Goal: Task Accomplishment & Management: Complete application form

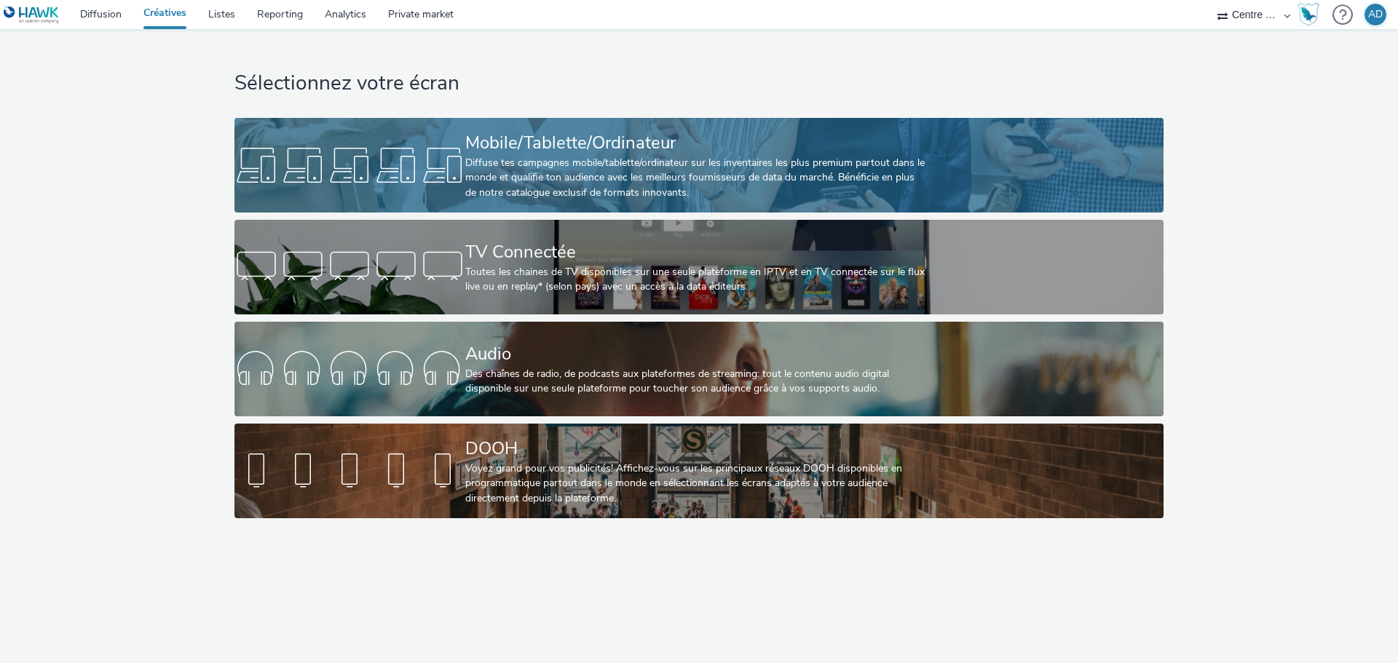
click at [602, 164] on div "Diffuse tes campagnes mobile/tablette/ordinateur sur les inventaires les plus p…" at bounding box center [696, 178] width 462 height 44
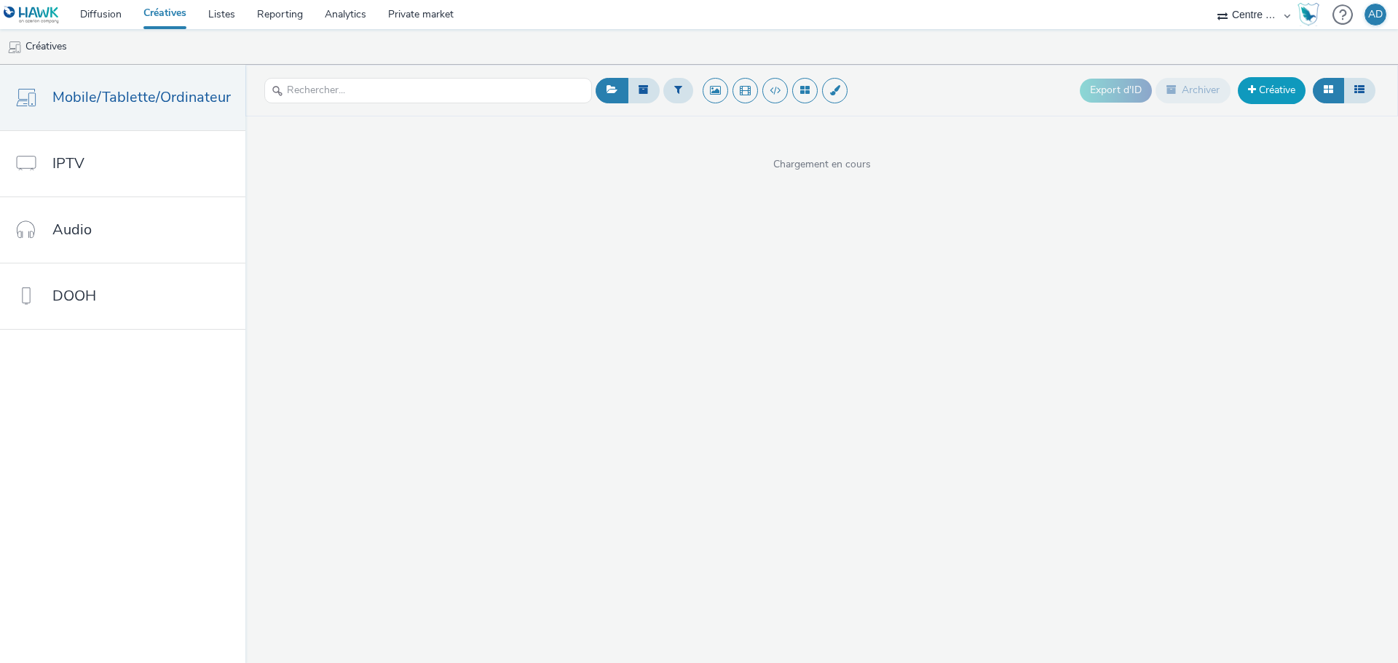
click at [1263, 89] on link "Créative" at bounding box center [1272, 90] width 68 height 26
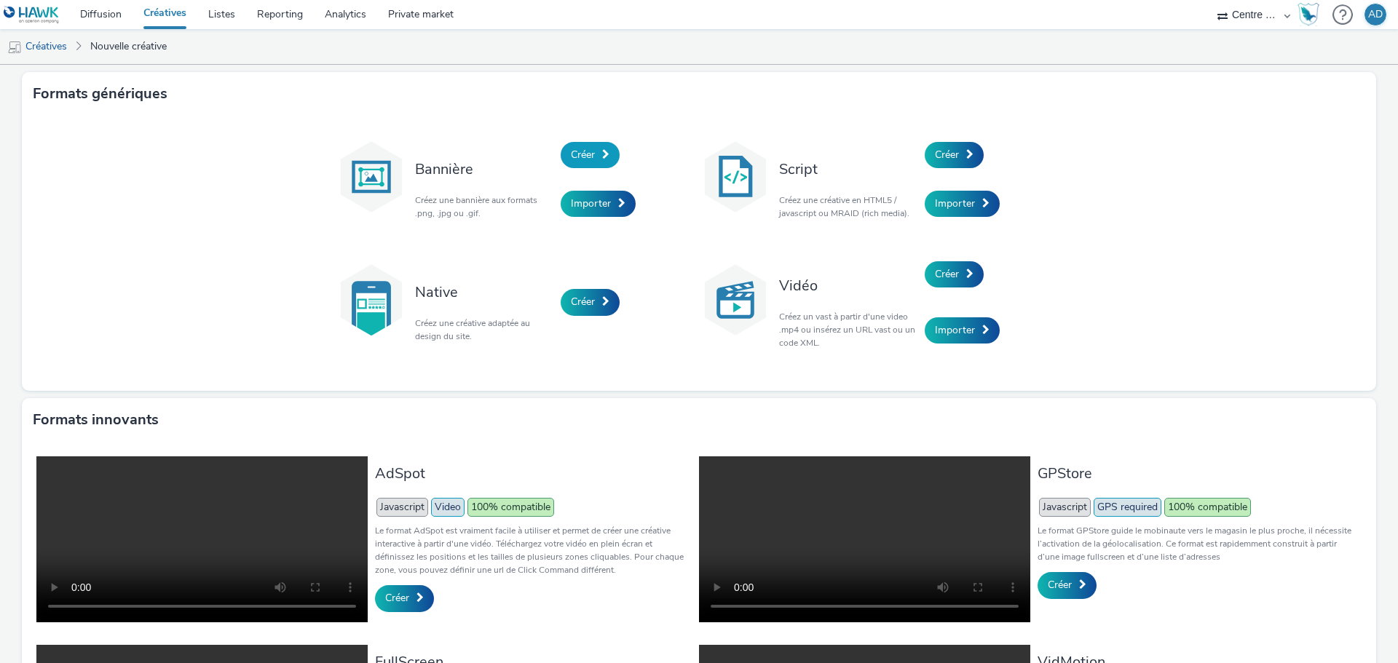
click at [598, 159] on link "Créer" at bounding box center [590, 155] width 59 height 26
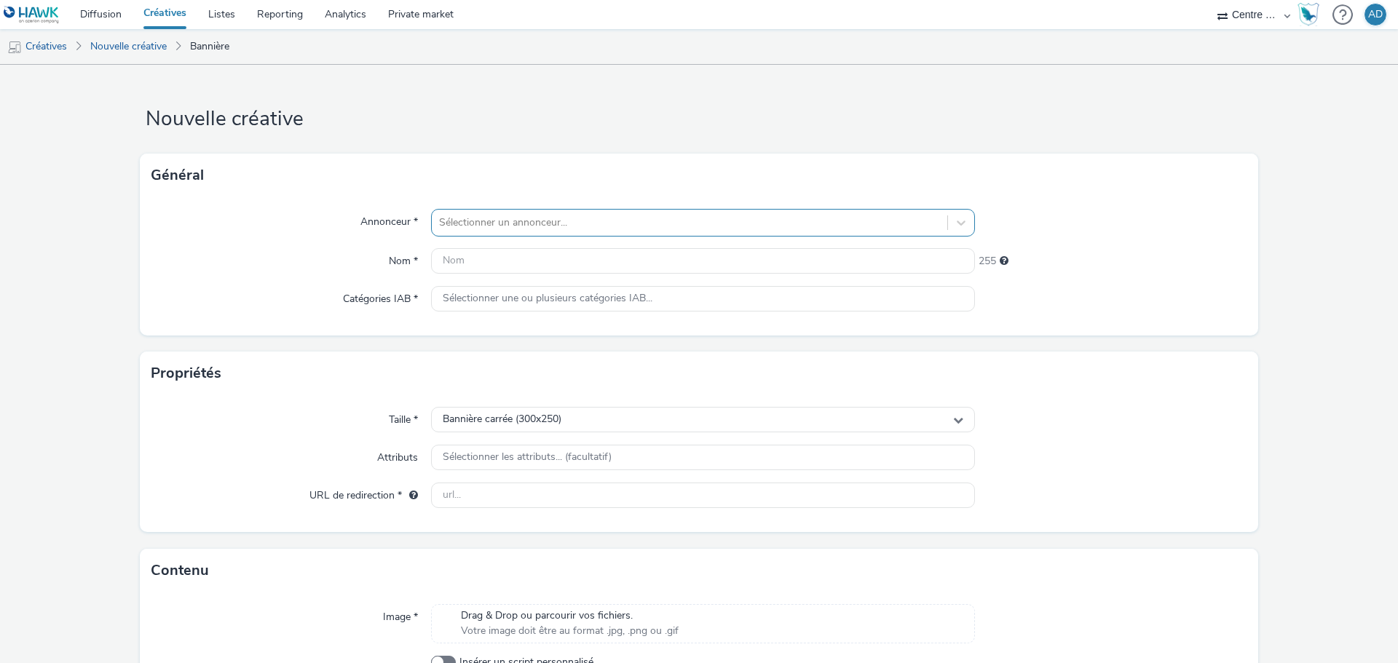
click at [531, 220] on div at bounding box center [689, 222] width 501 height 17
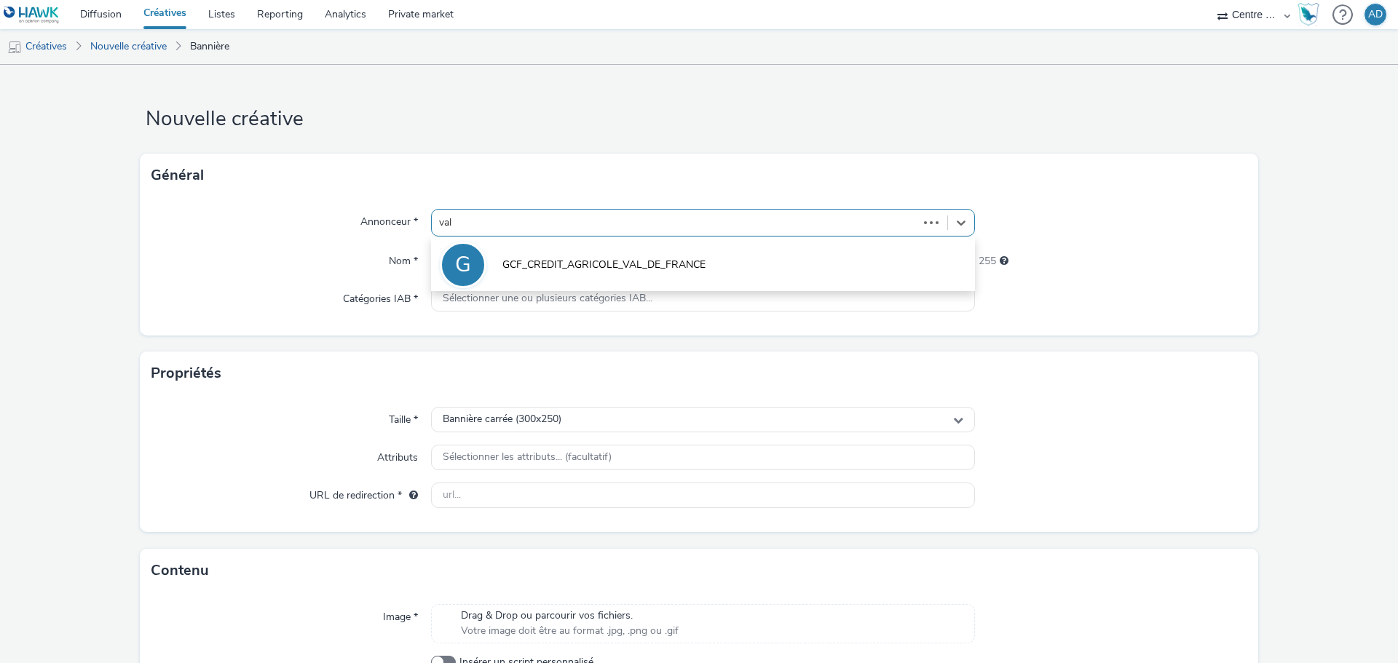
type input "vall"
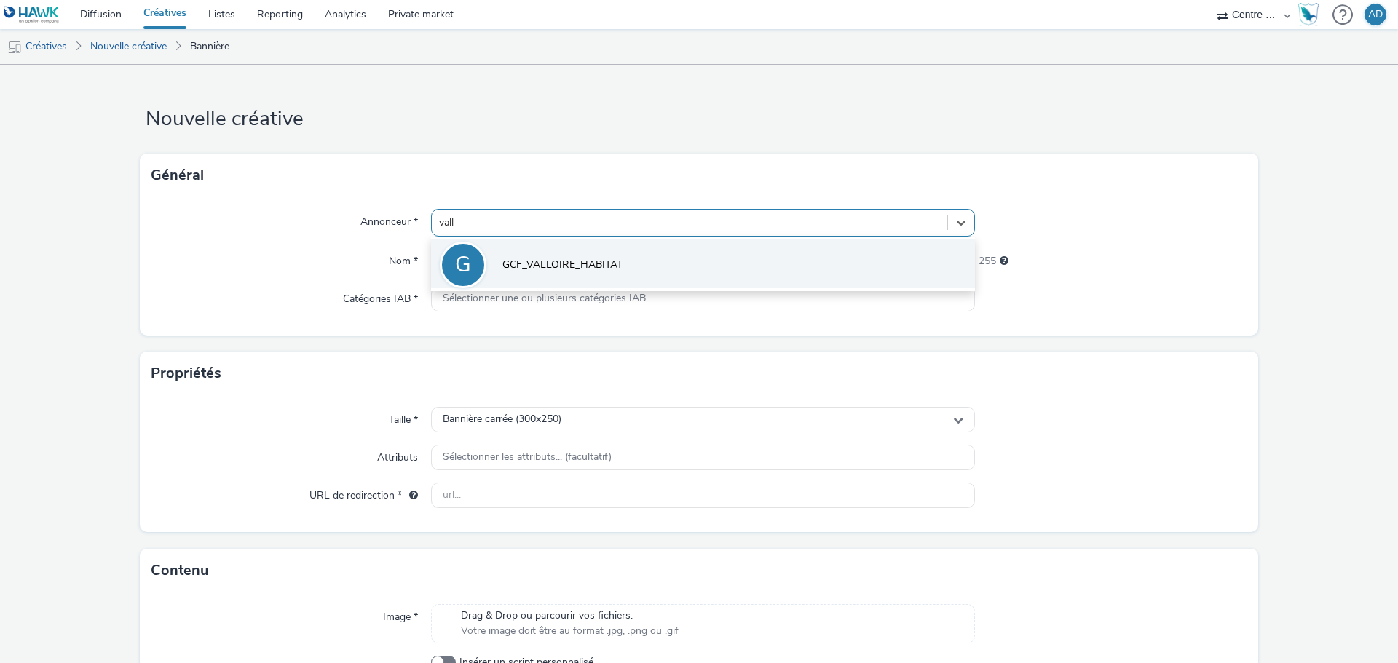
click at [556, 263] on span "GCF_VALLOIRE_HABITAT" at bounding box center [562, 265] width 120 height 15
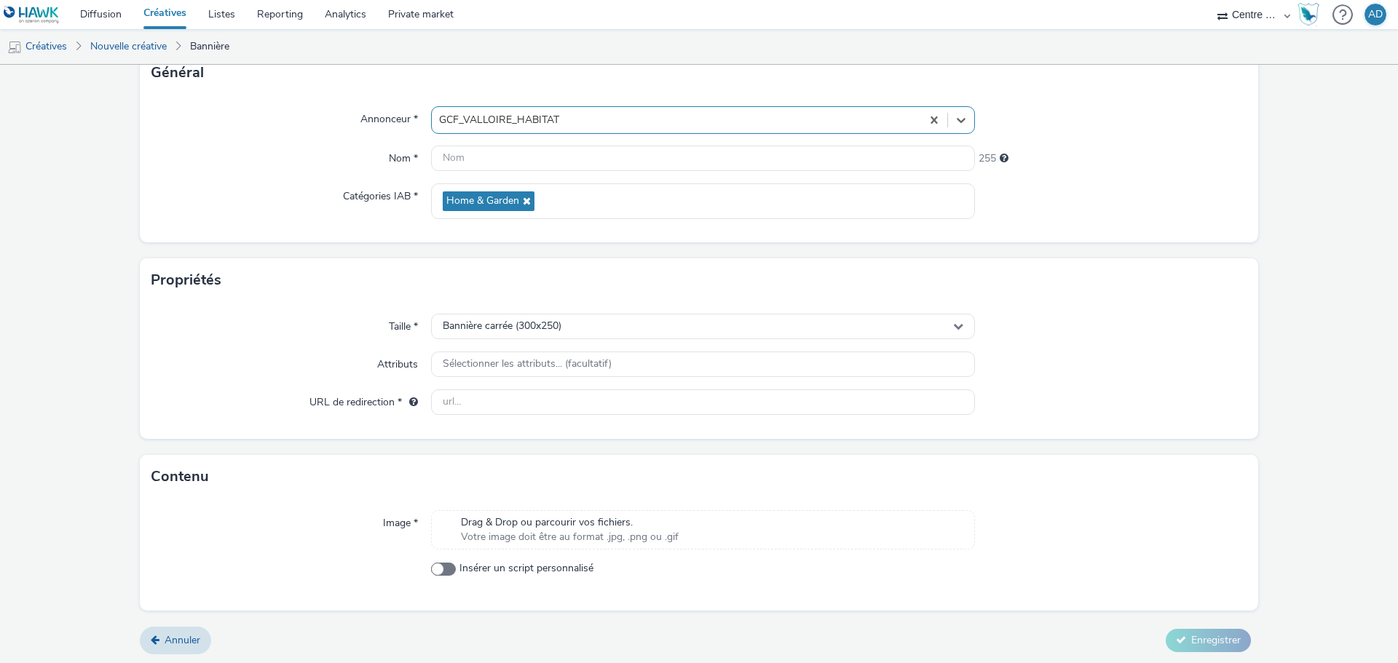
scroll to position [105, 0]
click at [581, 533] on span "Votre image doit être au format .jpg, .png ou .gif" at bounding box center [570, 535] width 218 height 15
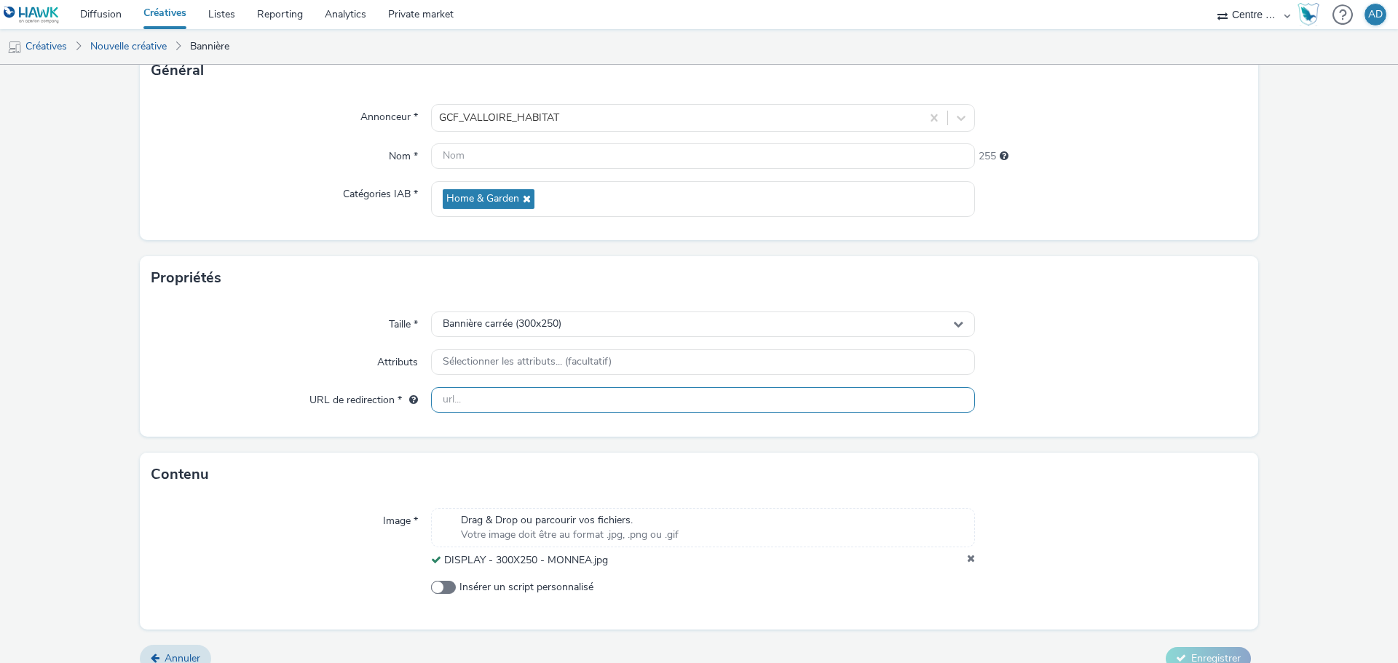
click at [524, 395] on input "text" at bounding box center [703, 399] width 544 height 25
paste input "[URL][DOMAIN_NAME]"
type input "[URL][DOMAIN_NAME]"
click at [1193, 463] on div "Contenu" at bounding box center [699, 475] width 1118 height 44
drag, startPoint x: 615, startPoint y: 558, endPoint x: 442, endPoint y: 556, distance: 173.3
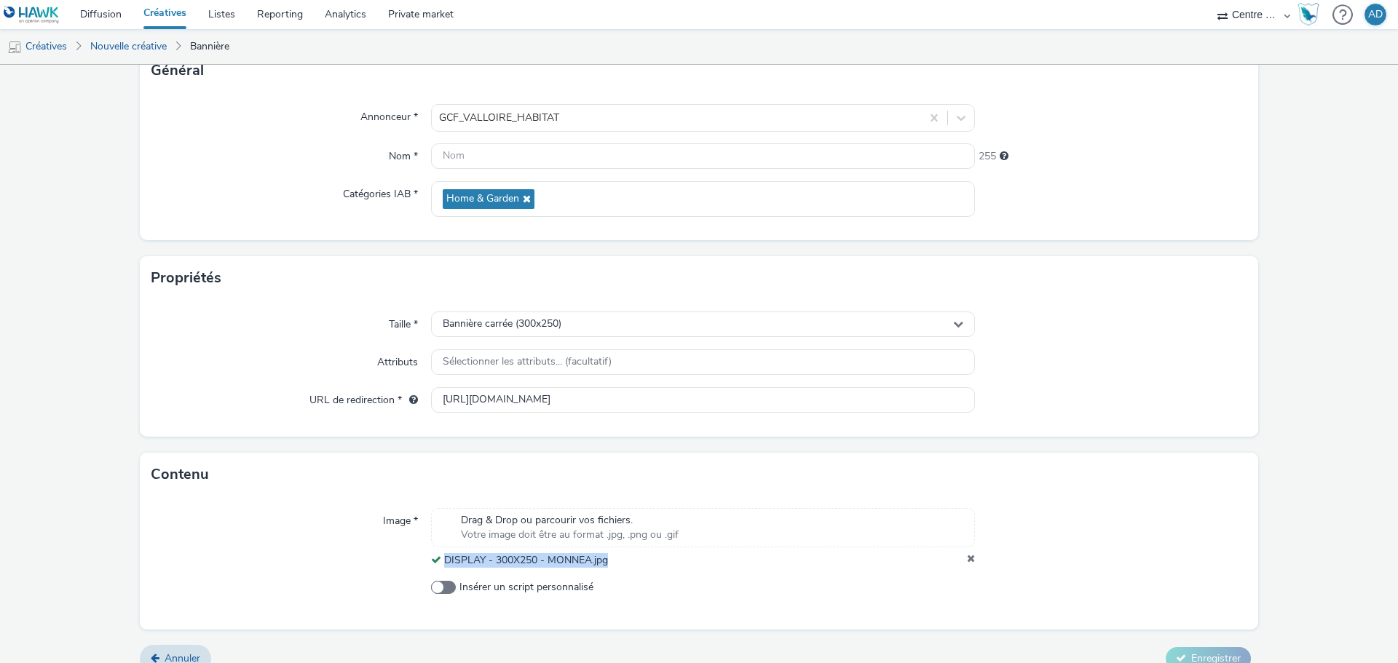
click at [442, 556] on div "DISPLAY - 300X250 - MONNEA.jpg" at bounding box center [703, 560] width 544 height 15
copy span "DISPLAY - 300X250 - MONNEA.jpg"
click at [598, 159] on input "text" at bounding box center [703, 155] width 544 height 25
paste input "DISPLAY - 300X250 - MONNEA.jpg"
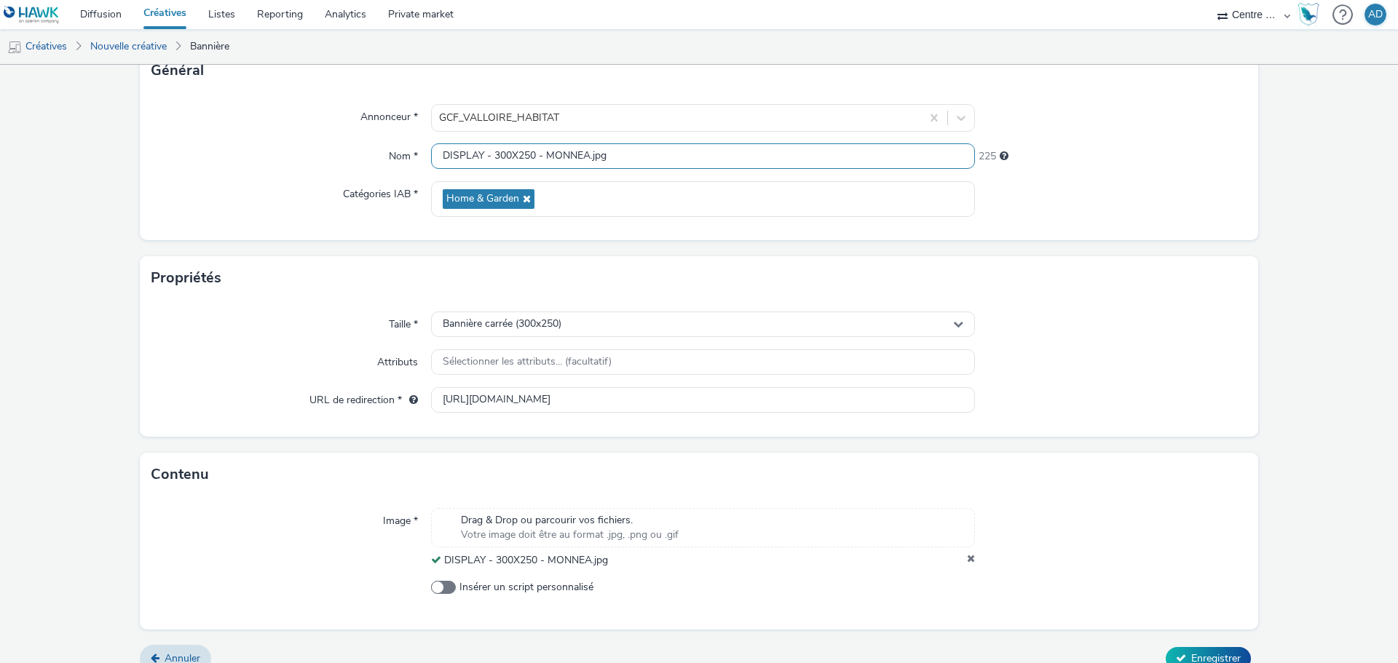
type input "DISPLAY - 300X250 - MONNEA.jpg"
click at [1109, 258] on div "Propriétés" at bounding box center [699, 278] width 1118 height 44
click at [1192, 655] on span "Enregistrer" at bounding box center [1216, 659] width 50 height 14
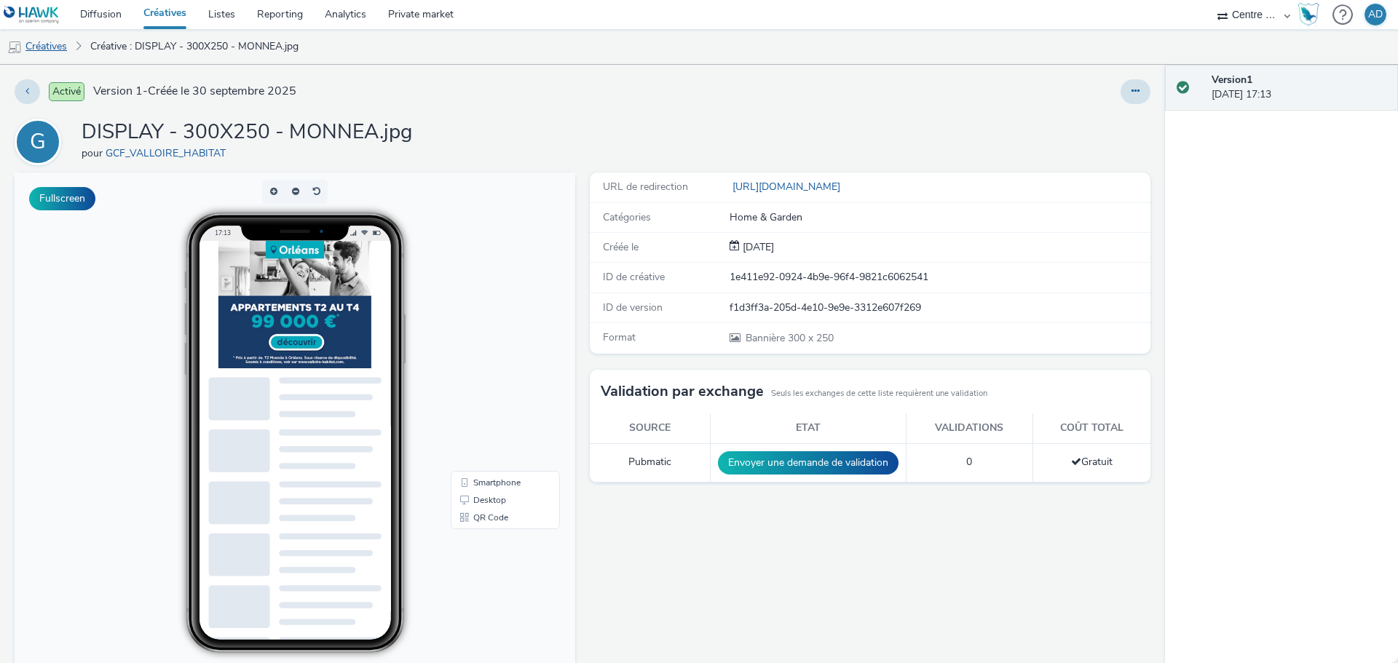
click at [68, 47] on link "Créatives" at bounding box center [37, 46] width 74 height 35
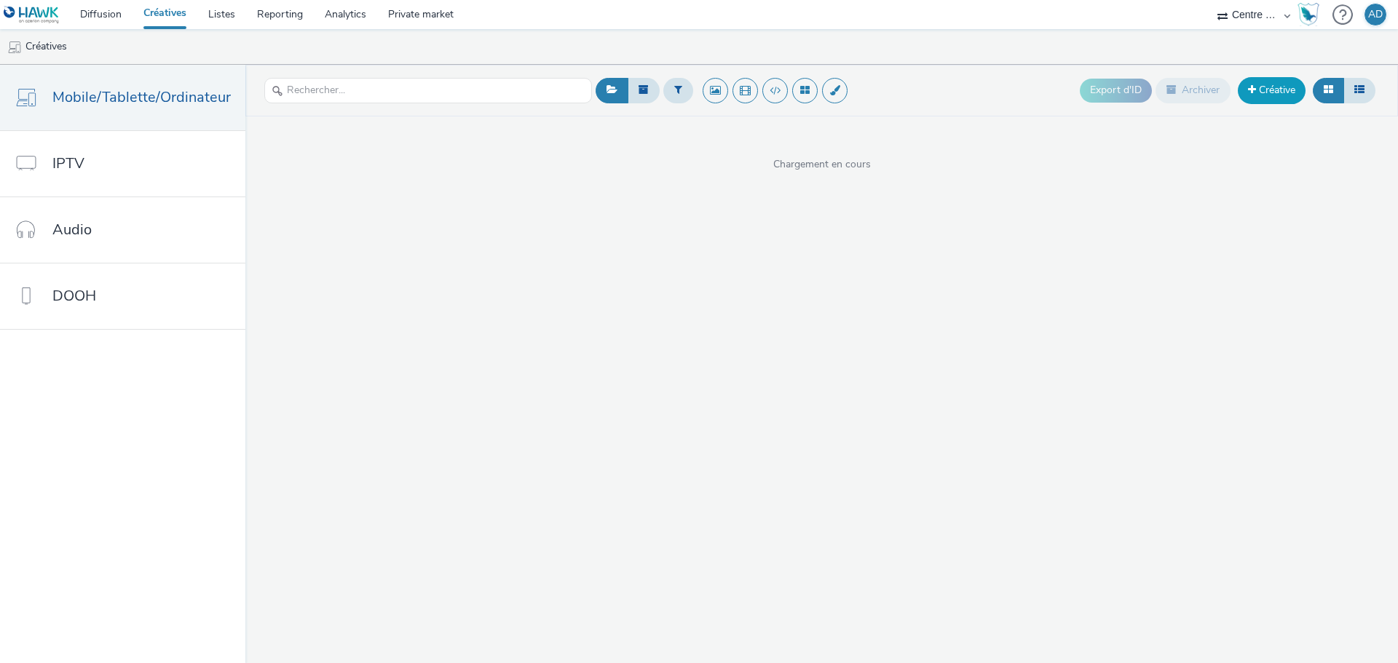
click at [1266, 85] on link "Créative" at bounding box center [1272, 90] width 68 height 26
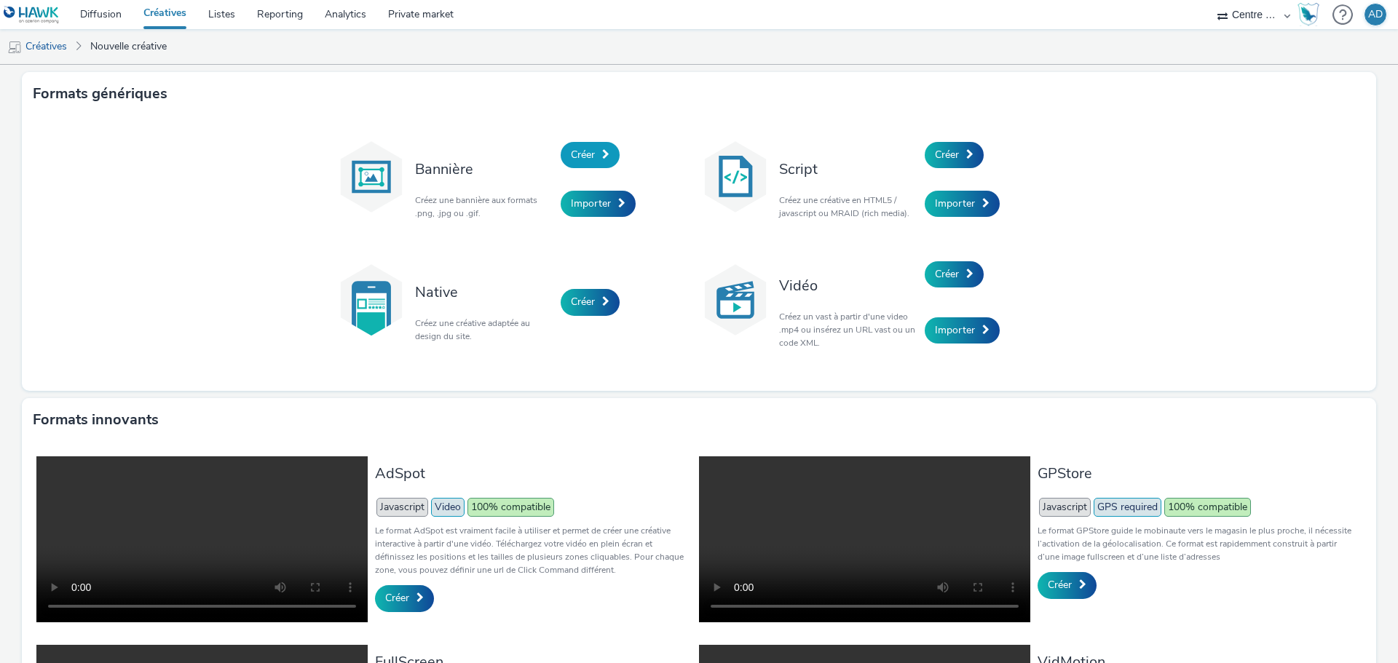
click at [571, 151] on span "Créer" at bounding box center [583, 155] width 24 height 14
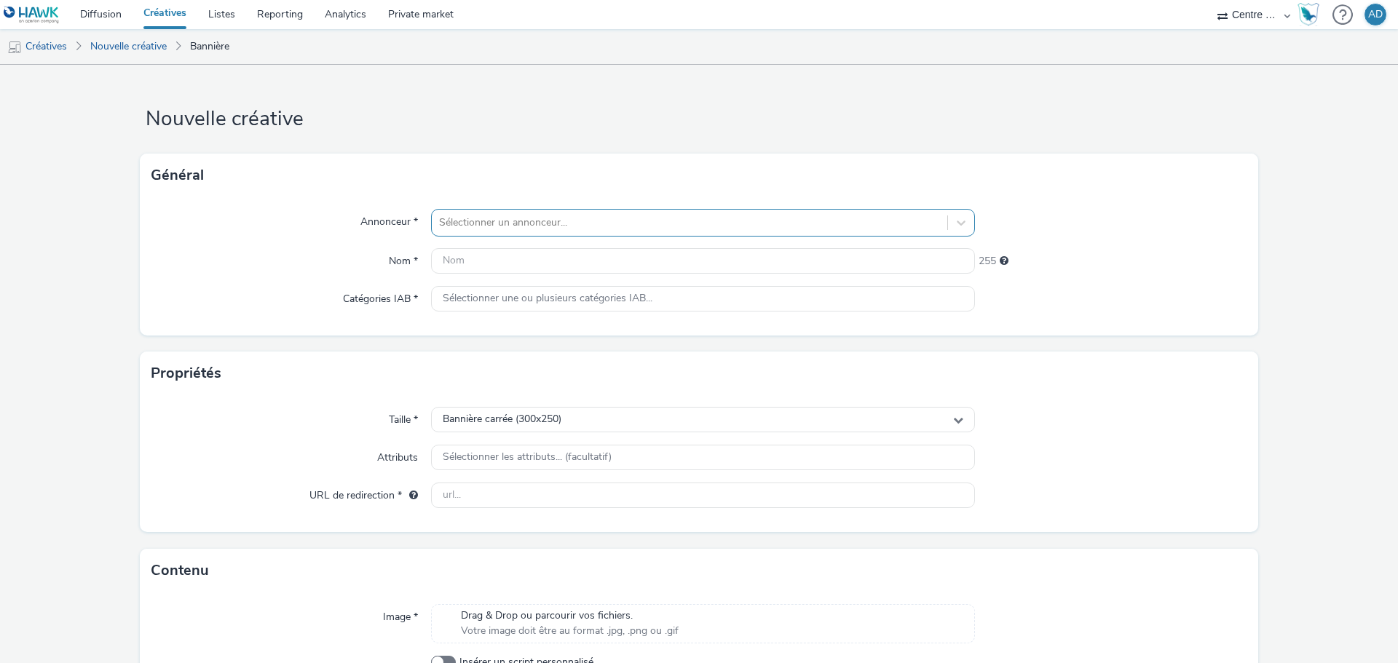
click at [537, 224] on div at bounding box center [689, 222] width 501 height 17
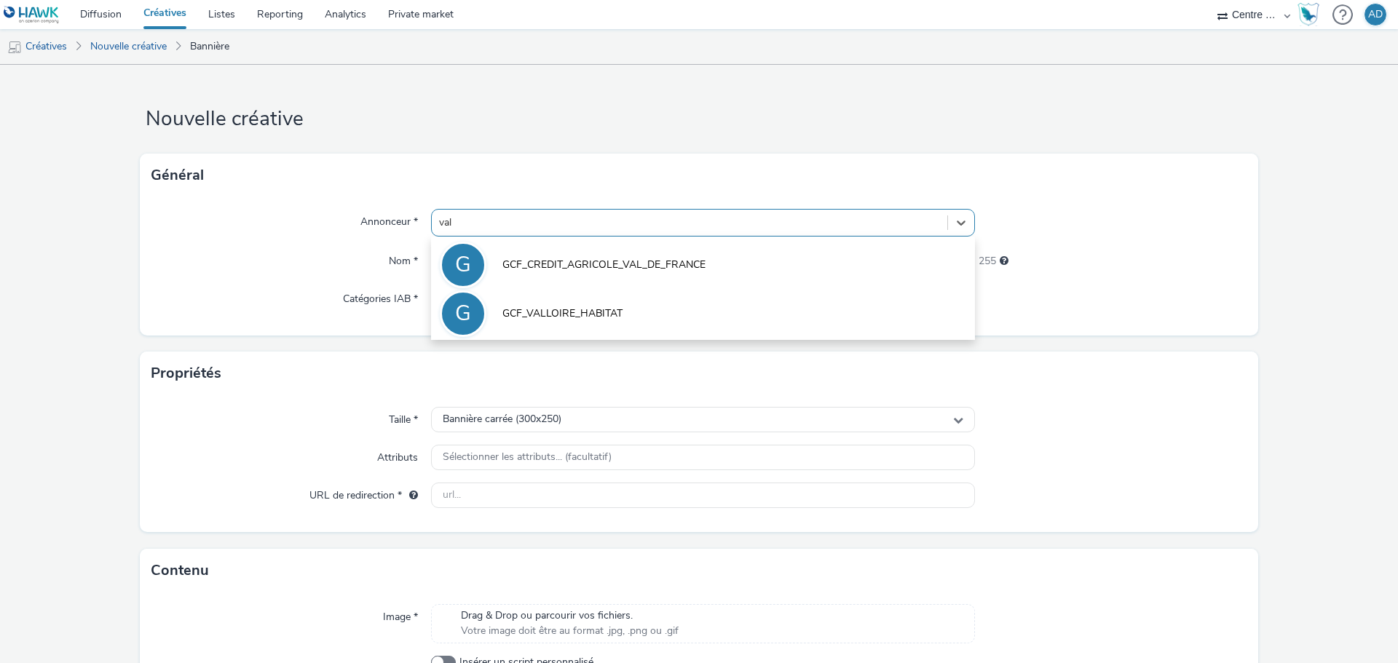
type input "vall"
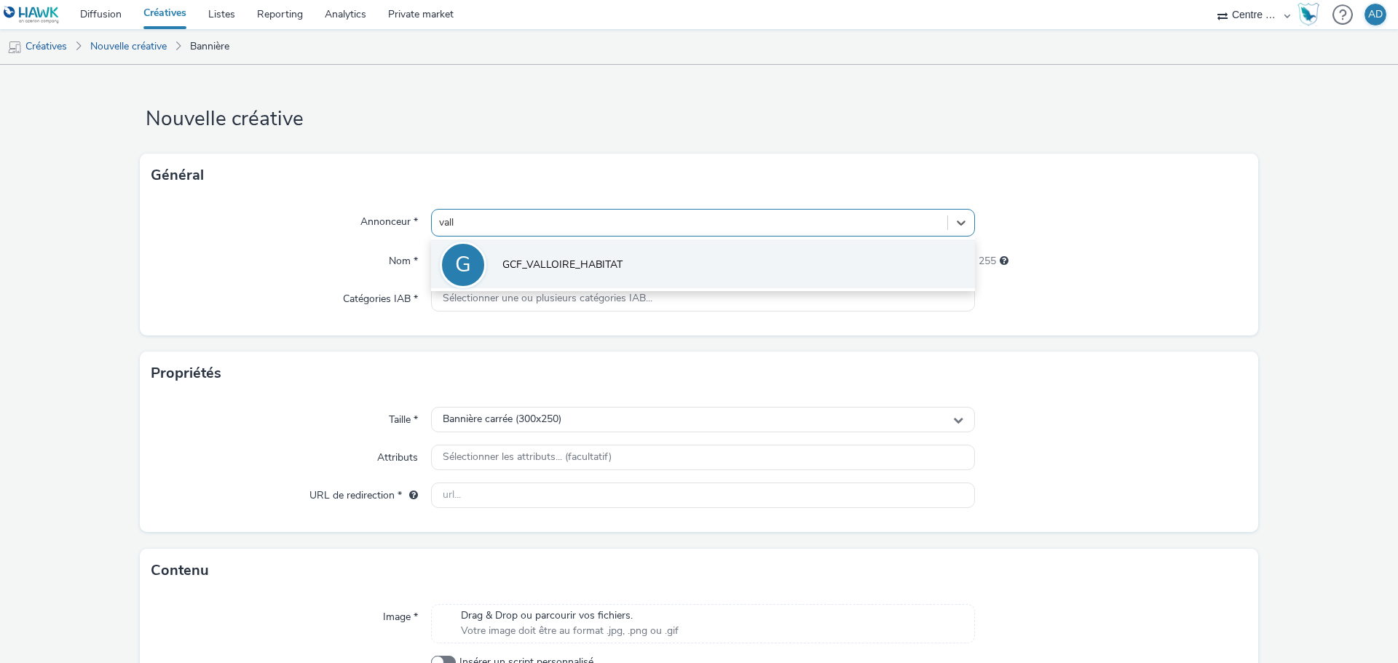
click at [538, 266] on span "GCF_VALLOIRE_HABITAT" at bounding box center [562, 265] width 120 height 15
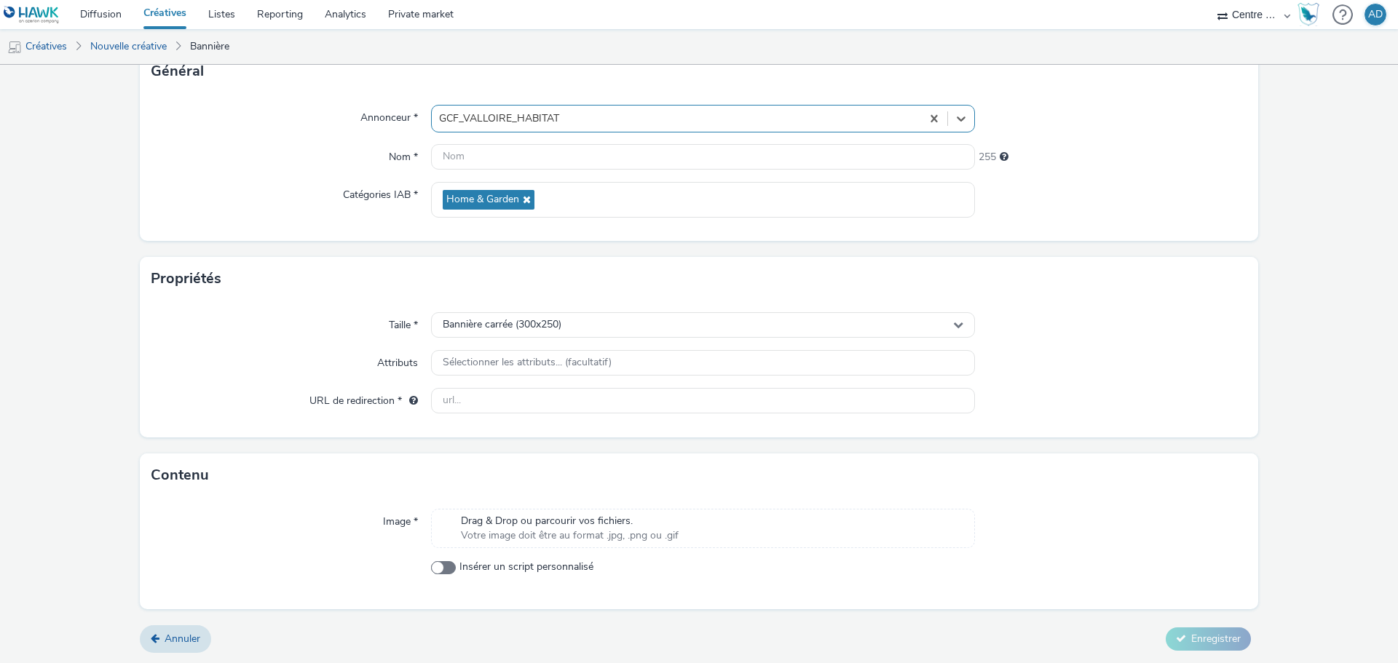
scroll to position [105, 0]
click at [565, 516] on span "Drag & Drop ou parcourir vos fichiers." at bounding box center [570, 520] width 218 height 15
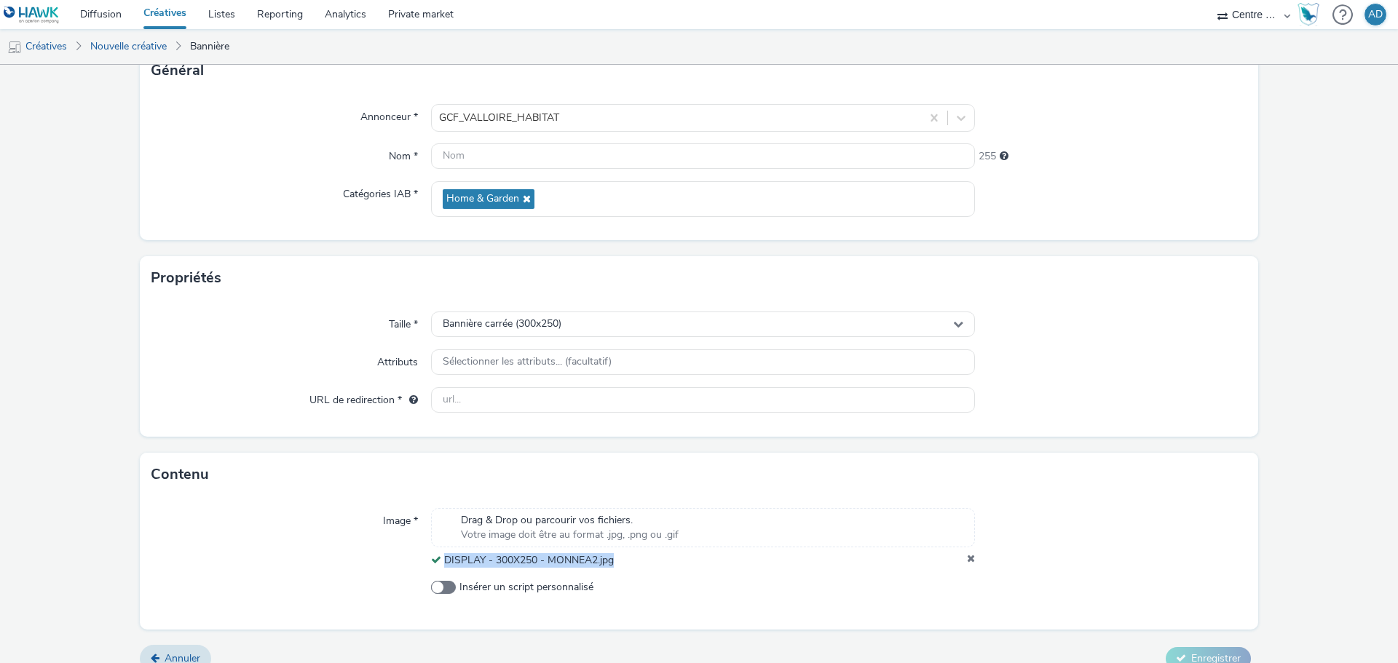
copy span "DISPLAY - 300X250 - MONNEA2.jpg"
drag, startPoint x: 612, startPoint y: 561, endPoint x: 441, endPoint y: 558, distance: 170.4
click at [441, 558] on div "DISPLAY - 300X250 - MONNEA2.jpg" at bounding box center [703, 560] width 544 height 15
click at [605, 162] on input "text" at bounding box center [703, 155] width 544 height 25
paste input "DISPLAY - 300X250 - MONNEA2.jpg"
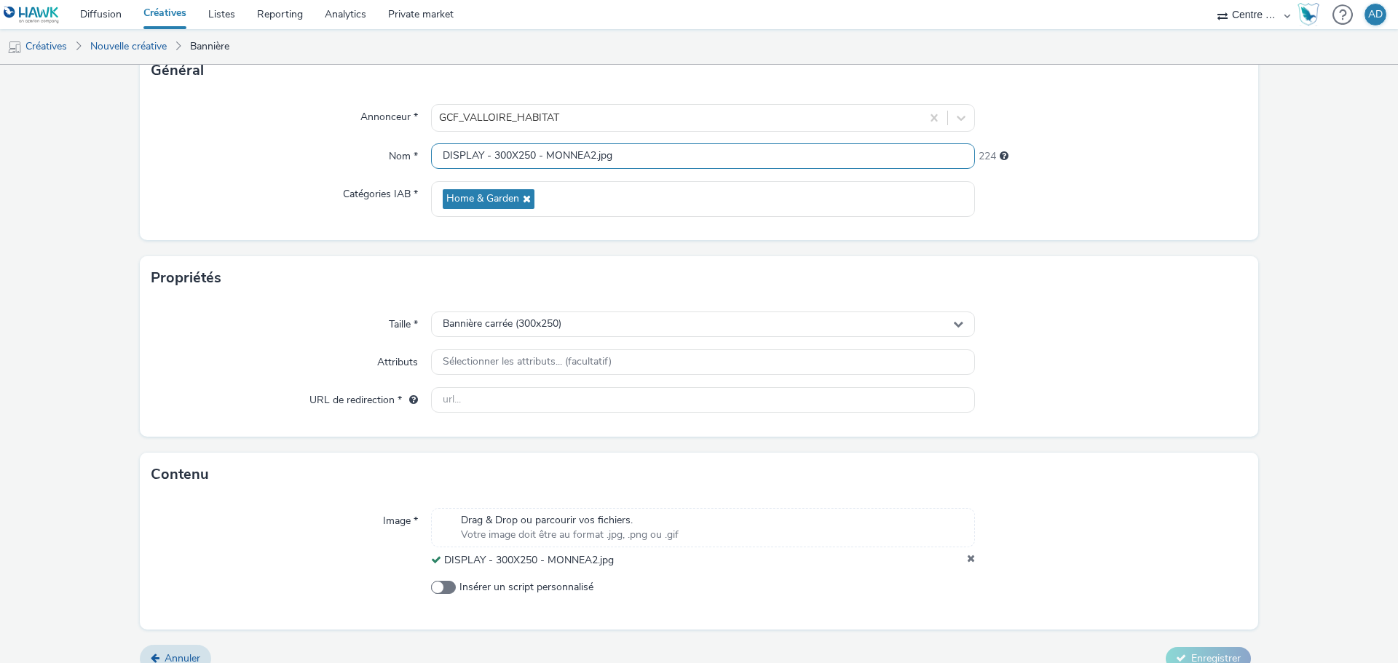
type input "DISPLAY - 300X250 - MONNEA2.jpg"
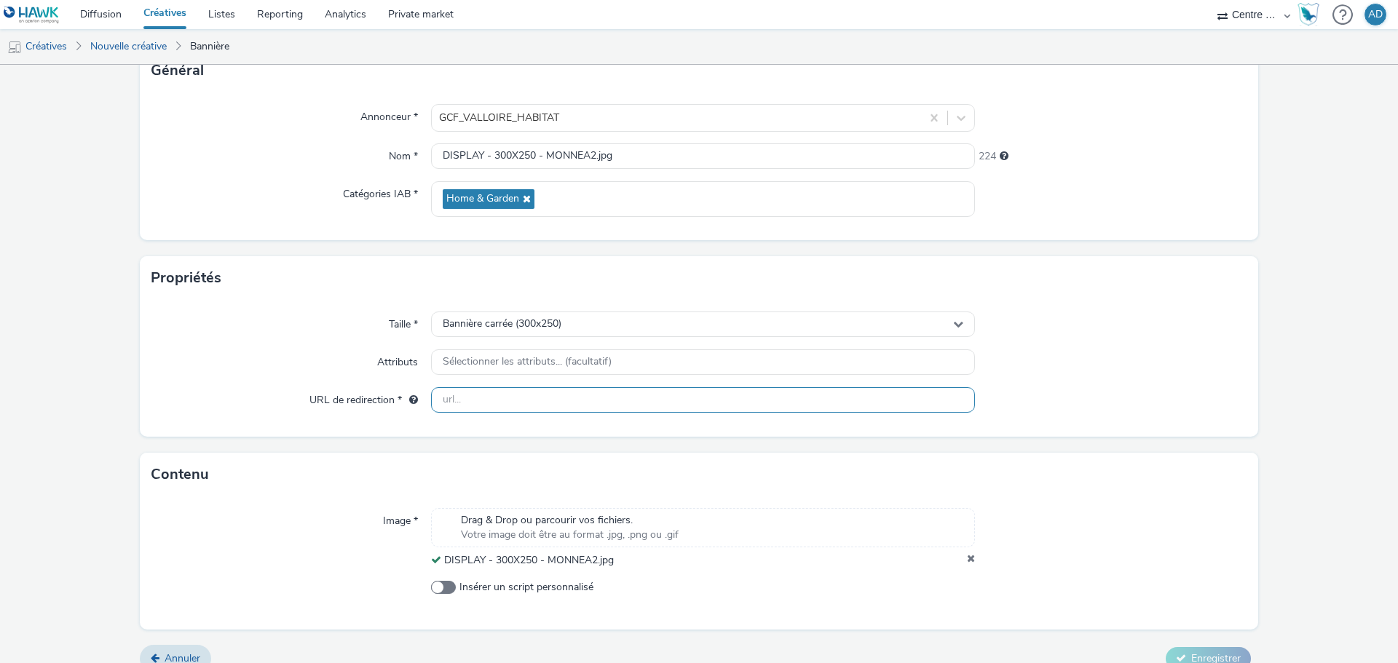
drag, startPoint x: 644, startPoint y: 391, endPoint x: 730, endPoint y: 414, distance: 88.1
click at [644, 391] on input "text" at bounding box center [703, 399] width 544 height 25
paste input "[URL][DOMAIN_NAME]"
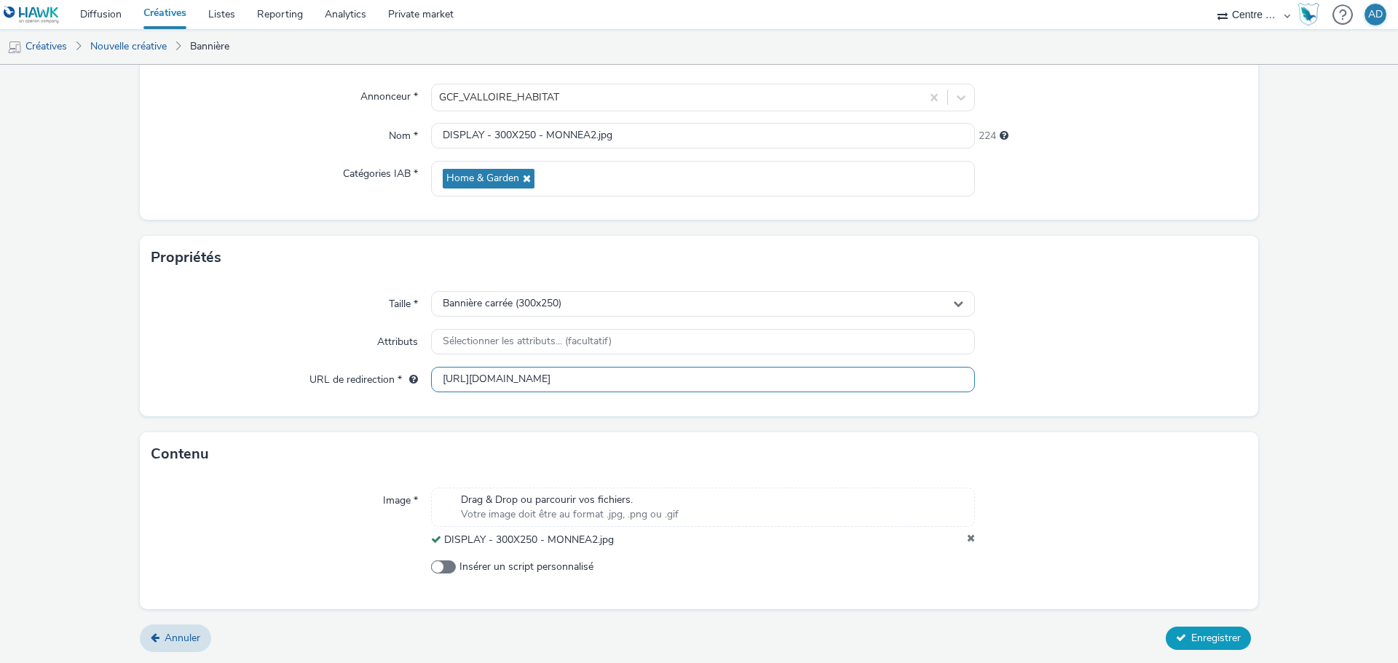
type input "[URL][DOMAIN_NAME]"
click at [1193, 634] on span "Enregistrer" at bounding box center [1216, 638] width 50 height 14
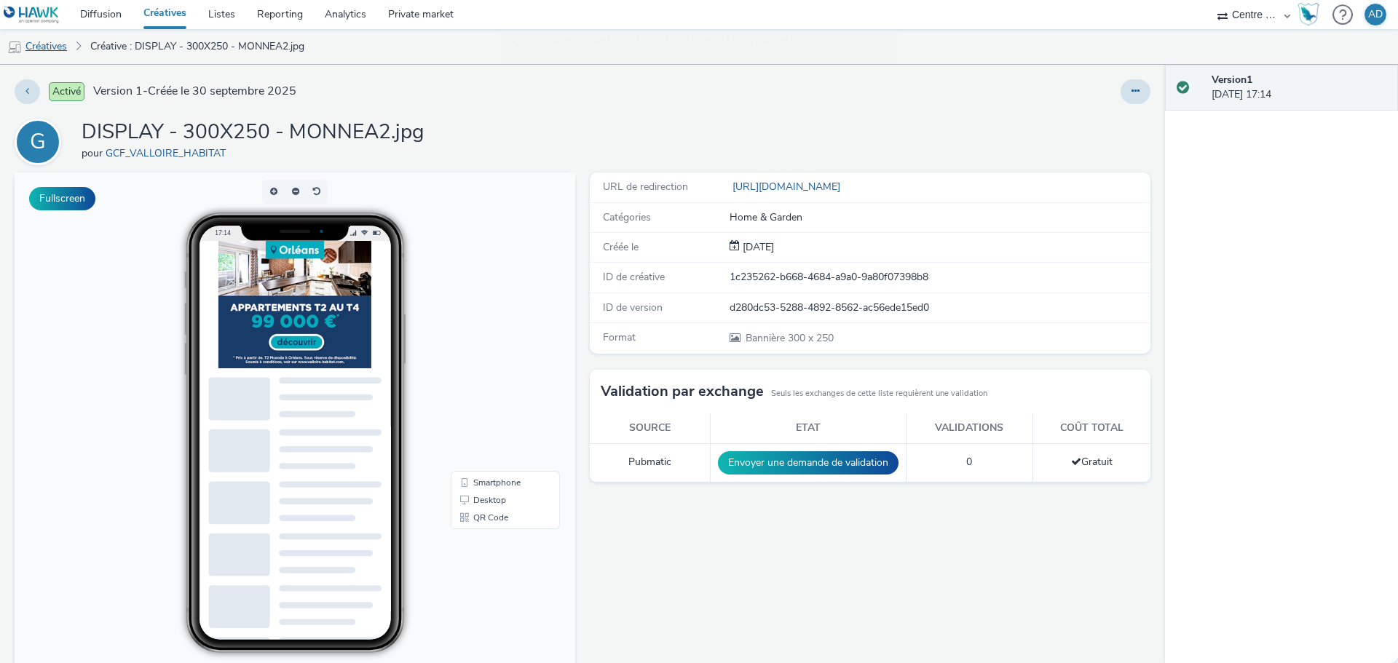
click at [63, 47] on link "Créatives" at bounding box center [37, 46] width 74 height 35
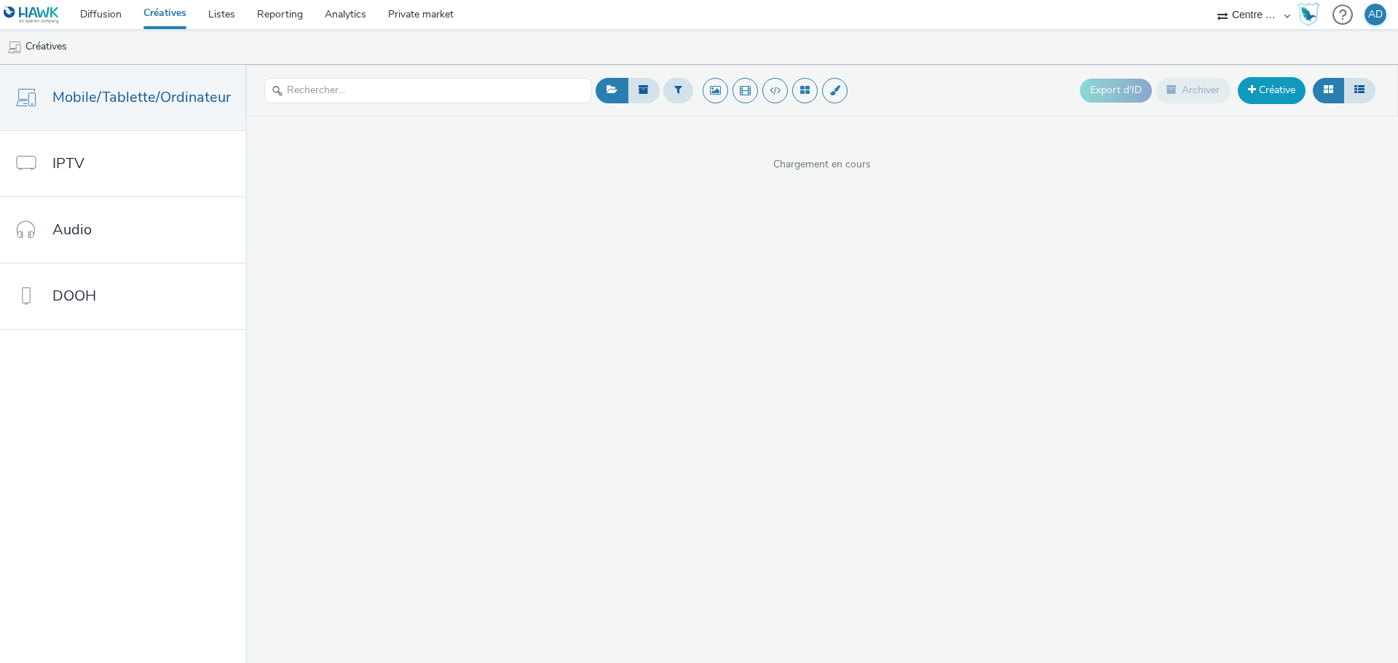
click at [1240, 97] on link "Créative" at bounding box center [1272, 90] width 68 height 26
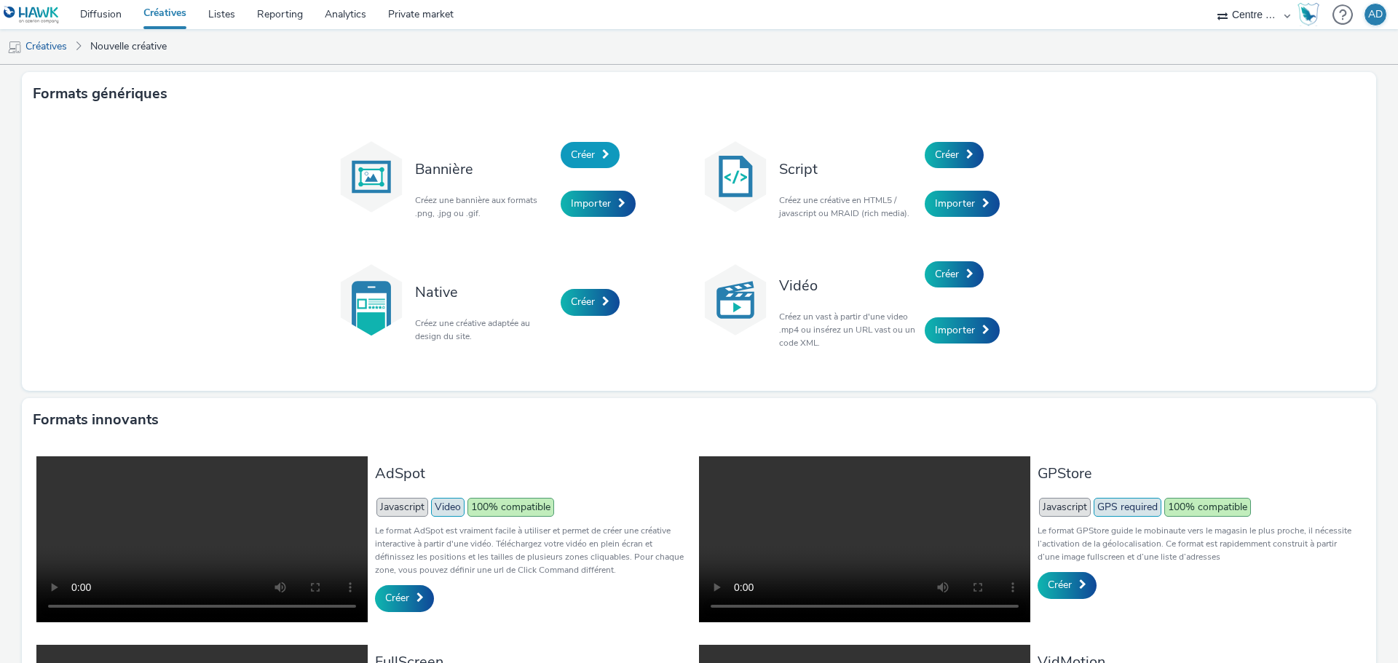
click at [585, 156] on span "Créer" at bounding box center [583, 155] width 24 height 14
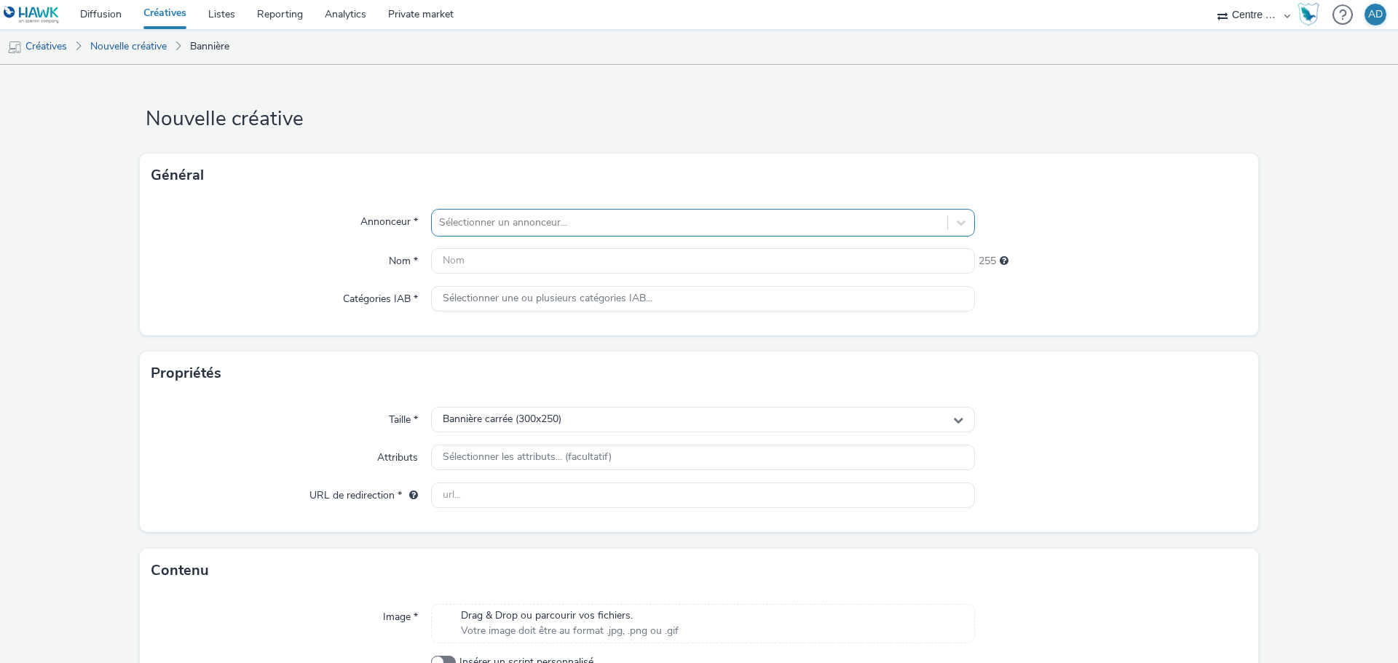
click at [556, 211] on div "Sélectionner un annonceur..." at bounding box center [689, 222] width 515 height 23
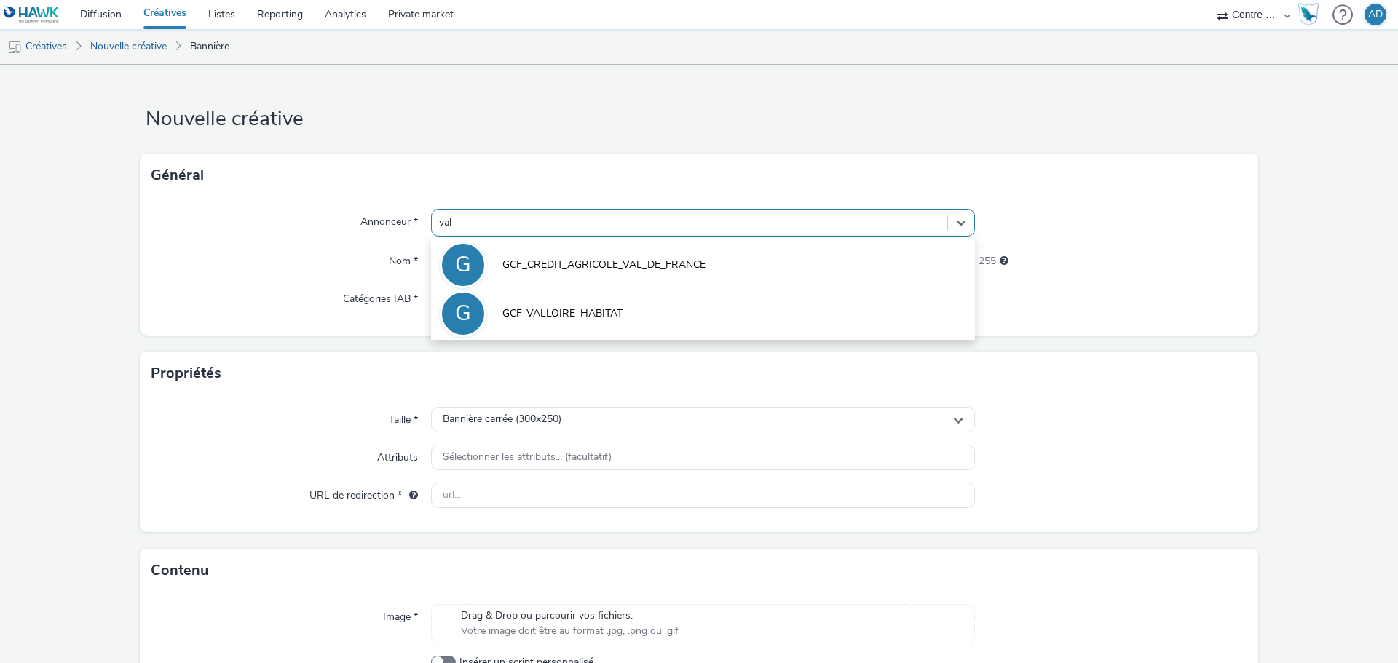
type input "vall"
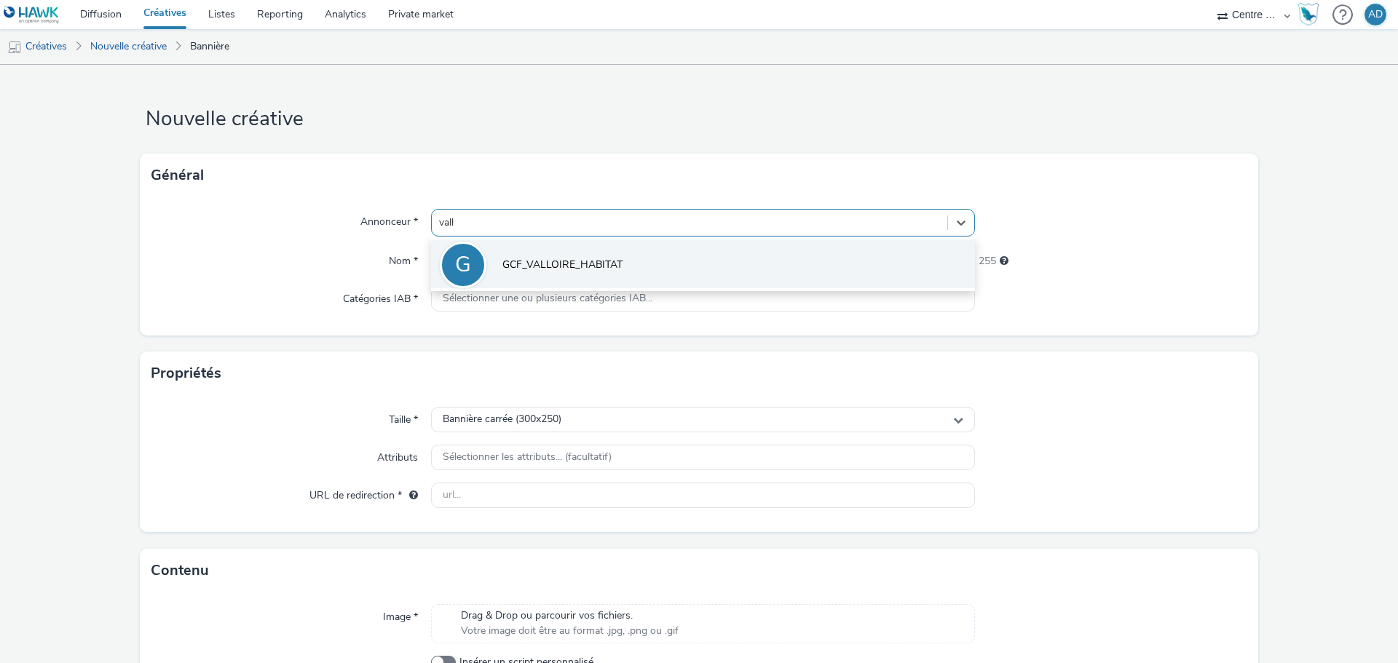
click at [564, 270] on span "GCF_VALLOIRE_HABITAT" at bounding box center [562, 265] width 120 height 15
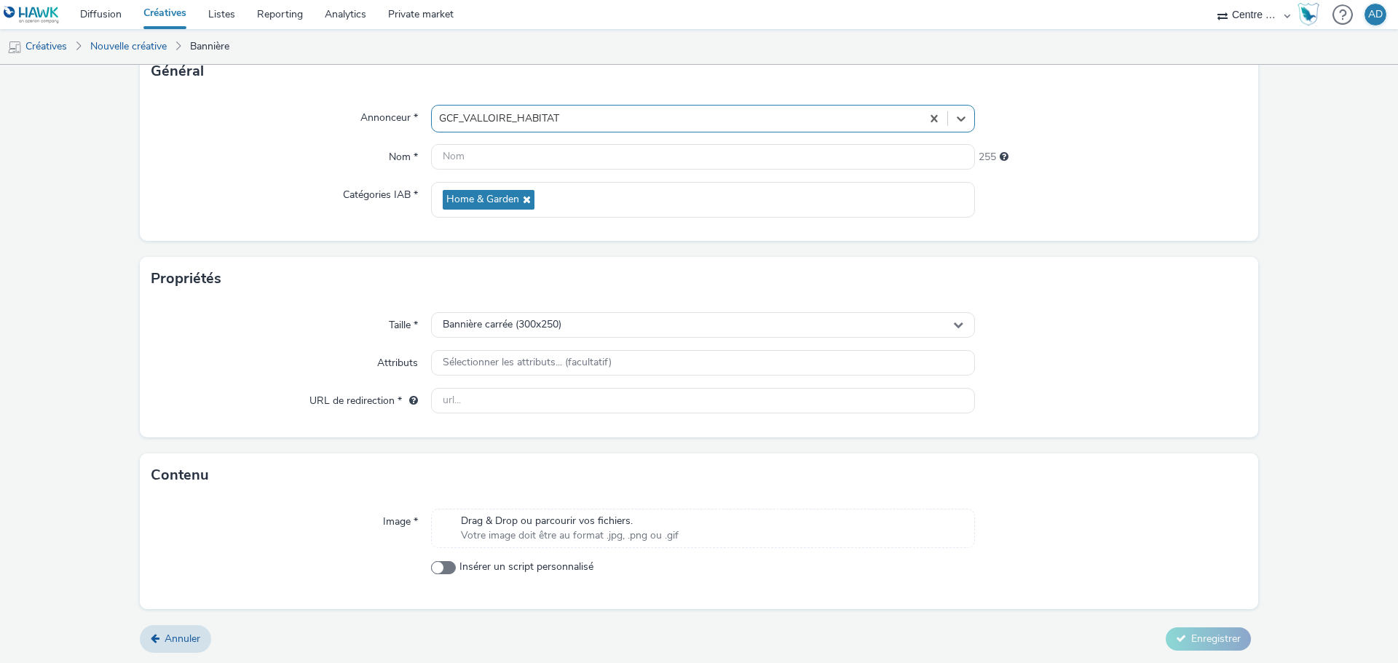
scroll to position [105, 0]
click at [563, 522] on span "Drag & Drop ou parcourir vos fichiers." at bounding box center [570, 520] width 218 height 15
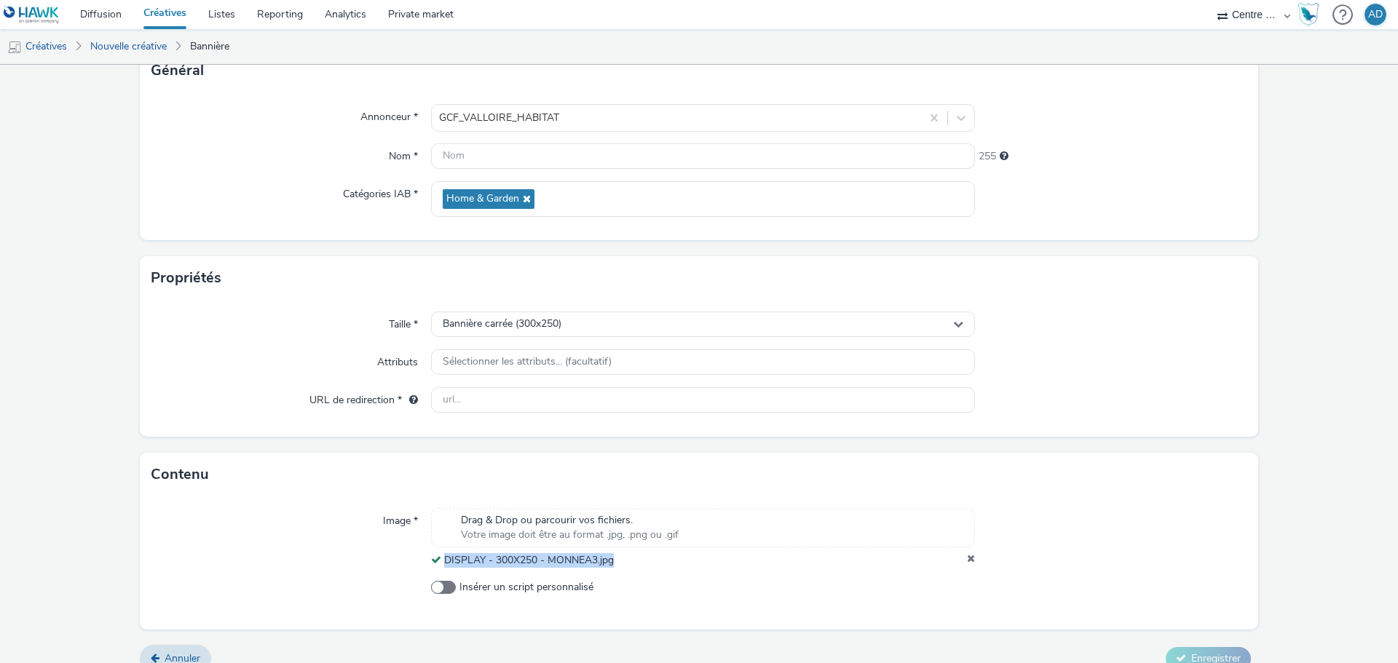
drag, startPoint x: 622, startPoint y: 556, endPoint x: 443, endPoint y: 558, distance: 179.1
click at [443, 558] on div "DISPLAY - 300X250 - MONNEA3.jpg" at bounding box center [703, 560] width 544 height 15
copy span "DISPLAY - 300X250 - MONNEA3.jpg"
click at [580, 162] on input "text" at bounding box center [703, 155] width 544 height 25
paste input "DISPLAY - 300X250 - MONNEA3.jpg"
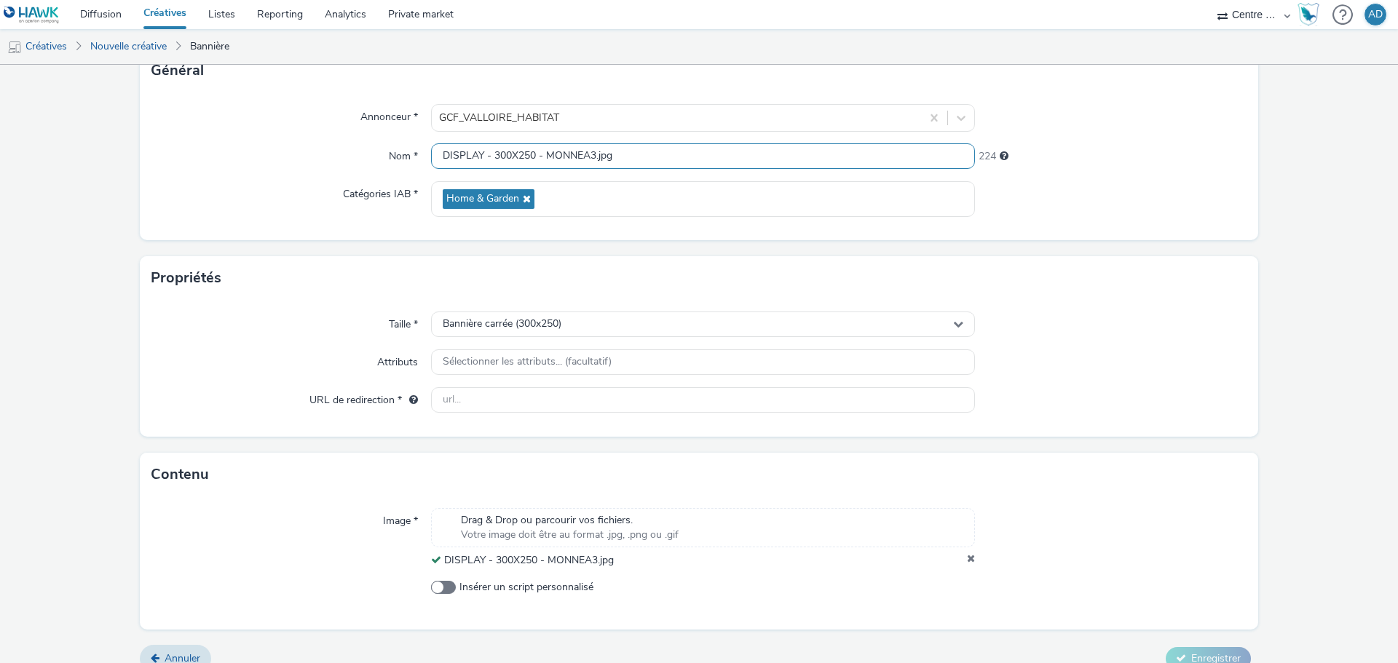
type input "DISPLAY - 300X250 - MONNEA3.jpg"
click at [1177, 245] on form "Nouvelle créative Général Annonceur * GCF_VALLOIRE_HABITAT Nom * DISPLAY - 300X…" at bounding box center [699, 322] width 1398 height 724
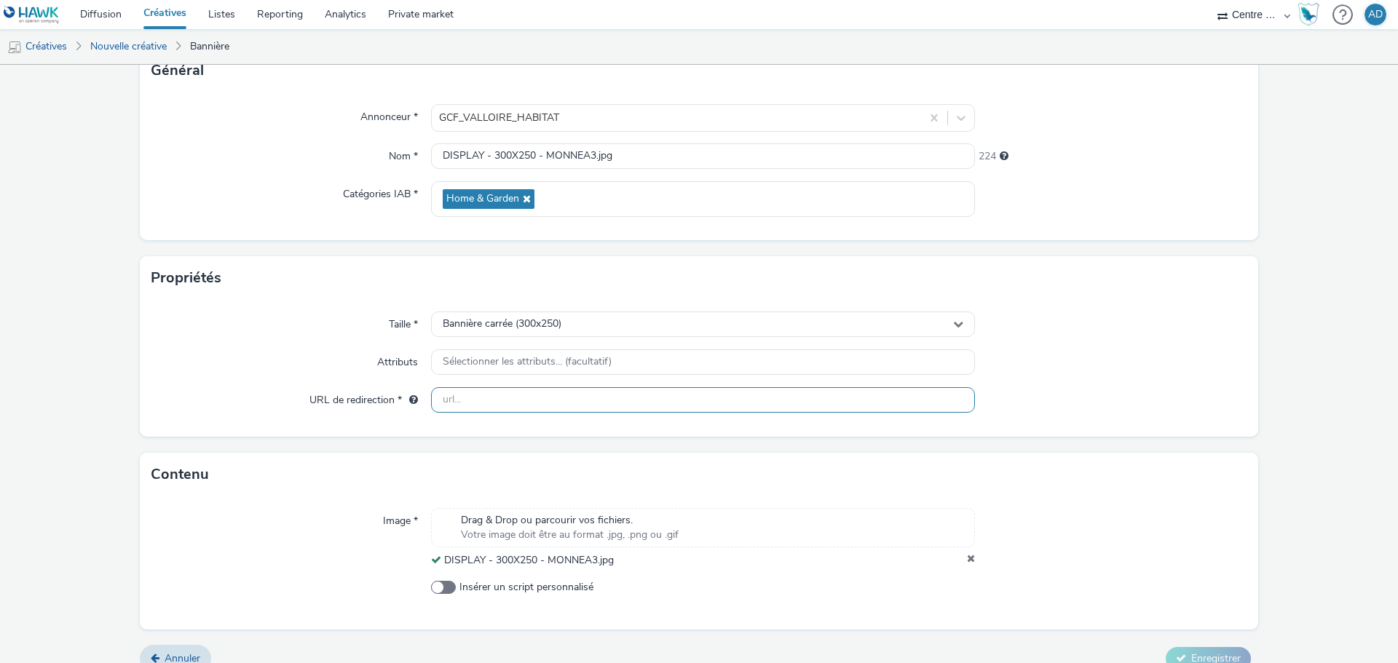
drag, startPoint x: 564, startPoint y: 398, endPoint x: 644, endPoint y: 381, distance: 82.4
click at [564, 398] on input "text" at bounding box center [703, 399] width 544 height 25
paste input "[URL][DOMAIN_NAME]"
type input "[URL][DOMAIN_NAME]"
drag, startPoint x: 1128, startPoint y: 352, endPoint x: 1140, endPoint y: 381, distance: 32.3
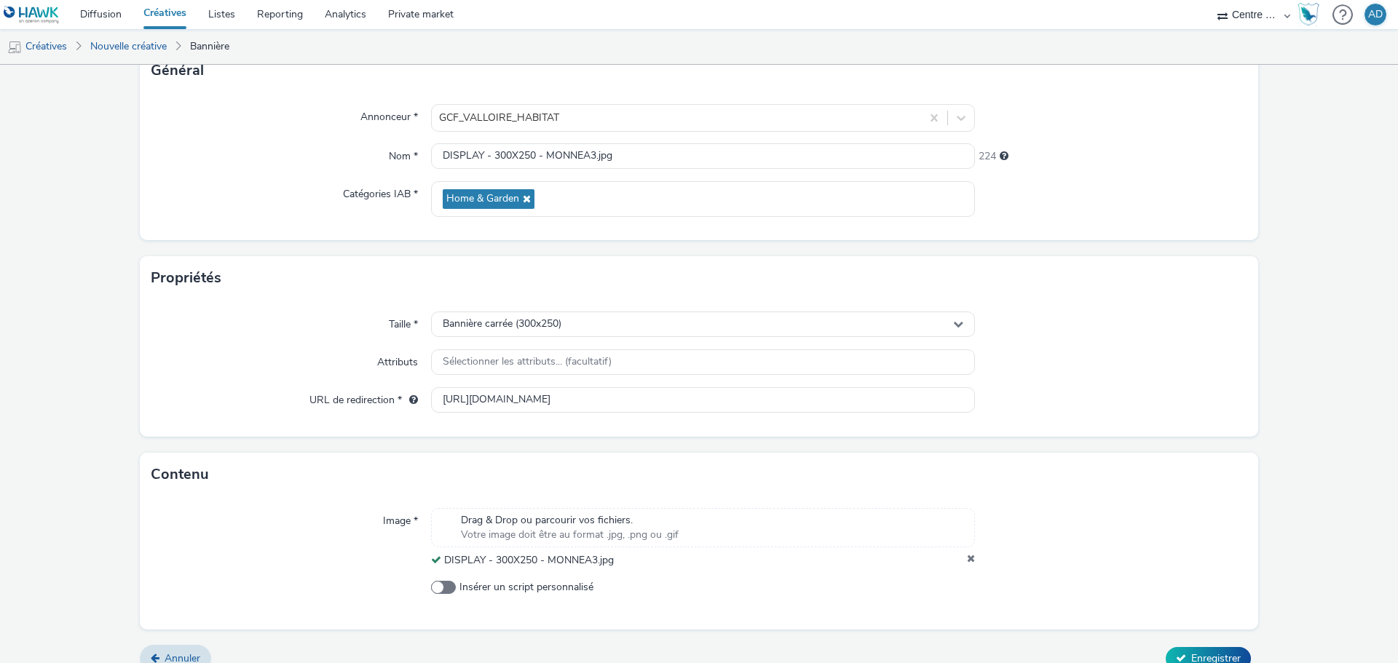
click at [1128, 352] on div at bounding box center [1111, 362] width 272 height 26
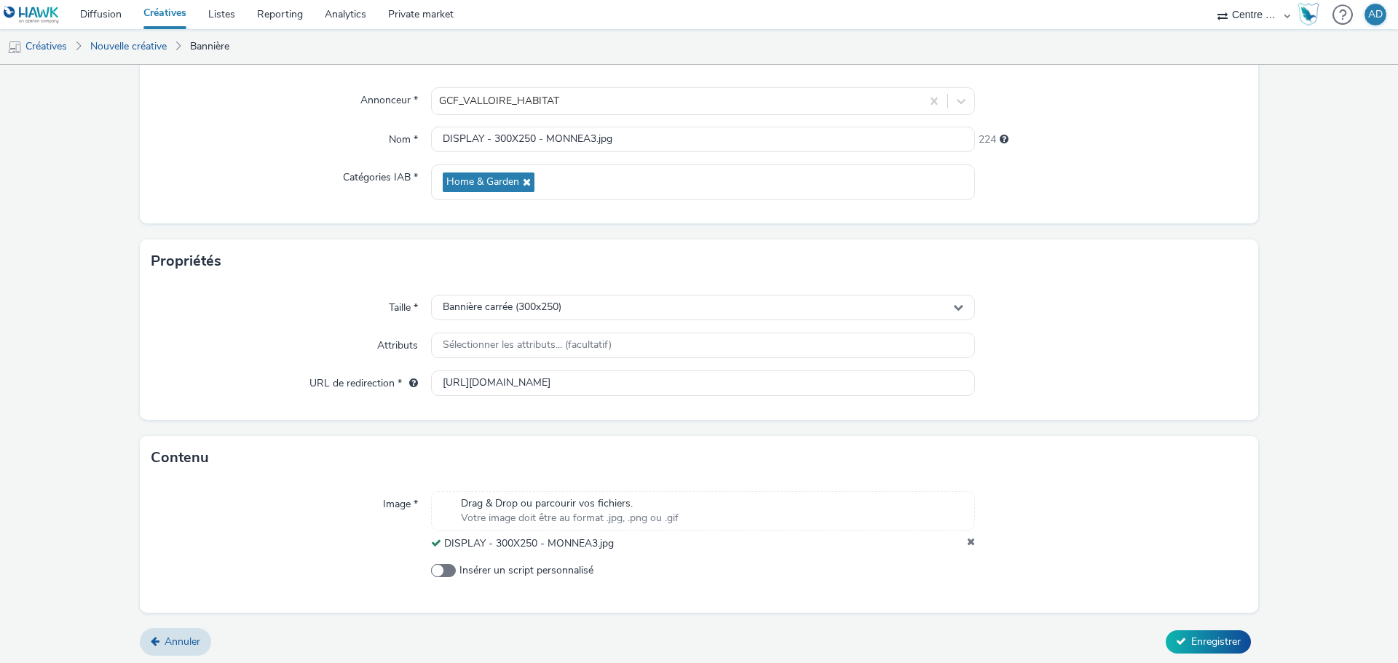
scroll to position [125, 0]
click at [1191, 638] on span "Enregistrer" at bounding box center [1216, 638] width 50 height 14
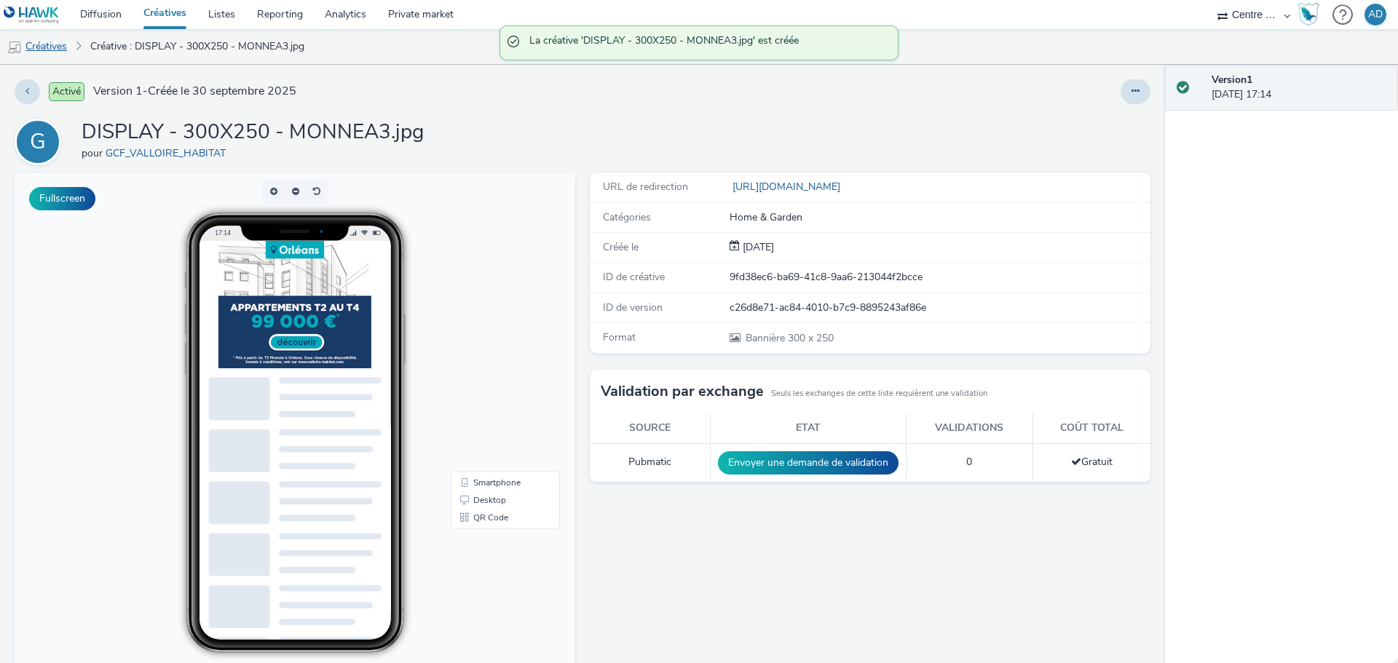
click at [37, 50] on link "Créatives" at bounding box center [37, 46] width 74 height 35
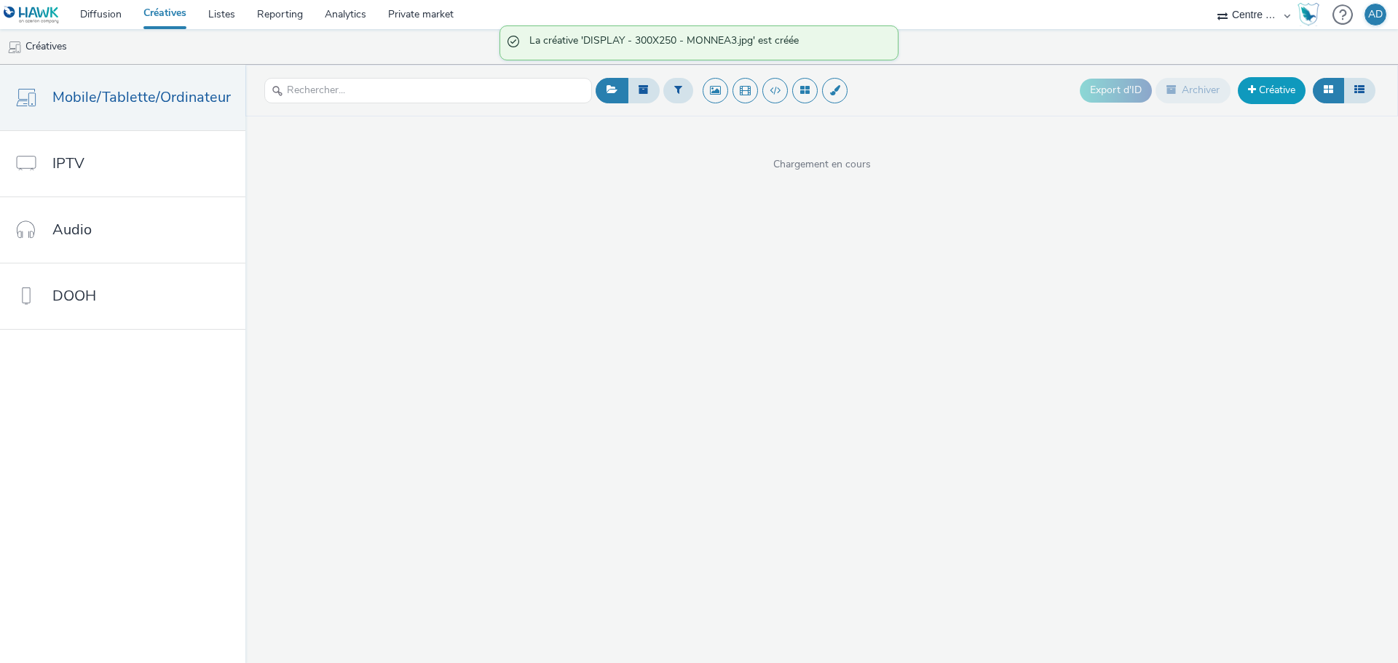
click at [1279, 95] on link "Créative" at bounding box center [1272, 90] width 68 height 26
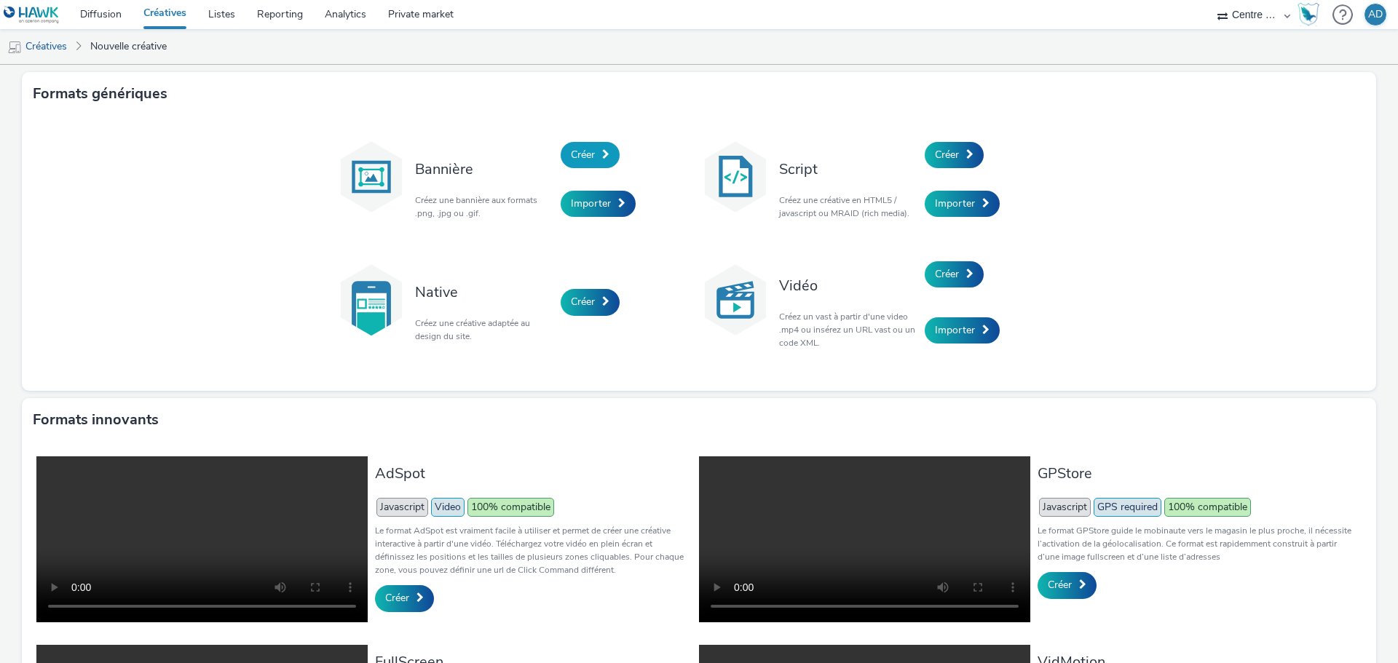
click at [590, 150] on span "Créer" at bounding box center [583, 155] width 24 height 14
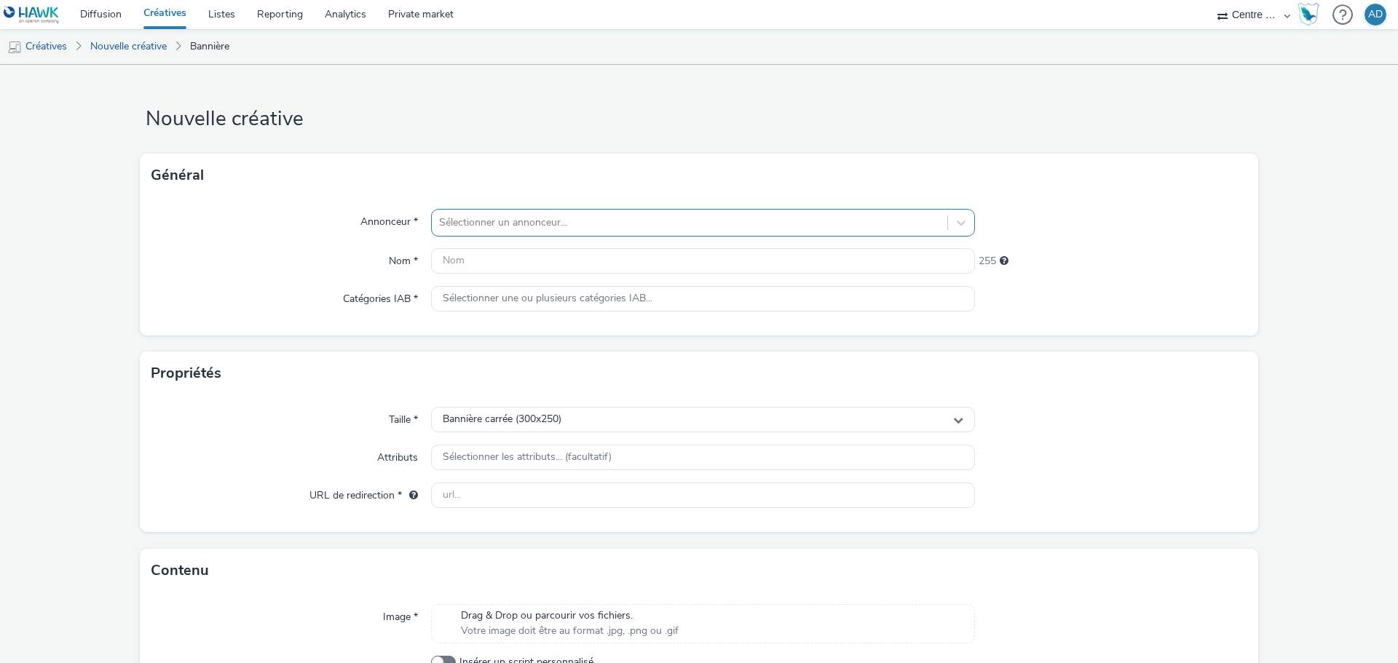
click at [518, 218] on div at bounding box center [689, 222] width 501 height 17
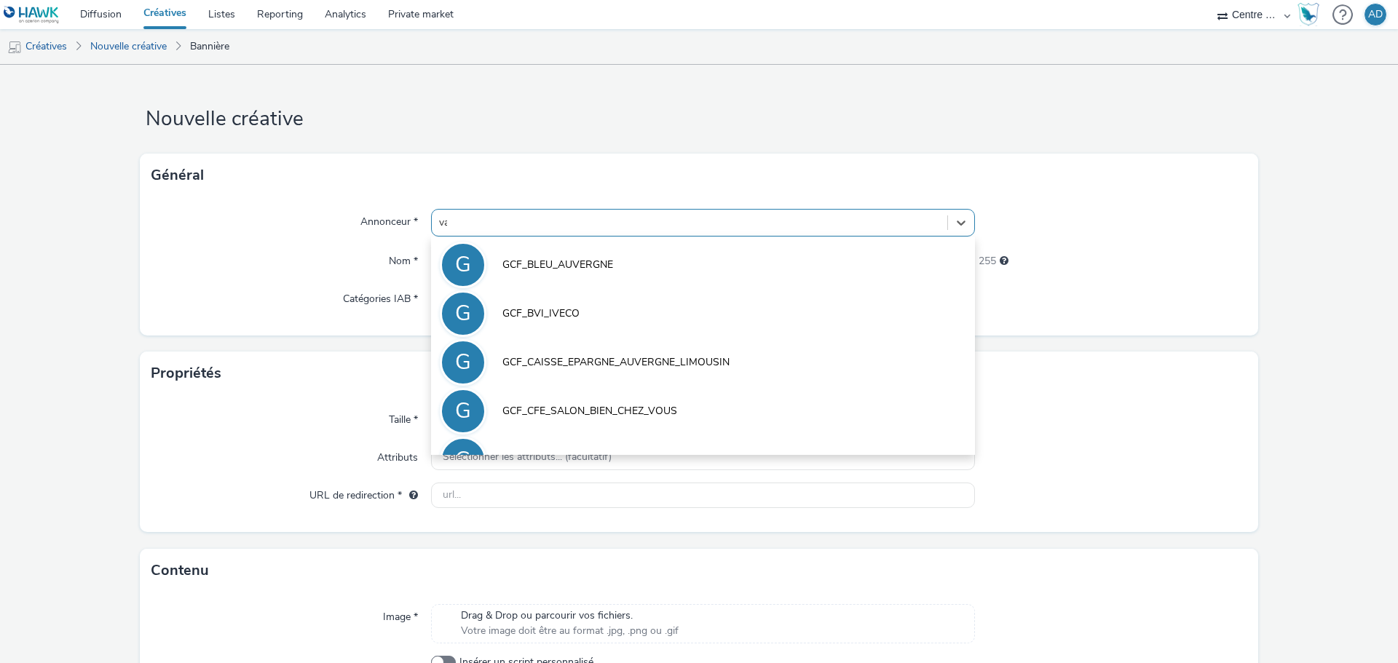
type input "vall"
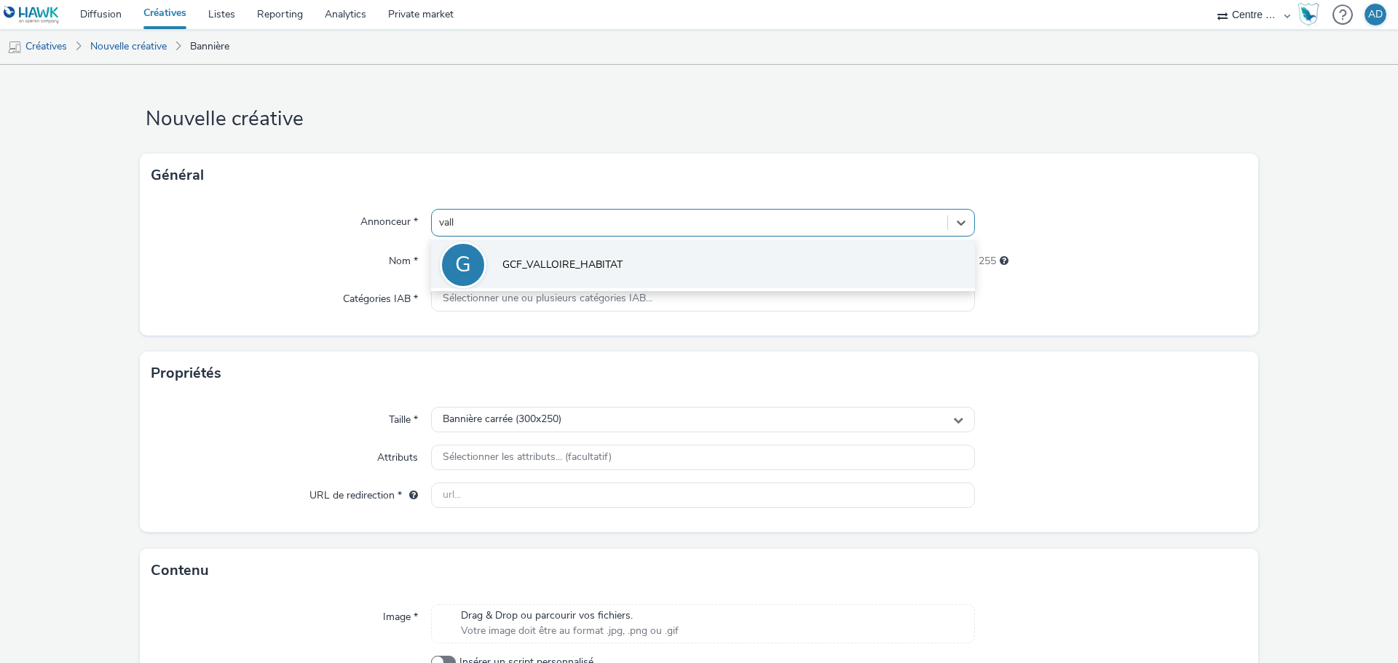
click at [530, 272] on span "GCF_VALLOIRE_HABITAT" at bounding box center [562, 265] width 120 height 15
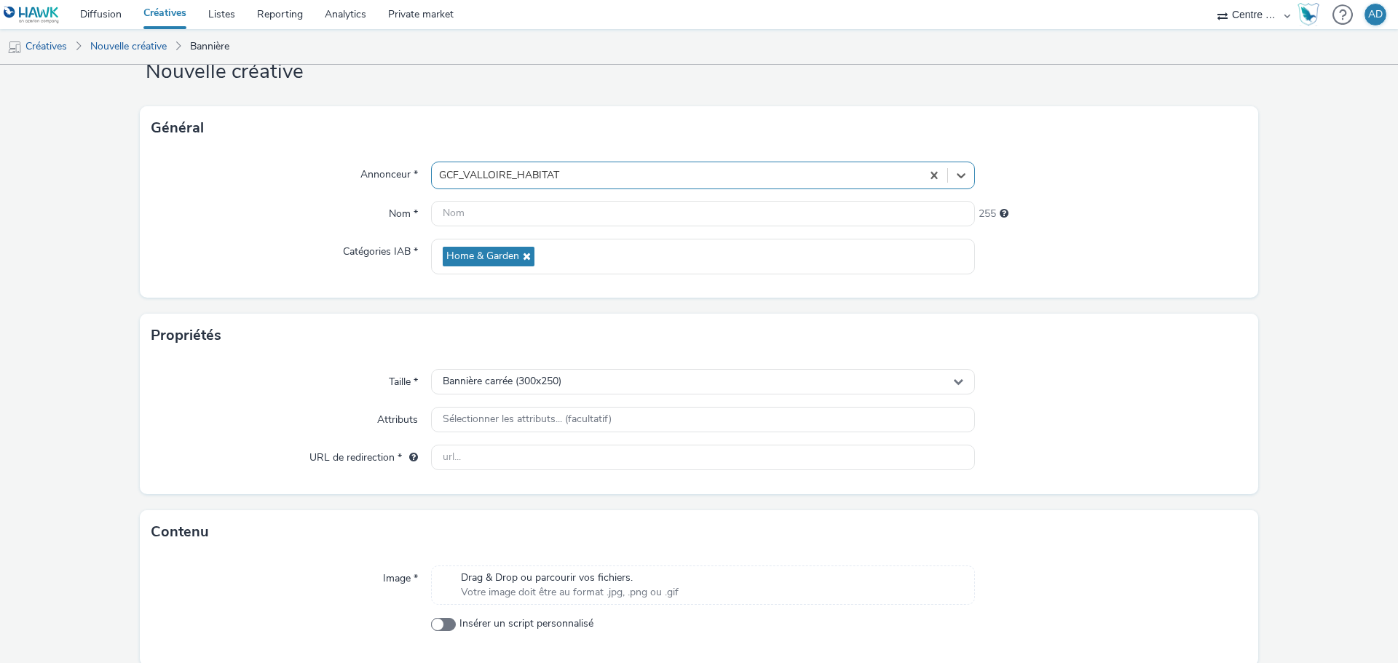
scroll to position [73, 0]
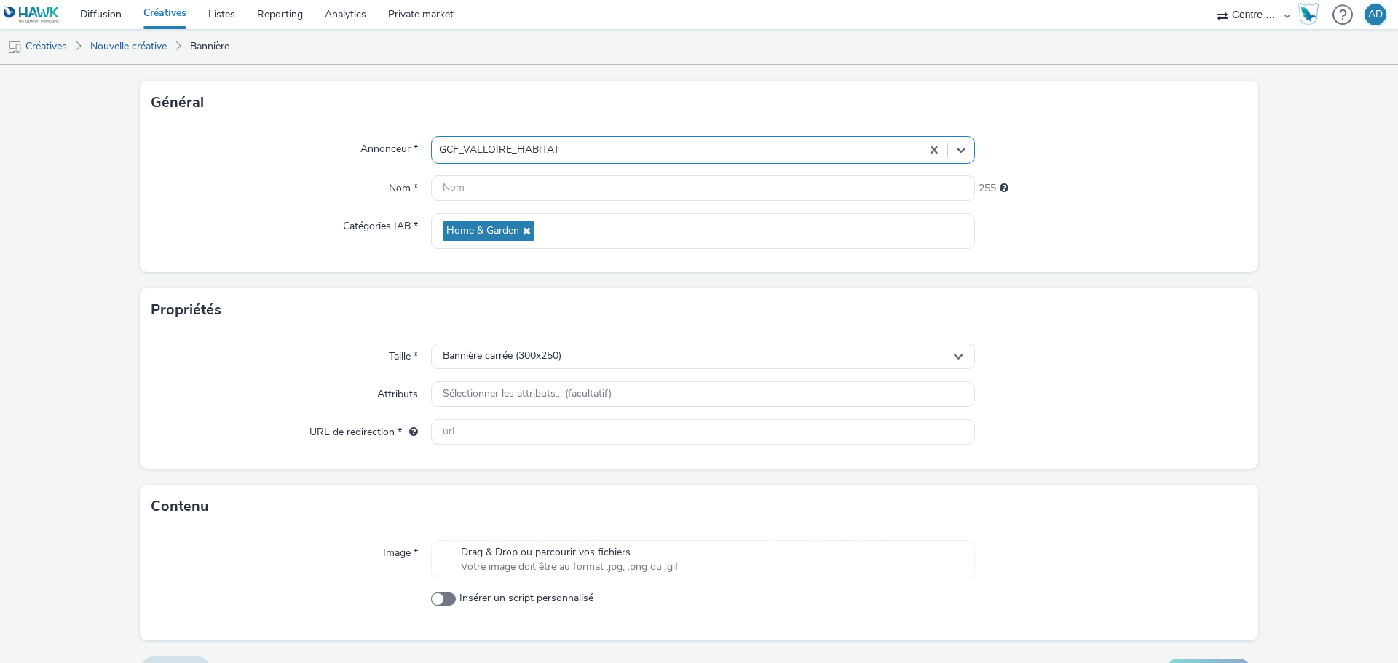
click at [518, 545] on span "Drag & Drop ou parcourir vos fichiers." at bounding box center [570, 552] width 218 height 15
drag, startPoint x: 624, startPoint y: 590, endPoint x: 441, endPoint y: 594, distance: 182.8
click at [441, 594] on div "DISPLAY - 300X250 - MONNEA4.jpg" at bounding box center [703, 592] width 544 height 15
copy span "DISPLAY - 300X250 - MONNEA4.jpg"
click at [619, 182] on input "text" at bounding box center [703, 187] width 544 height 25
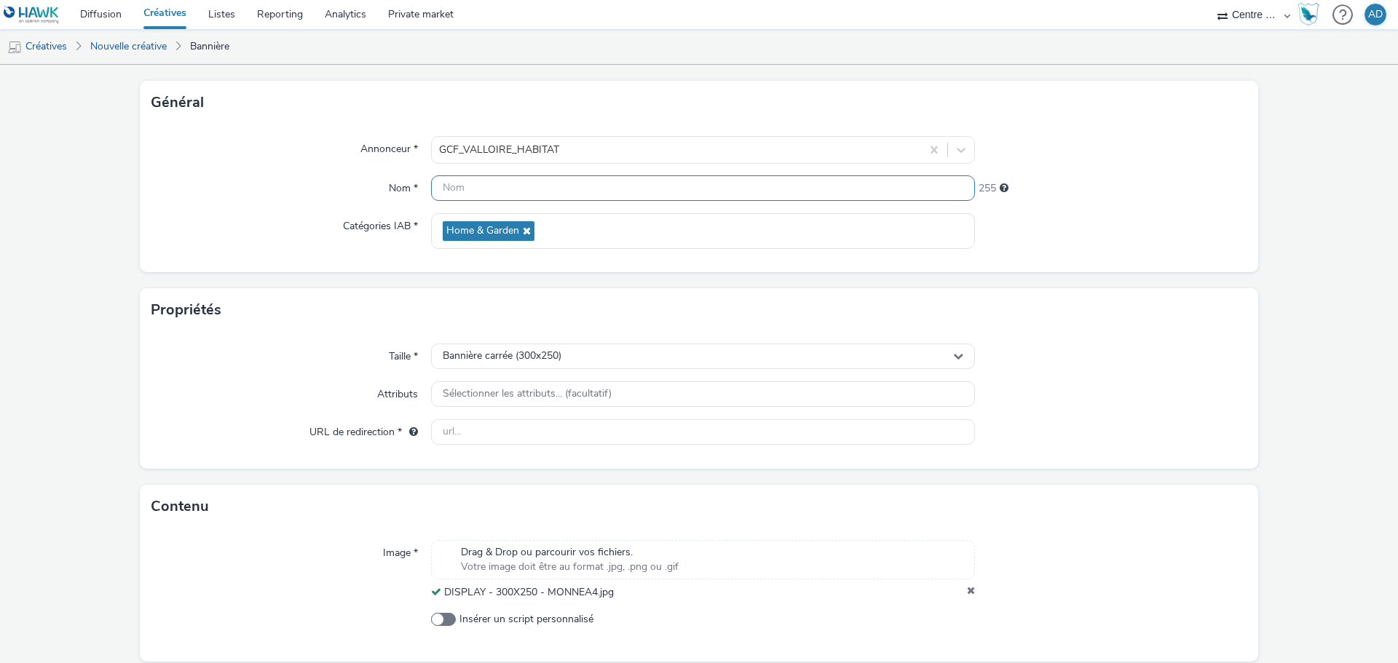
paste input "DISPLAY - 300X250 - MONNEA4.jpg"
type input "DISPLAY - 300X250 - MONNEA4.jpg"
drag, startPoint x: 580, startPoint y: 440, endPoint x: 604, endPoint y: 435, distance: 24.6
click at [580, 440] on input "text" at bounding box center [703, 431] width 544 height 25
paste input "[URL][DOMAIN_NAME]"
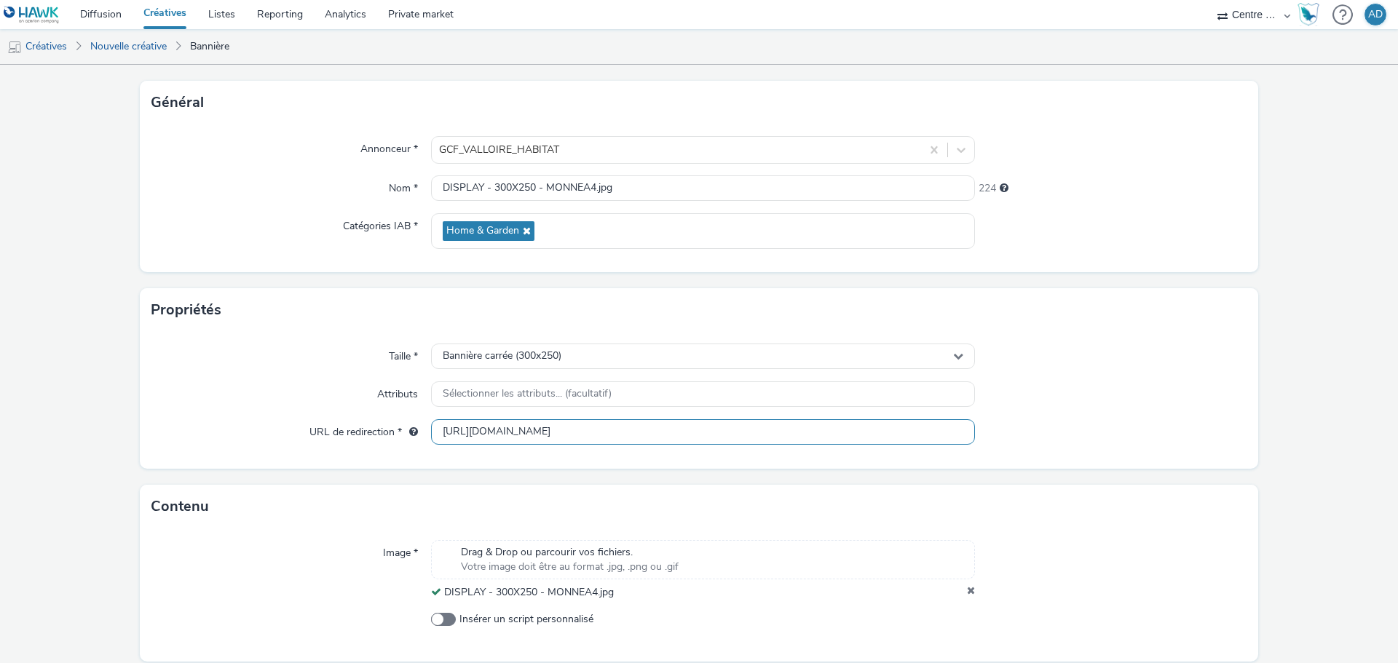
type input "[URL][DOMAIN_NAME]"
click at [1182, 475] on form "Nouvelle créative Général Annonceur * GCF_VALLOIRE_HABITAT Nom * DISPLAY - 300X…" at bounding box center [699, 354] width 1398 height 724
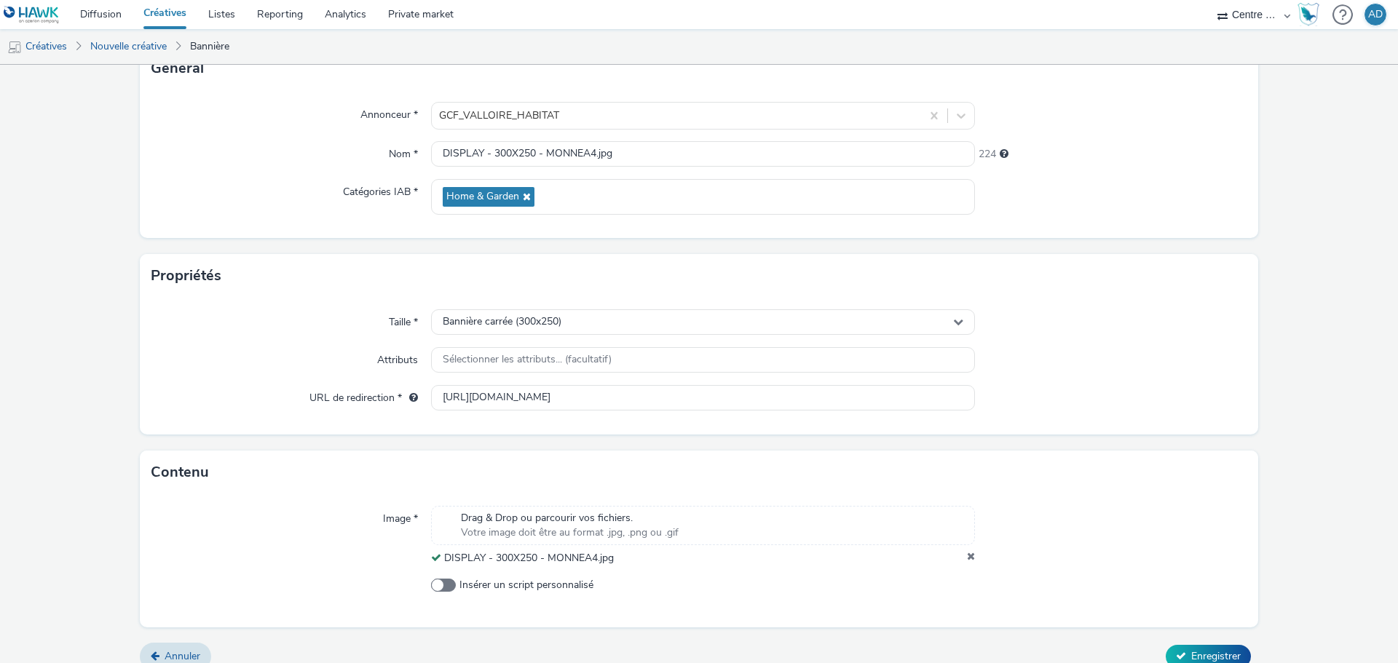
scroll to position [125, 0]
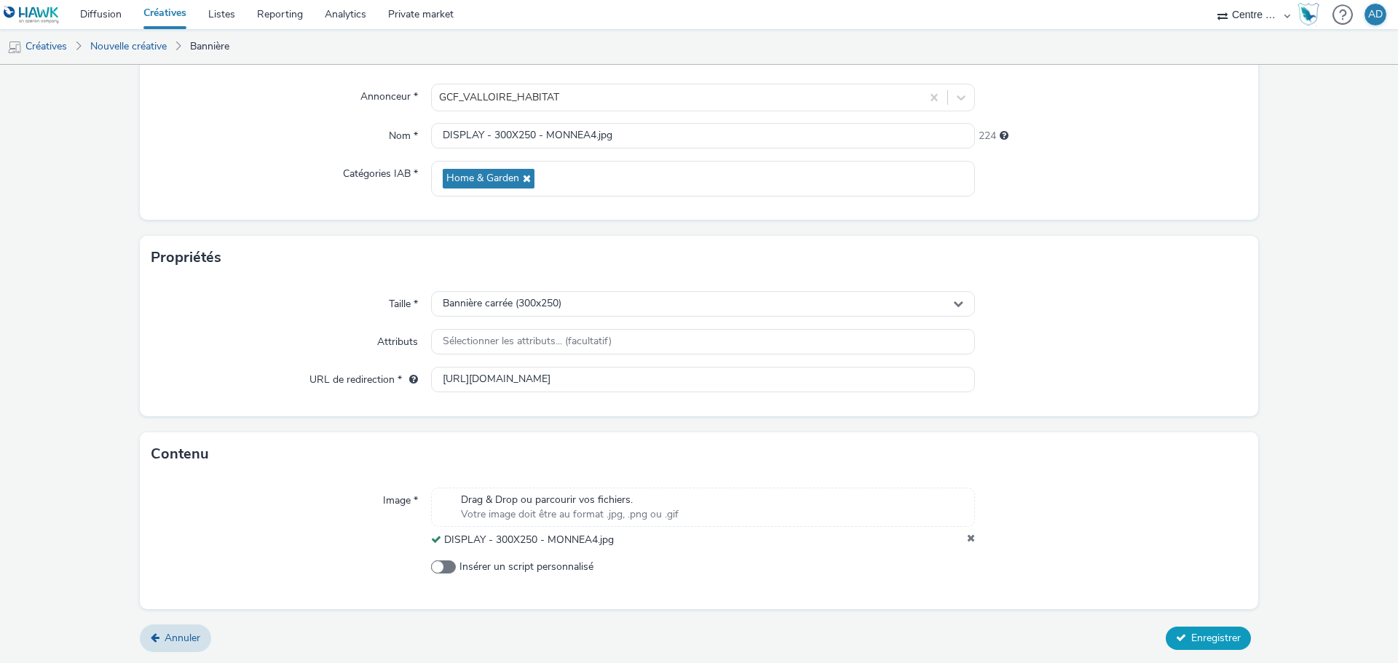
click at [1176, 636] on icon at bounding box center [1181, 638] width 10 height 10
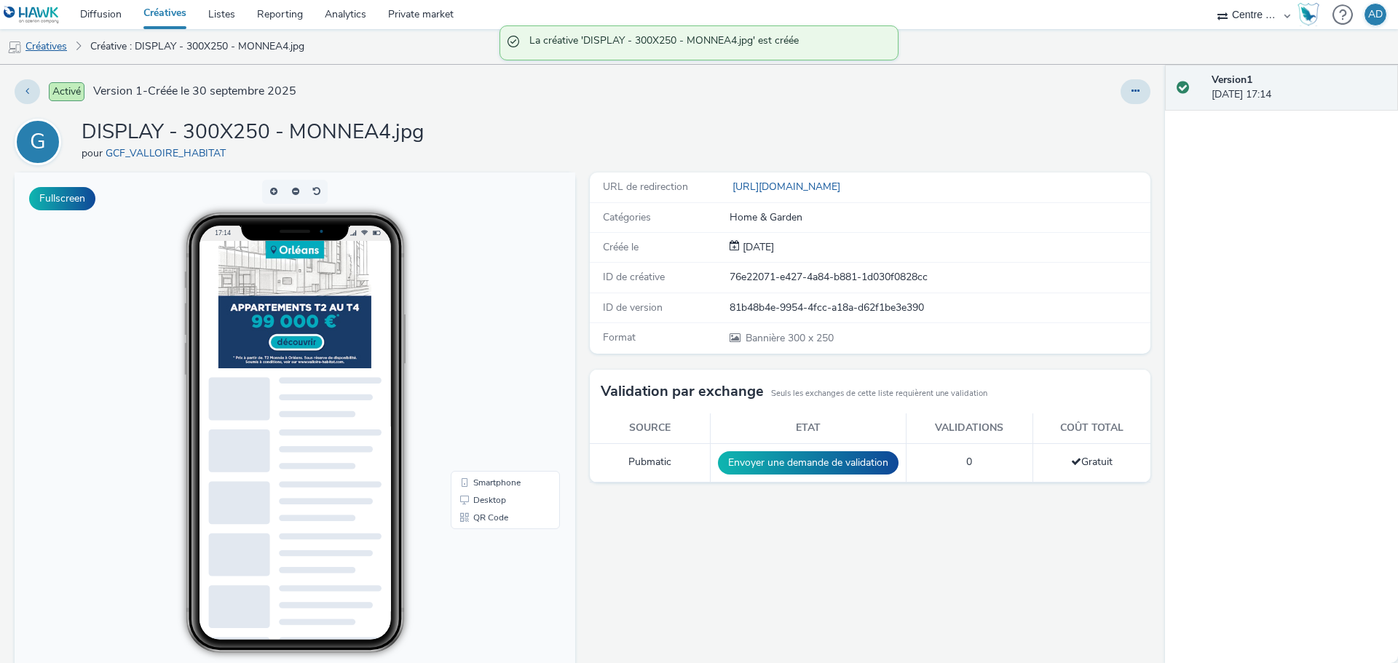
click at [44, 46] on link "Créatives" at bounding box center [37, 46] width 74 height 35
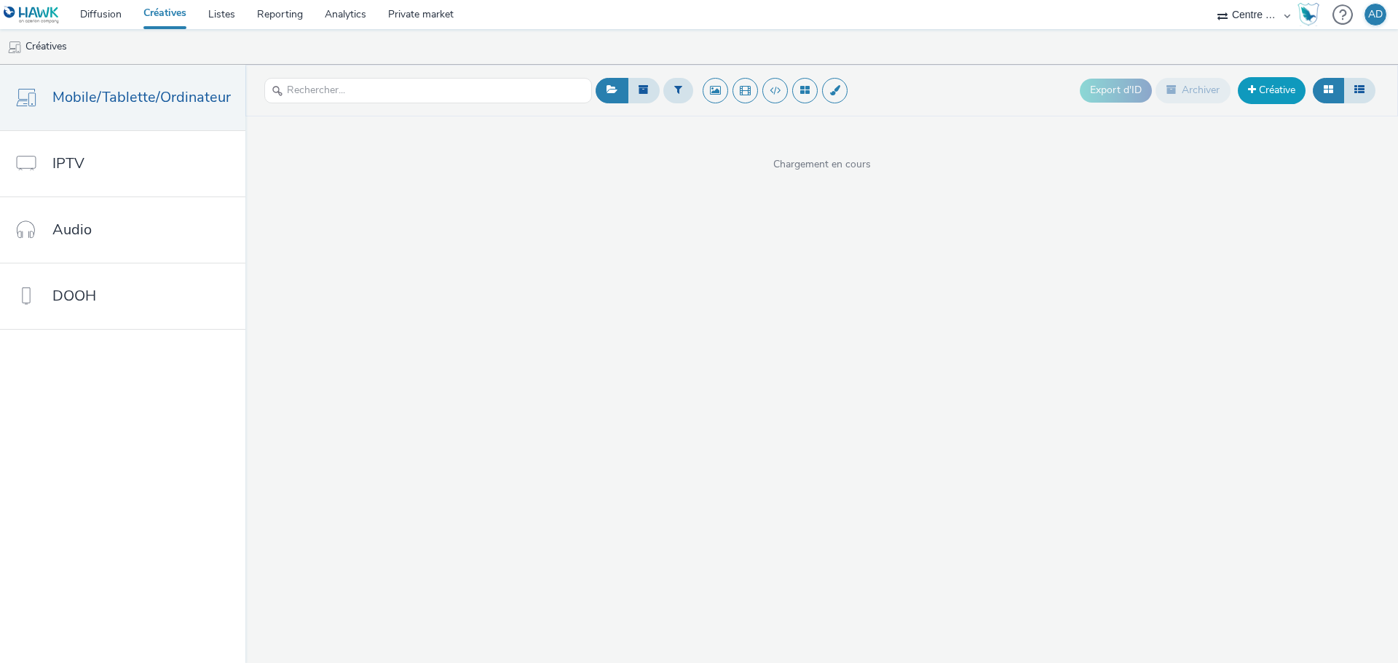
click at [1278, 86] on link "Créative" at bounding box center [1272, 90] width 68 height 26
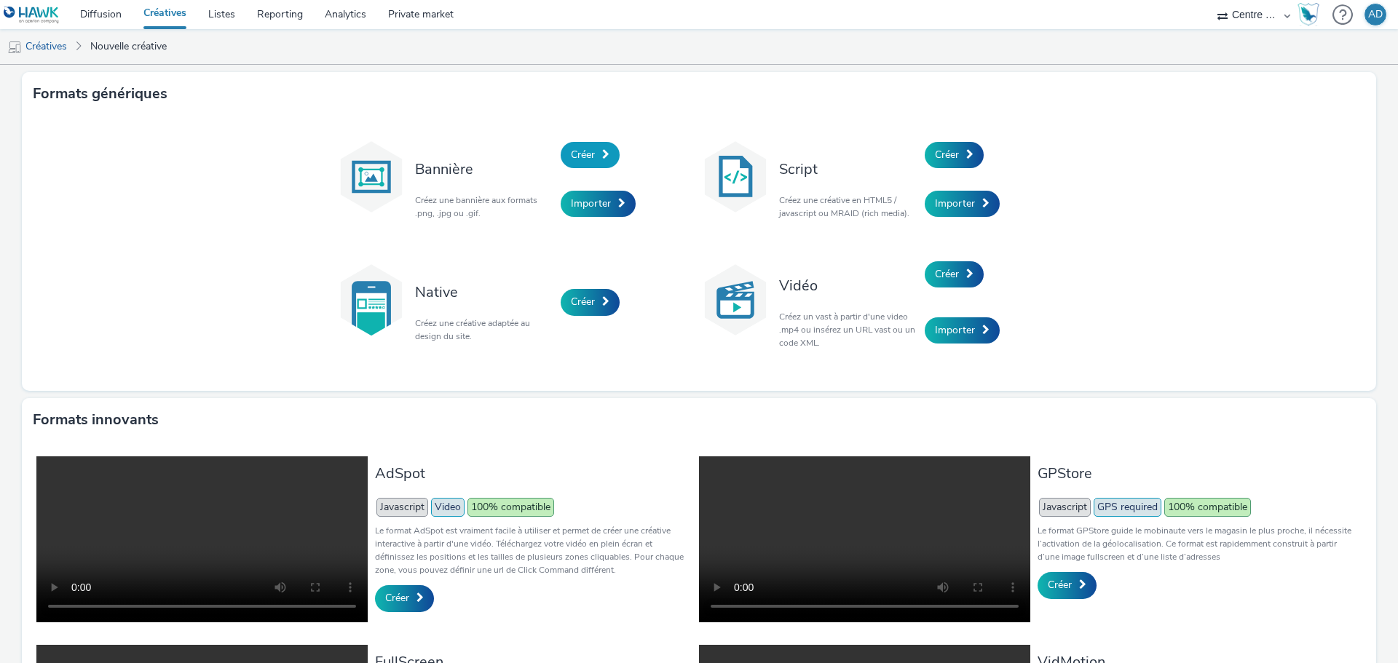
click at [589, 148] on span "Créer" at bounding box center [583, 155] width 24 height 14
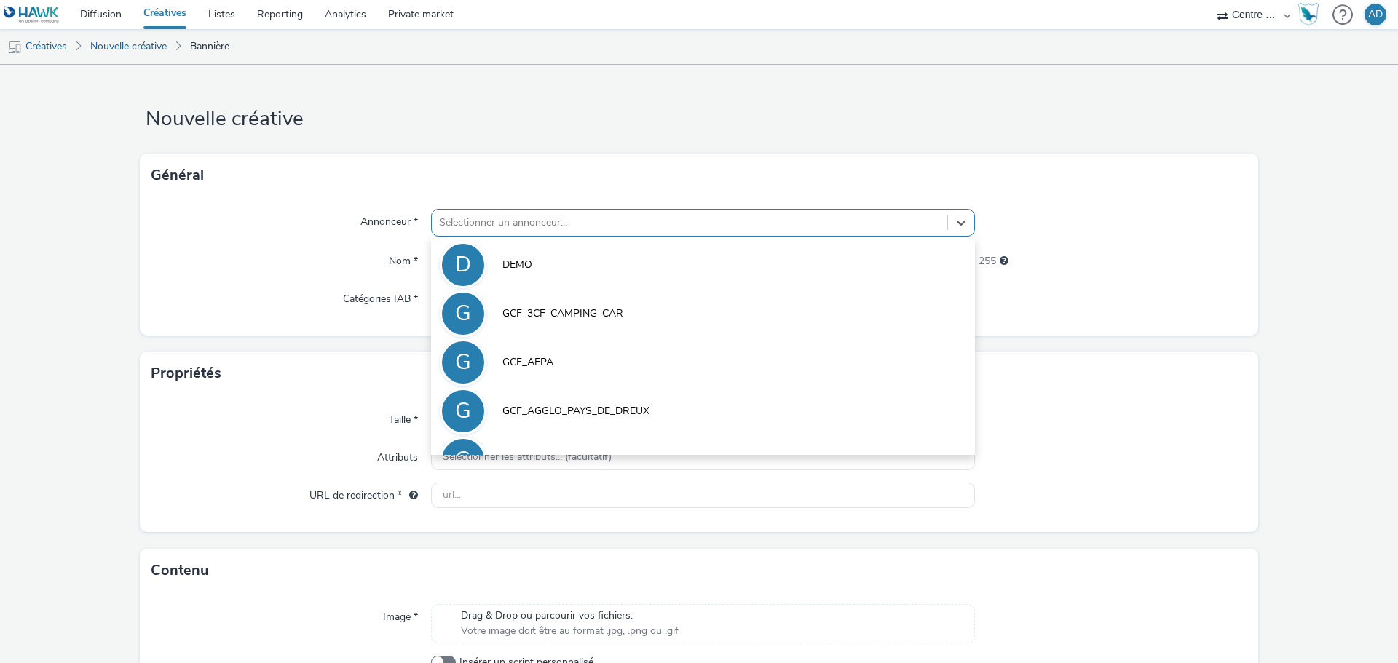
click at [502, 220] on div at bounding box center [689, 222] width 501 height 17
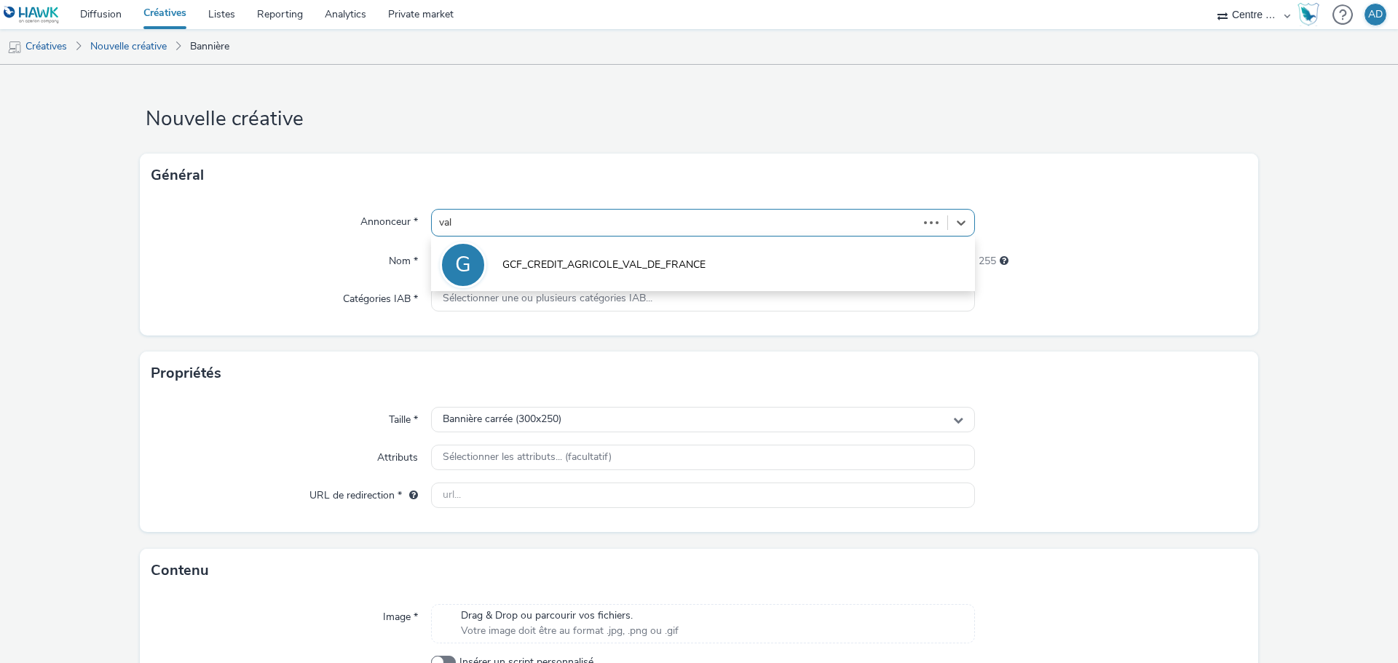
type input "vall"
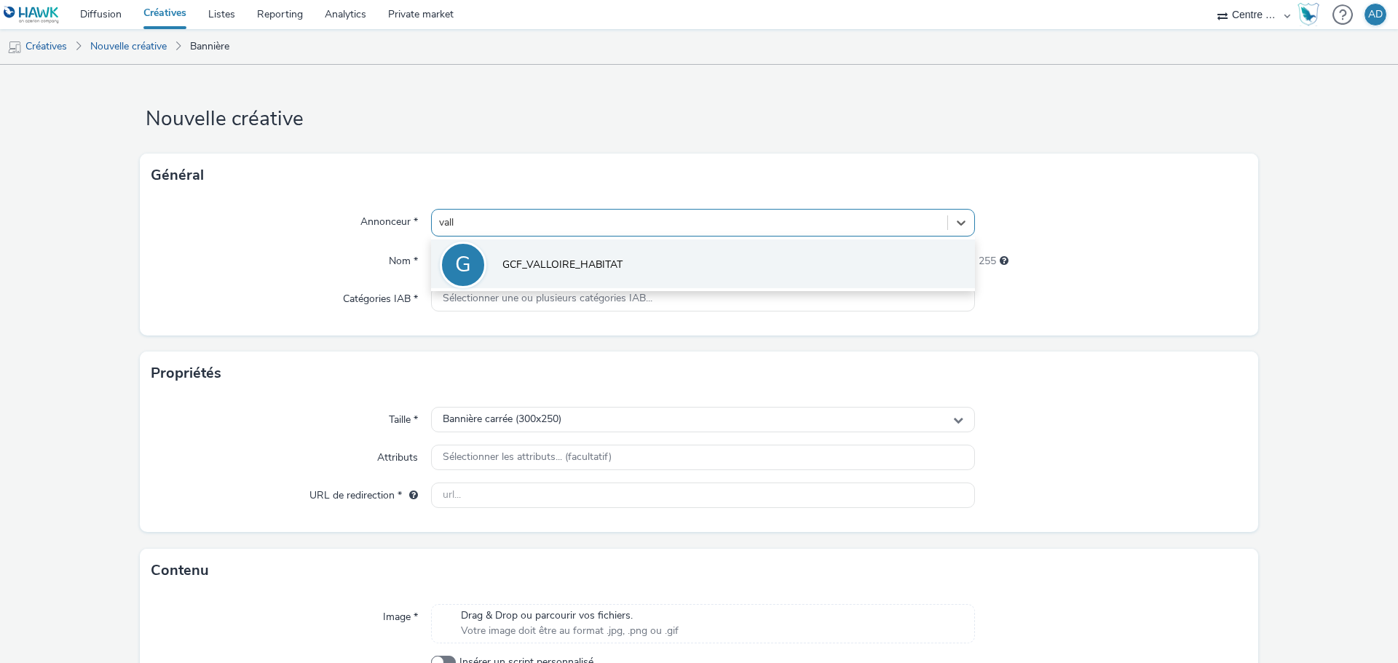
click at [529, 266] on span "GCF_VALLOIRE_HABITAT" at bounding box center [562, 265] width 120 height 15
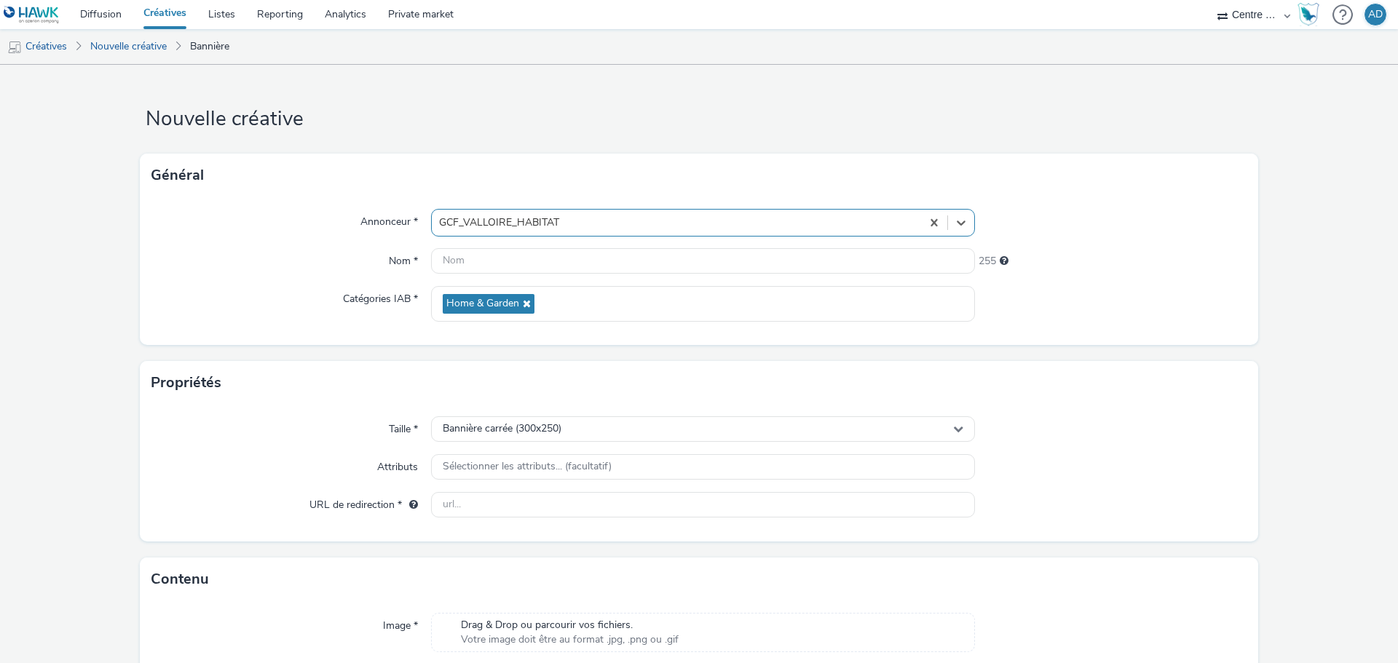
scroll to position [105, 0]
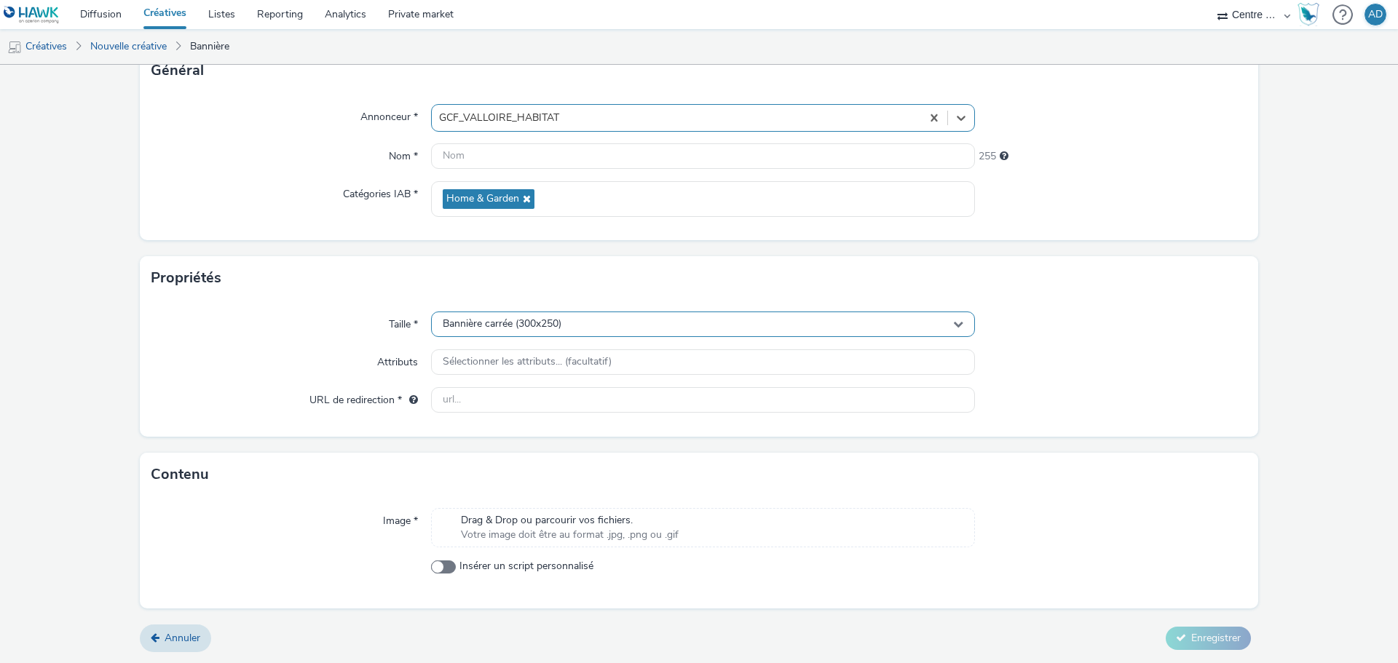
click at [557, 325] on span "Bannière carrée (300x250)" at bounding box center [502, 324] width 119 height 12
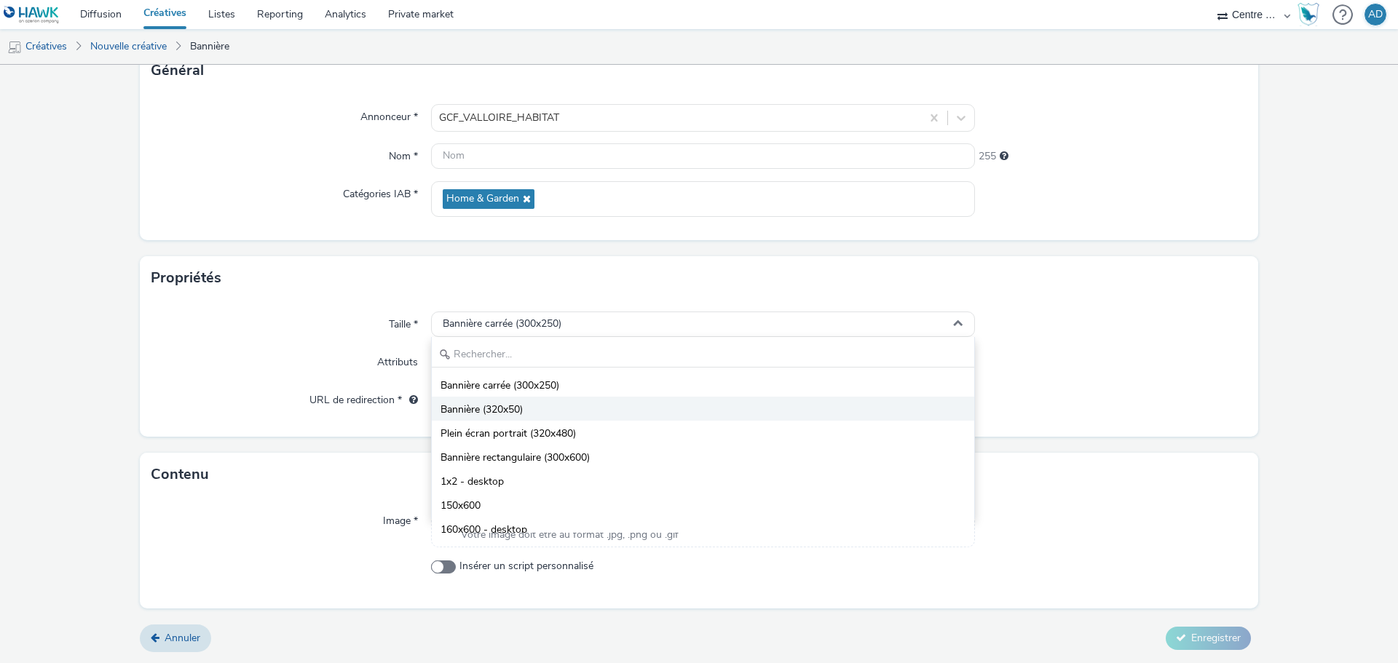
click at [515, 410] on span "Bannière (320x50)" at bounding box center [481, 410] width 82 height 15
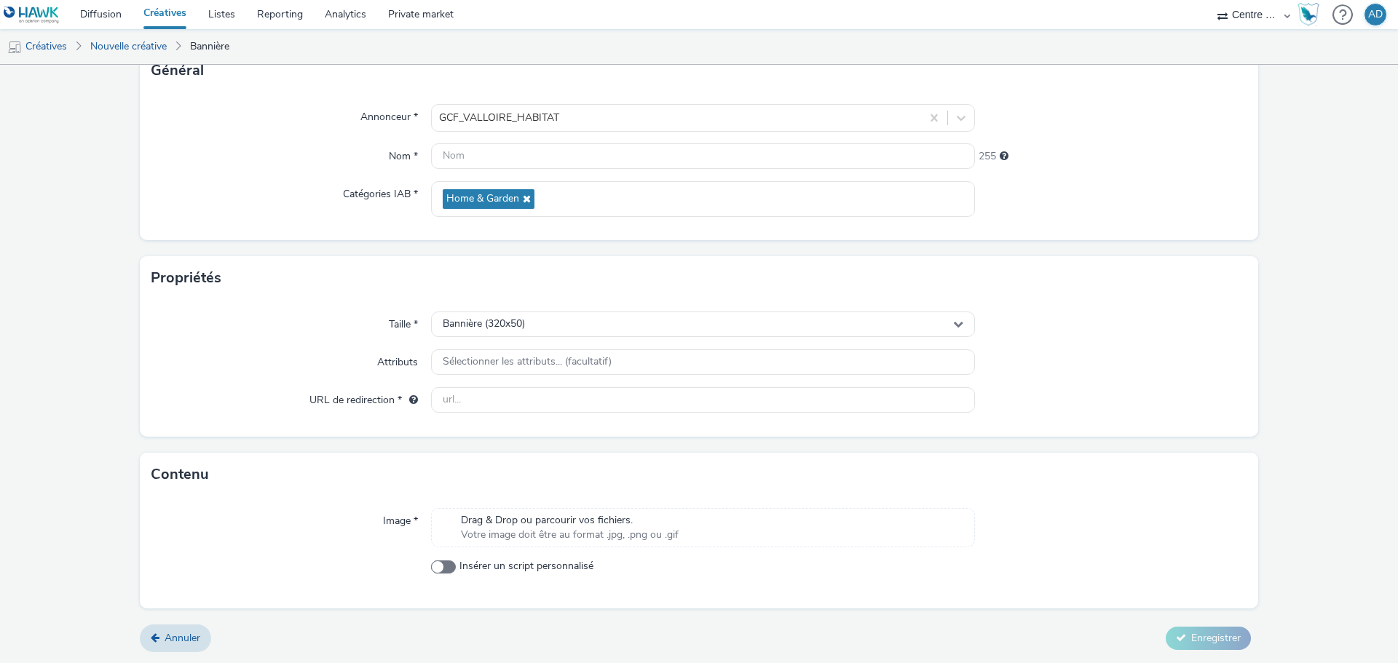
click at [494, 517] on span "Drag & Drop ou parcourir vos fichiers." at bounding box center [570, 520] width 218 height 15
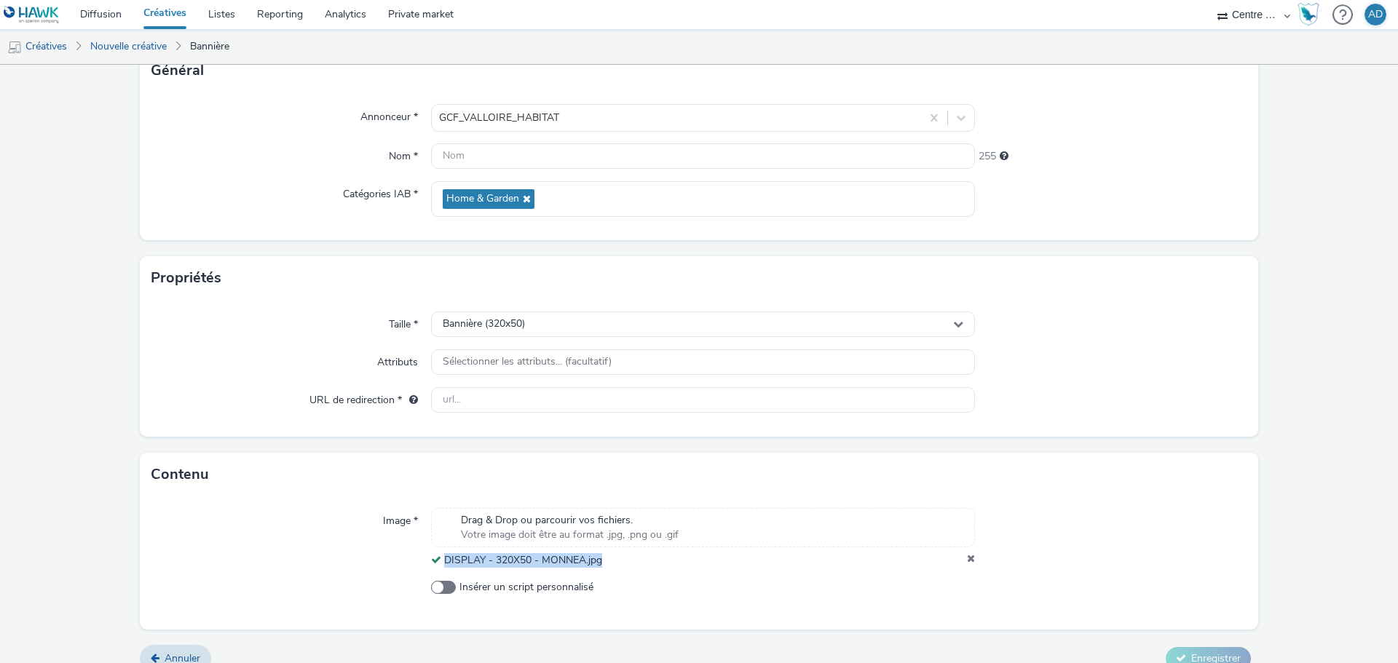
drag, startPoint x: 544, startPoint y: 566, endPoint x: 440, endPoint y: 564, distance: 104.1
click at [440, 564] on div "DISPLAY - 320X50 - MONNEA.jpg" at bounding box center [703, 560] width 544 height 15
copy span "DISPLAY - 320X50 - MONNEA.jpg"
click at [515, 164] on input "text" at bounding box center [703, 155] width 544 height 25
paste input "DISPLAY - 320X50 - MONNEA.jpg"
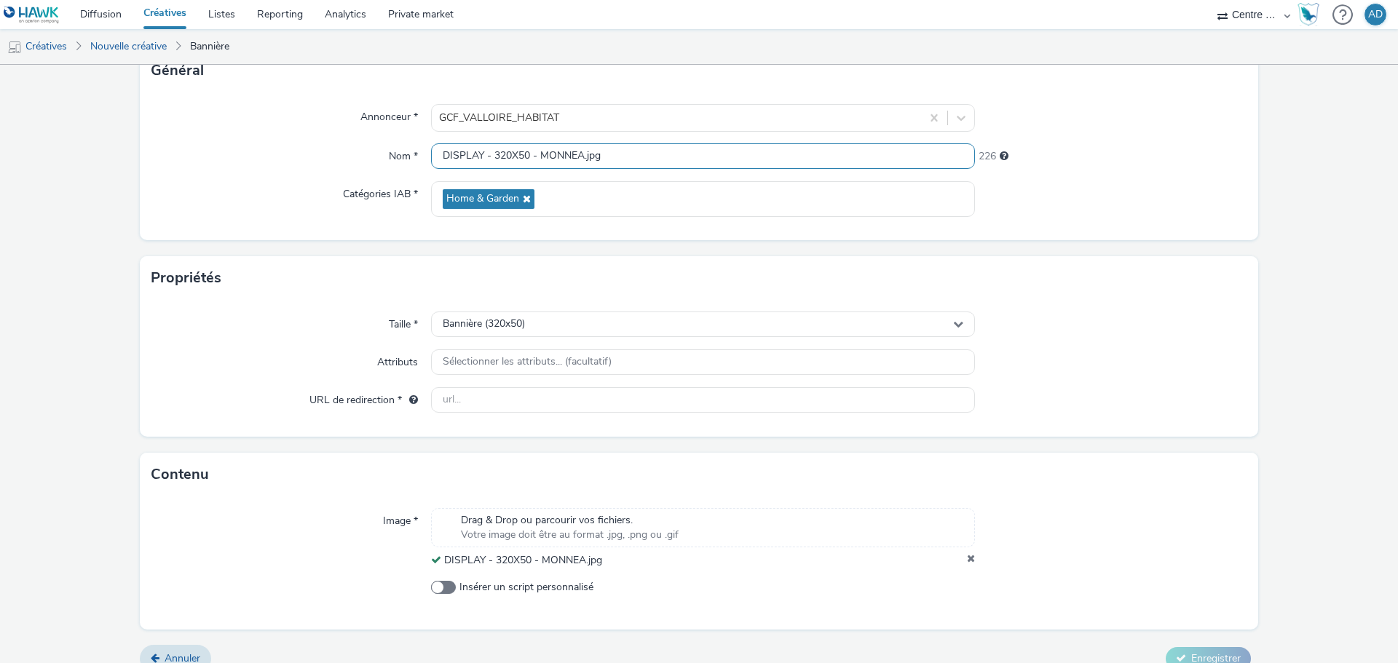
type input "DISPLAY - 320X50 - MONNEA.jpg"
click at [679, 371] on div "Sélectionner les attributs... (facultatif)" at bounding box center [703, 361] width 544 height 25
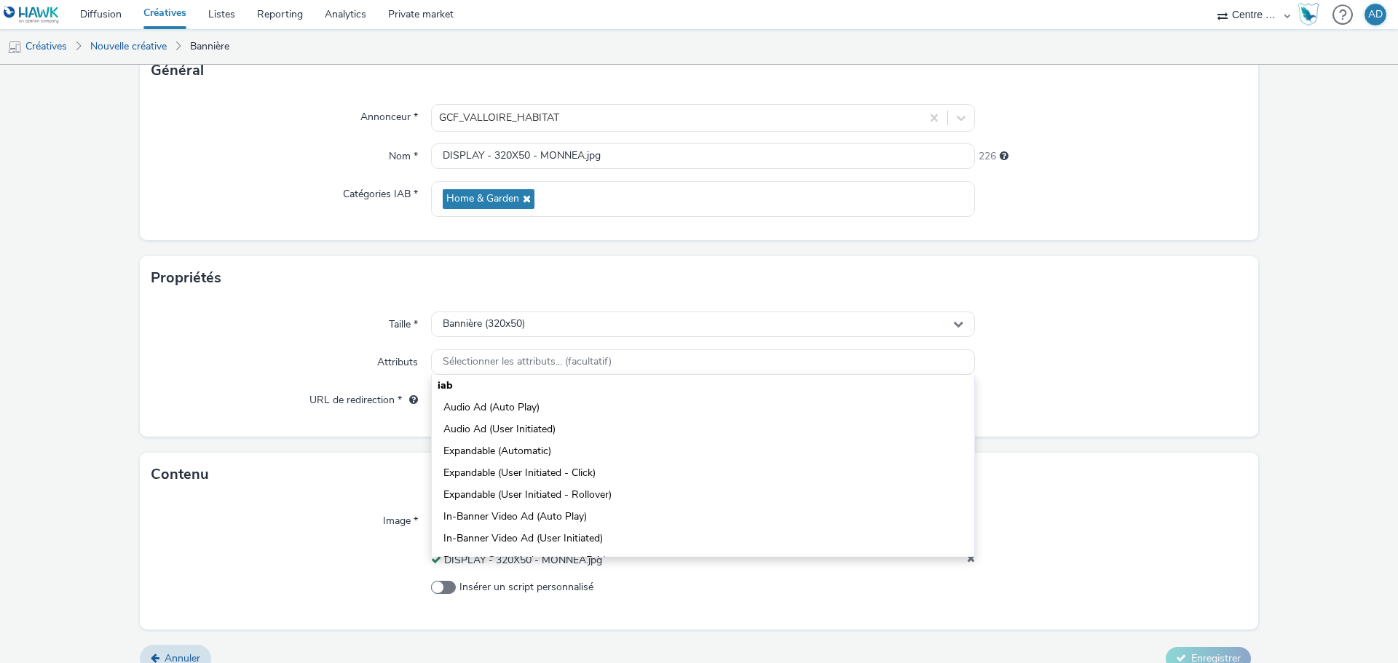
click at [1091, 362] on div at bounding box center [1111, 362] width 272 height 26
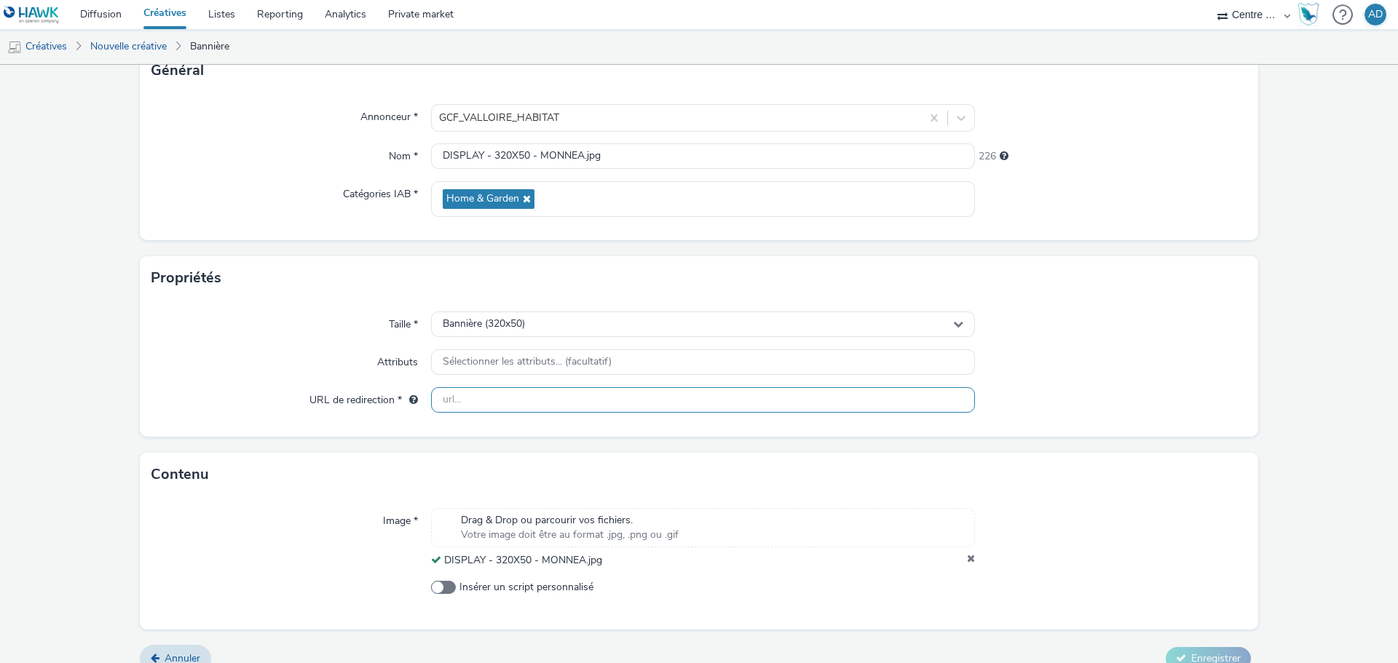
click at [871, 393] on input "text" at bounding box center [703, 399] width 544 height 25
paste input "[URL][DOMAIN_NAME]"
type input "[URL][DOMAIN_NAME]"
click at [1062, 348] on div "Taille * Bannière (320x50) Attributs Sélectionner les attributs... (facultatif)…" at bounding box center [699, 368] width 1118 height 137
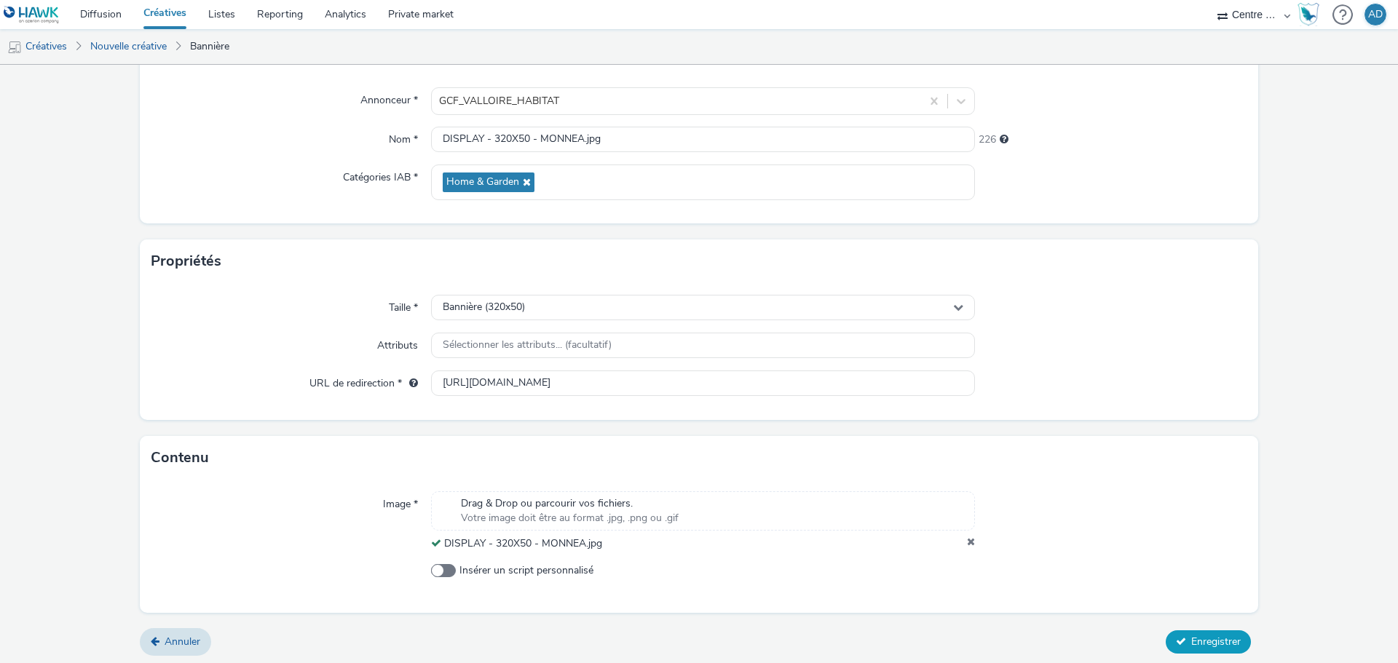
scroll to position [125, 0]
click at [1225, 630] on button "Enregistrer" at bounding box center [1208, 638] width 85 height 23
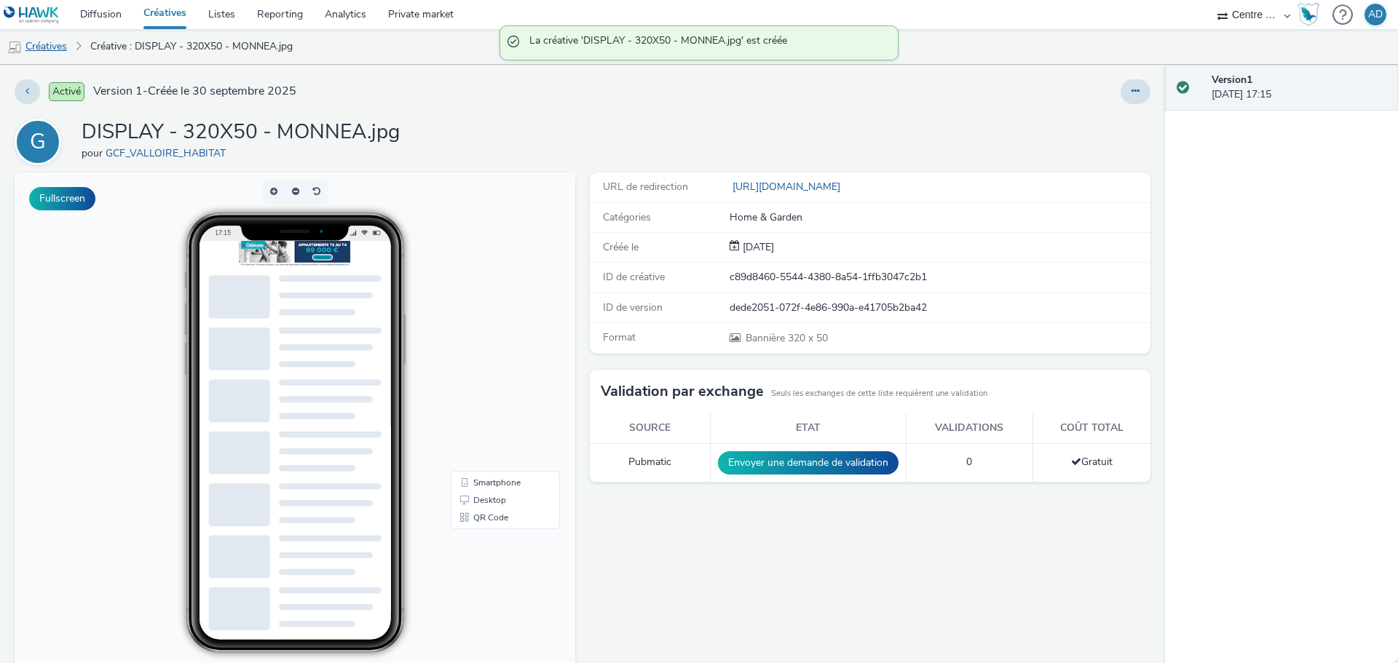
click at [38, 57] on link "Créatives" at bounding box center [37, 46] width 74 height 35
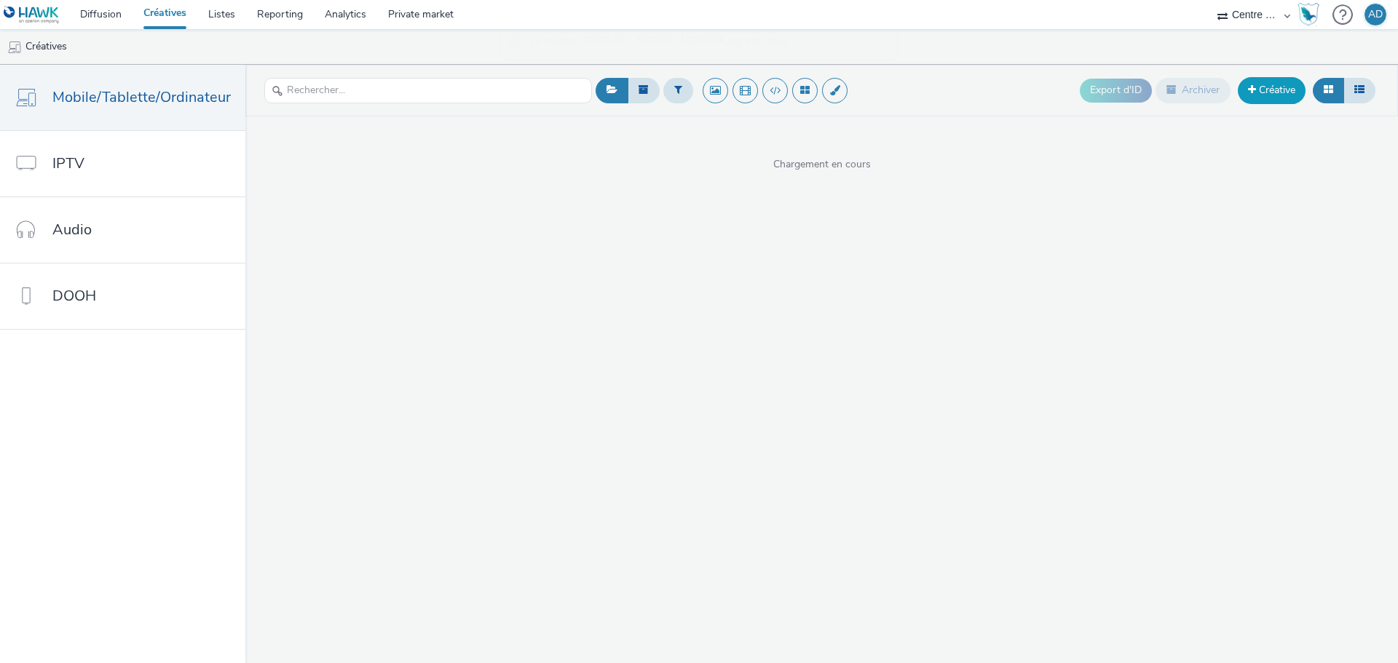
click at [1276, 98] on link "Créative" at bounding box center [1272, 90] width 68 height 26
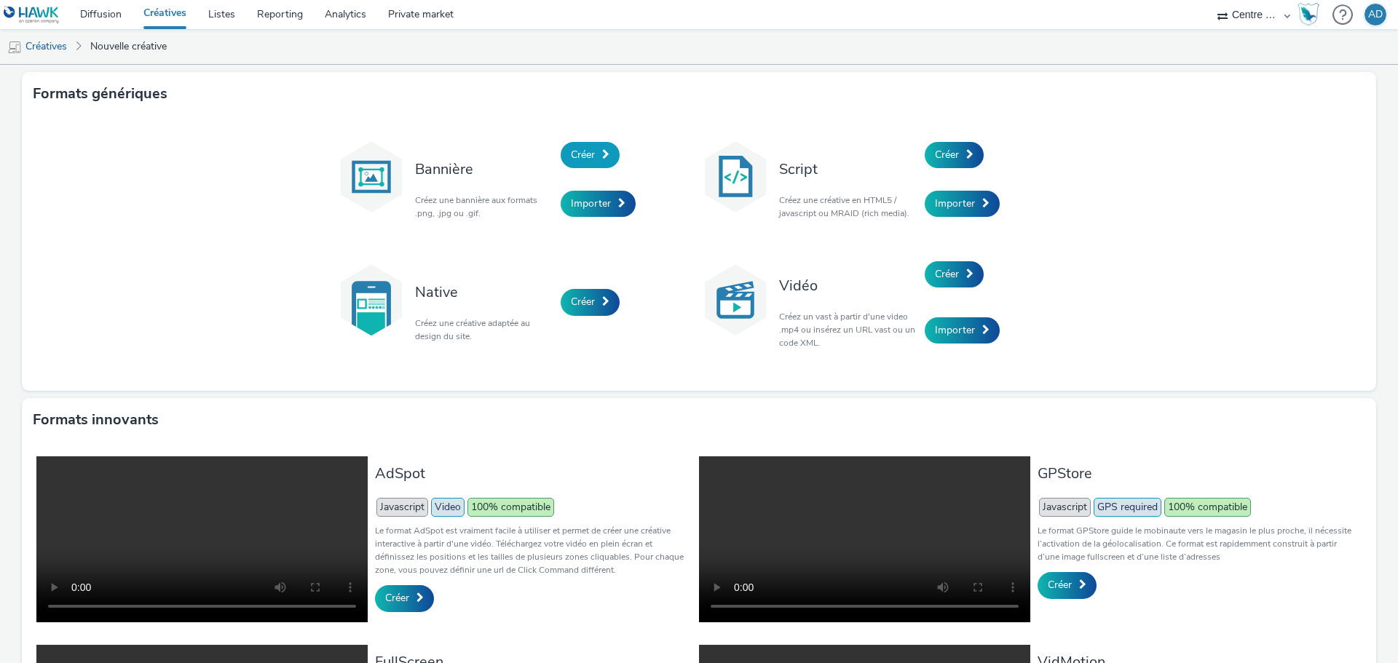
click at [571, 149] on span "Créer" at bounding box center [583, 155] width 24 height 14
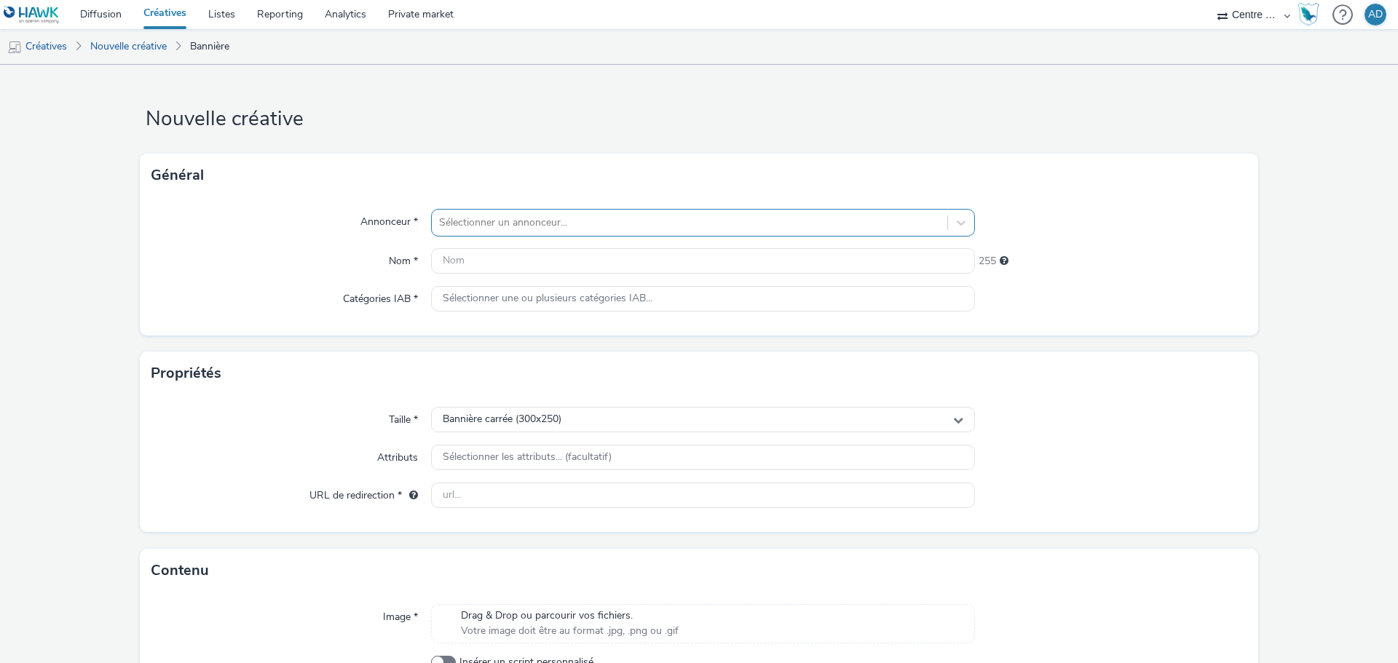
click at [516, 228] on div at bounding box center [689, 222] width 501 height 17
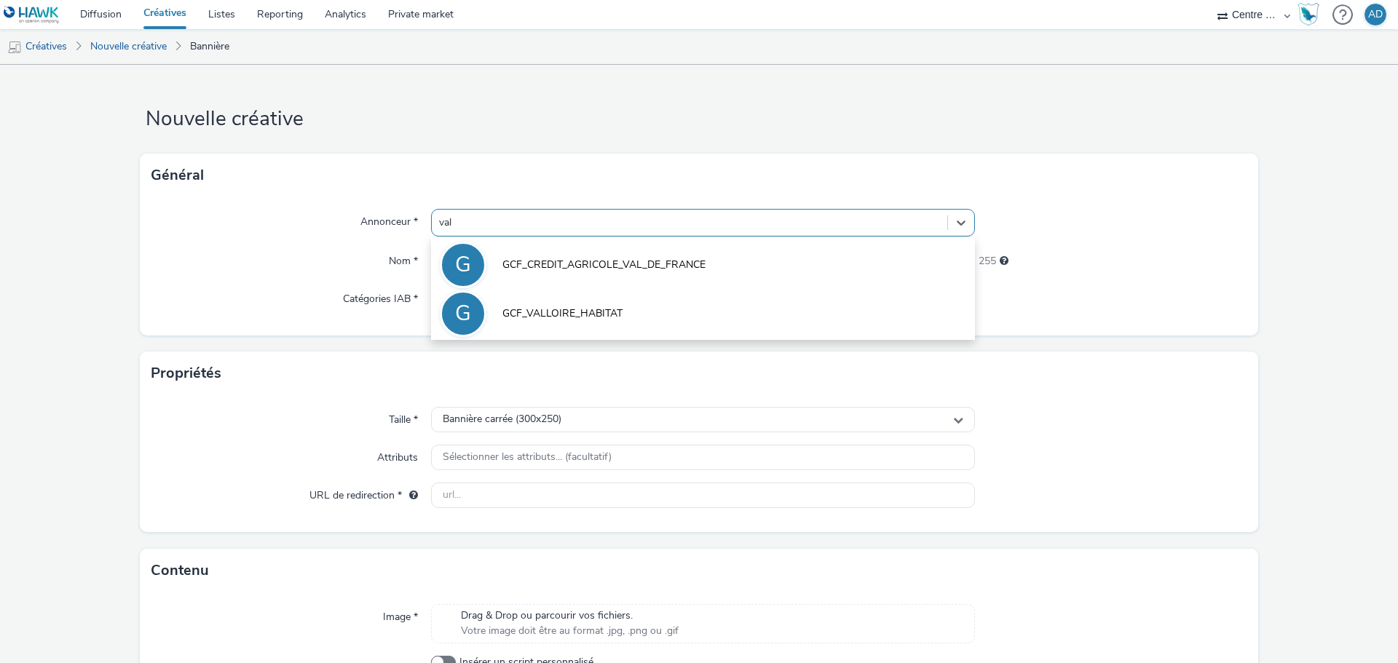
type input "vall"
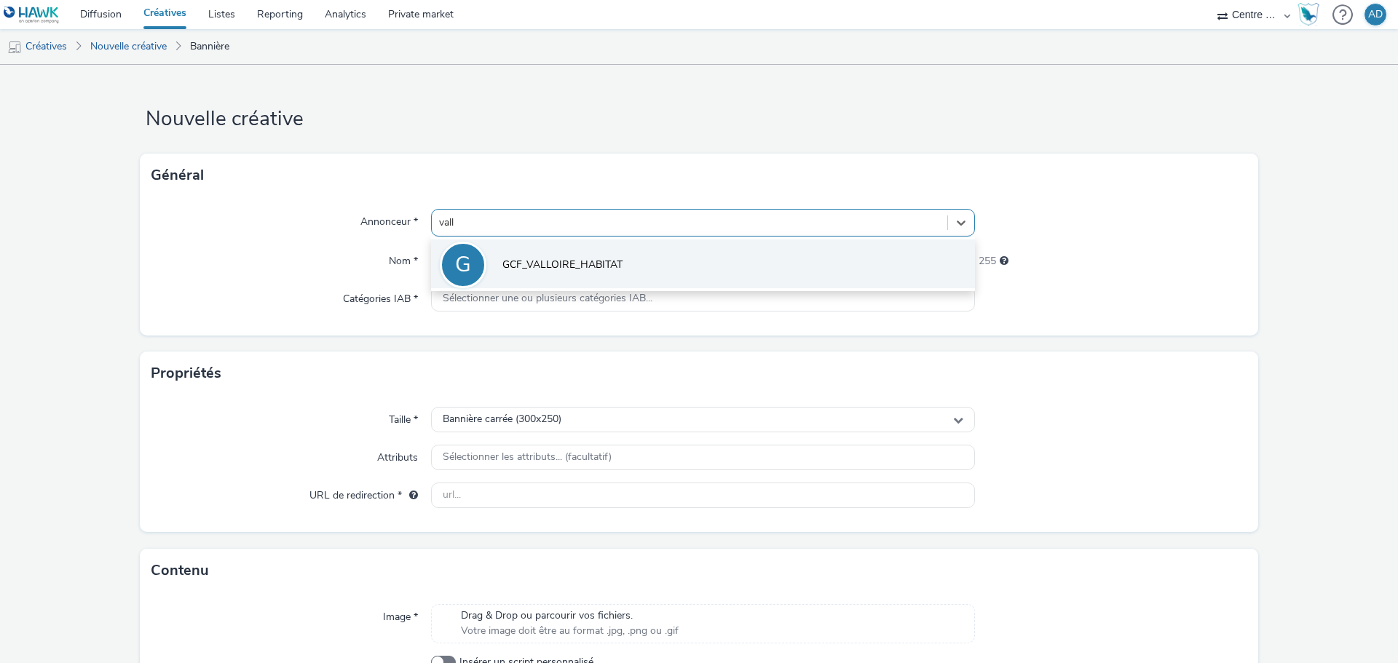
click at [548, 253] on li "G GCF_VALLOIRE_HABITAT" at bounding box center [703, 264] width 544 height 49
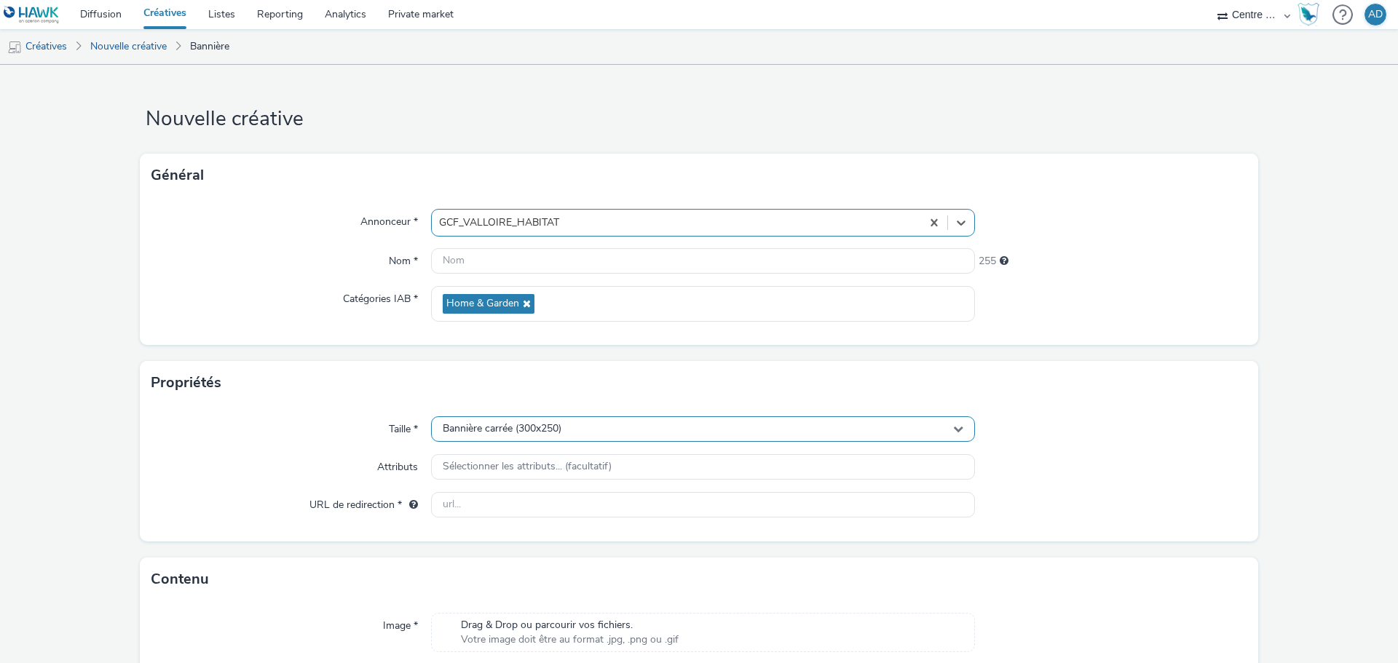
click at [529, 436] on div "Bannière carrée (300x250)" at bounding box center [703, 428] width 544 height 25
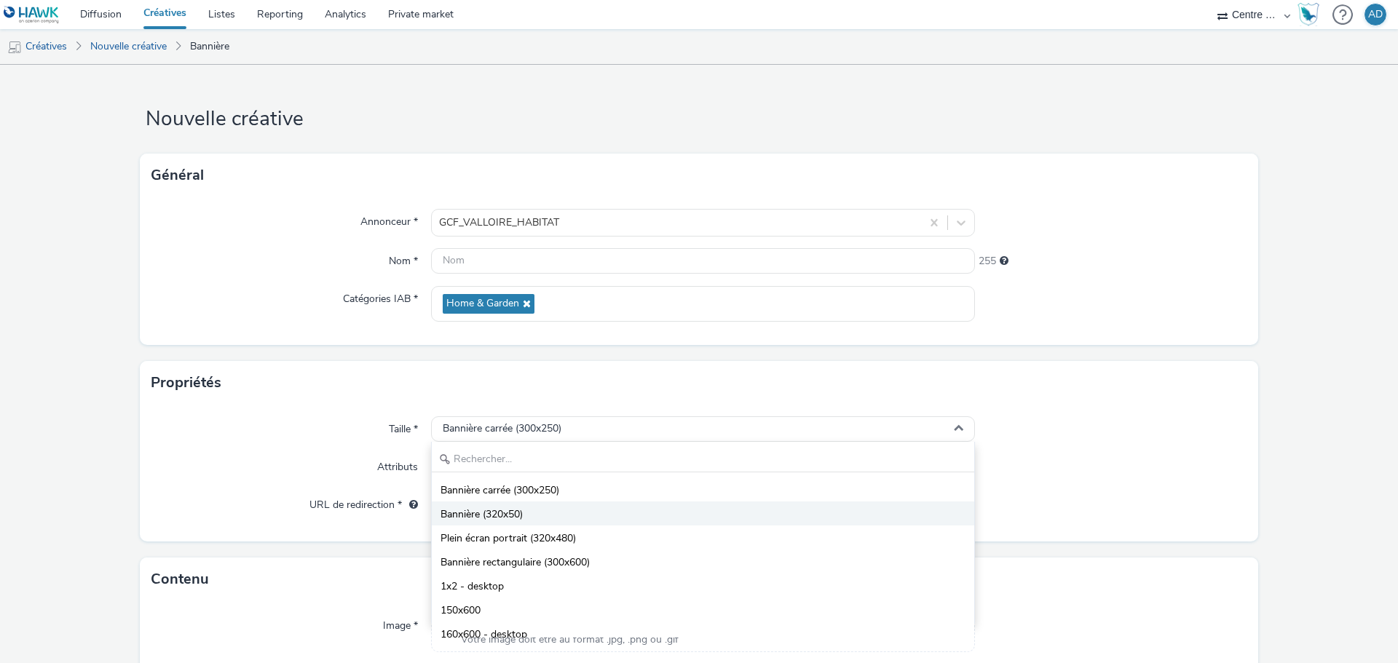
click at [522, 511] on span "Bannière (320x50)" at bounding box center [481, 514] width 82 height 15
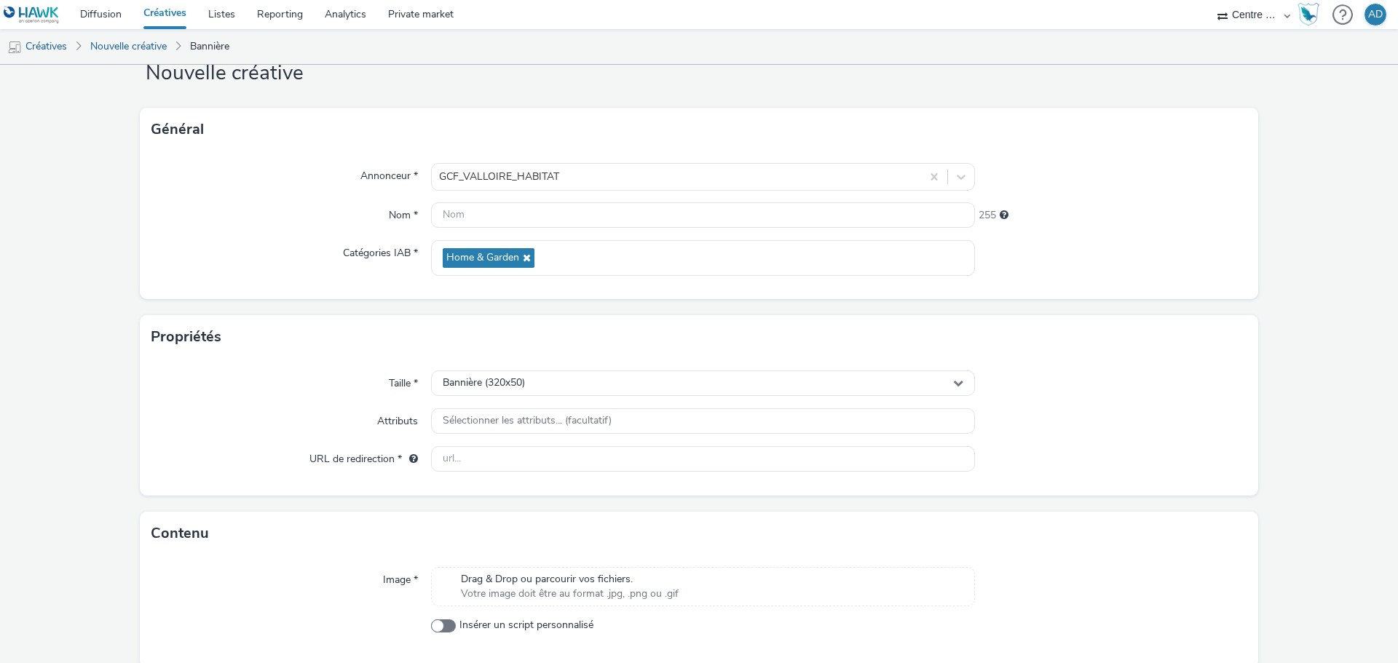
scroll to position [105, 0]
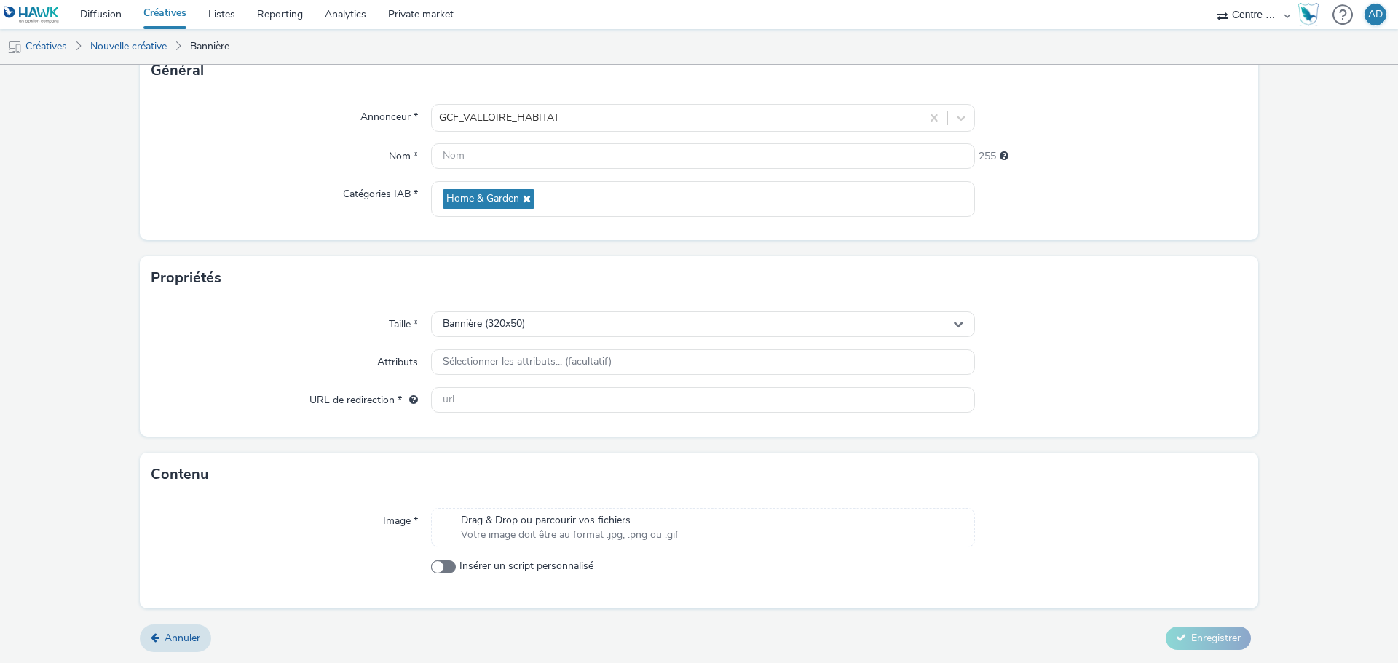
click at [539, 540] on span "Votre image doit être au format .jpg, .png ou .gif" at bounding box center [570, 535] width 218 height 15
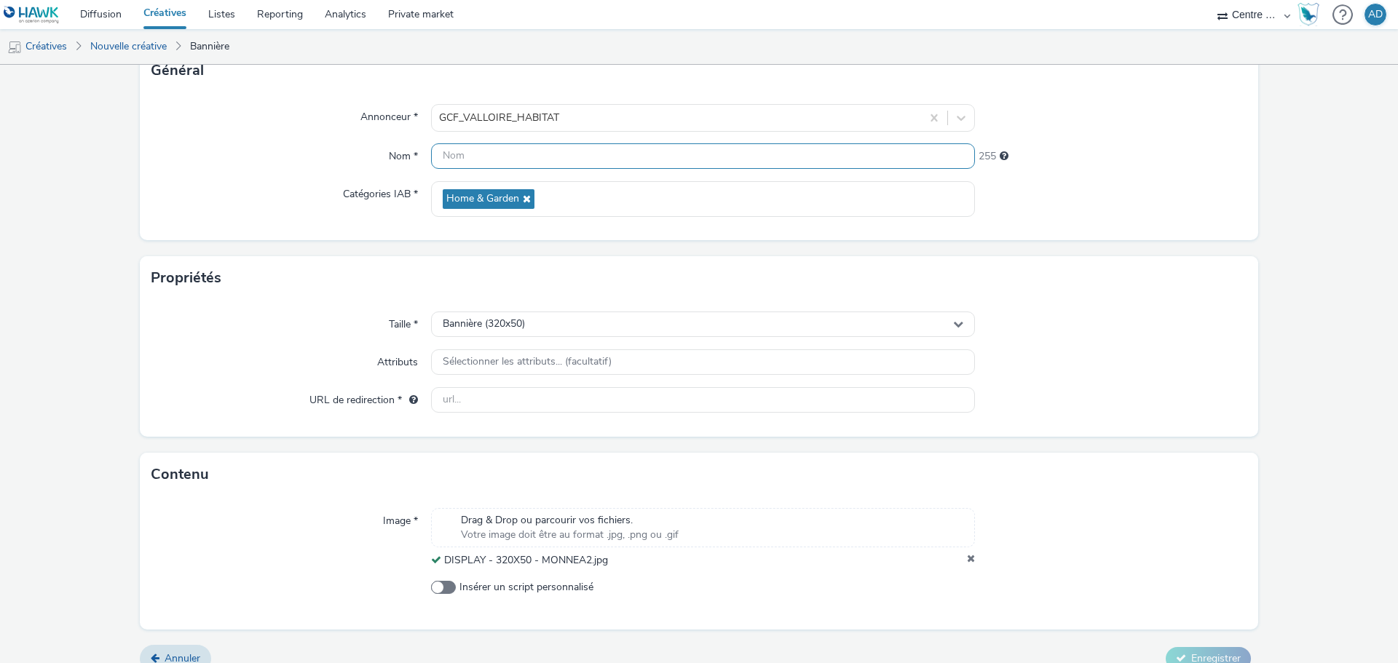
click at [585, 161] on input "text" at bounding box center [703, 155] width 544 height 25
paste input "[URL][DOMAIN_NAME]"
type input "[URL][DOMAIN_NAME]"
click at [1213, 292] on div "Propriétés" at bounding box center [699, 278] width 1118 height 44
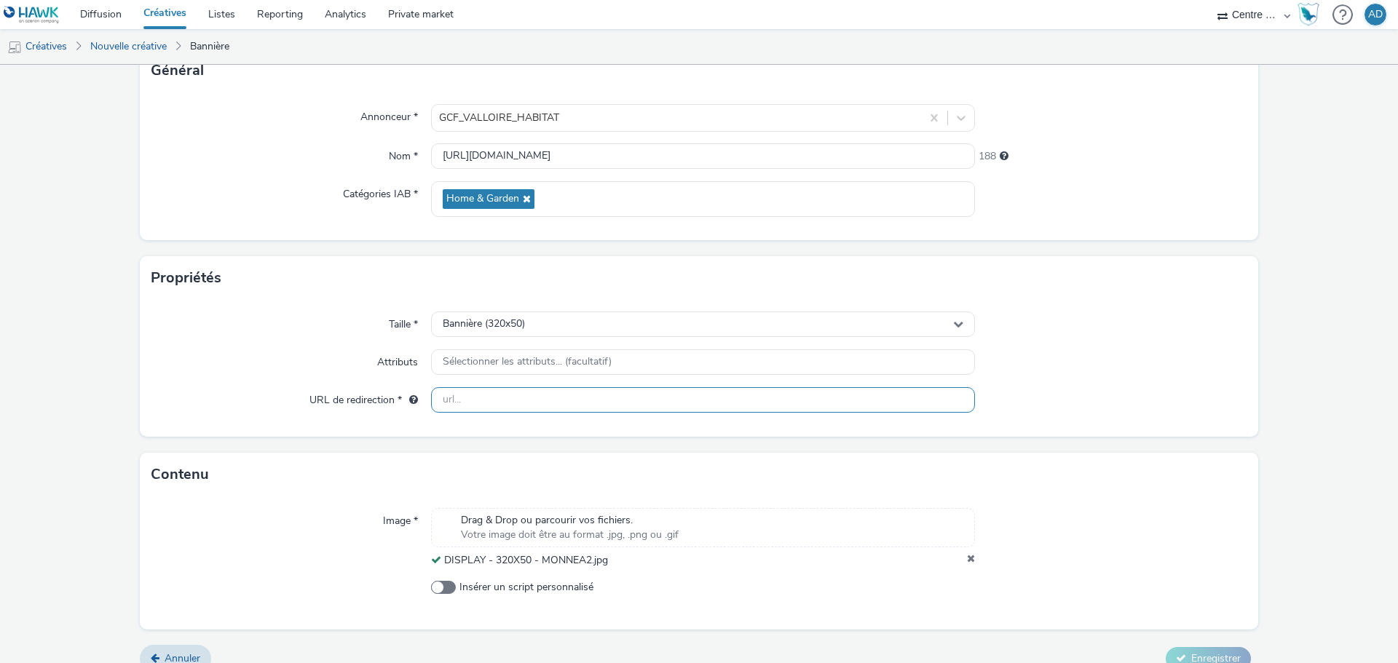
drag, startPoint x: 531, startPoint y: 404, endPoint x: 542, endPoint y: 386, distance: 21.2
click at [531, 404] on input "text" at bounding box center [703, 399] width 544 height 25
paste input "[URL][DOMAIN_NAME]"
type input "[URL][DOMAIN_NAME]"
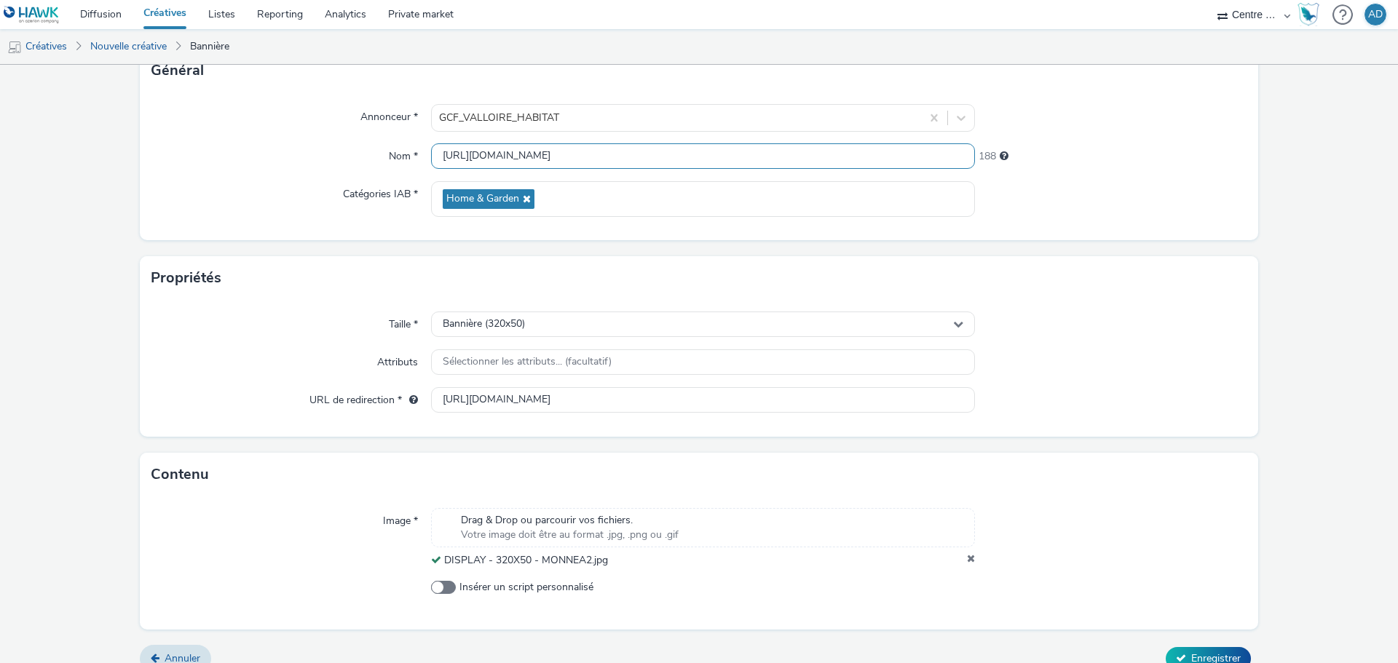
click at [754, 165] on input "[URL][DOMAIN_NAME]" at bounding box center [703, 155] width 544 height 25
copy span "DISPLAY - 320X50 - MONNEA2.jpg"
drag, startPoint x: 647, startPoint y: 569, endPoint x: 440, endPoint y: 564, distance: 207.6
click at [440, 564] on div "Image * Drag & Drop ou parcourir vos fichiers. Votre image doit être au format …" at bounding box center [699, 563] width 1118 height 133
click at [765, 161] on input "[URL][DOMAIN_NAME]" at bounding box center [703, 155] width 544 height 25
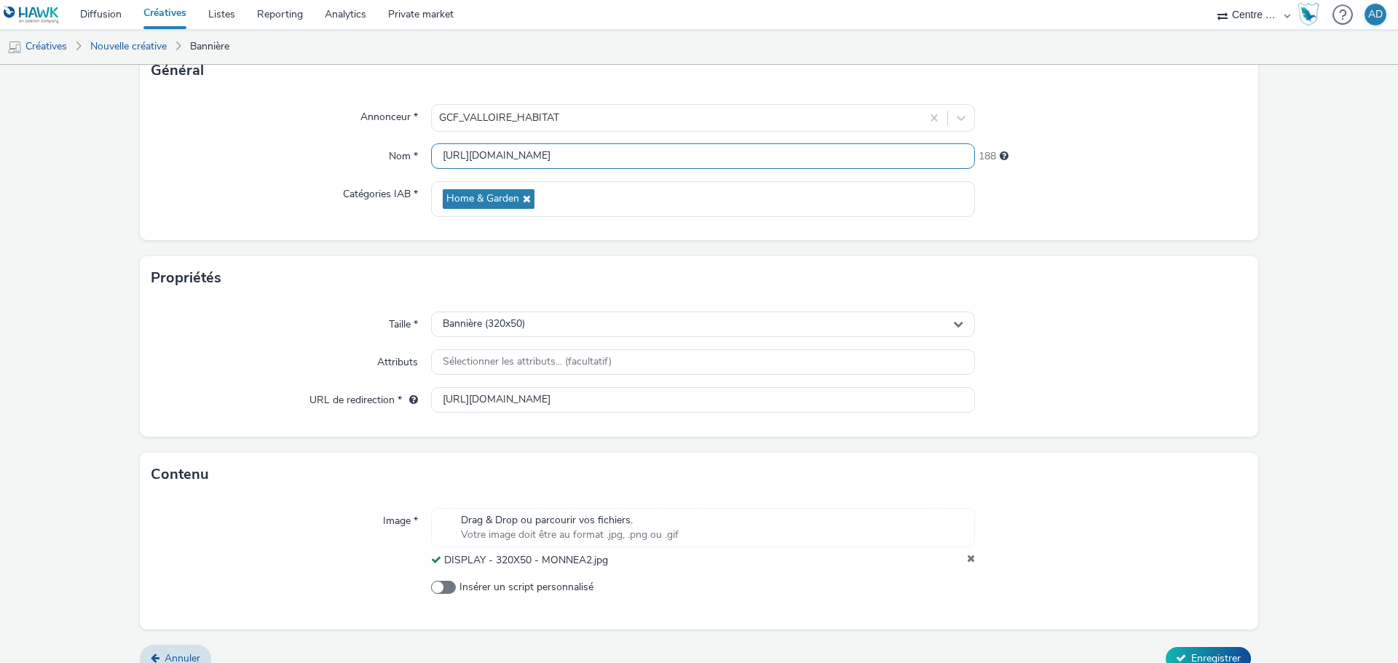
drag, startPoint x: 772, startPoint y: 154, endPoint x: 371, endPoint y: 156, distance: 400.4
click at [371, 156] on div "Nom * [URL][DOMAIN_NAME] 188" at bounding box center [698, 156] width 1095 height 26
paste input "DISPLAY - 320X50 - MONNEA2.jpg"
type input "DISPLAY - 320X50 - MONNEA2.jpg"
click at [1216, 342] on div "Taille * Bannière (320x50) Attributs Sélectionner les attributs... (facultatif)…" at bounding box center [699, 368] width 1118 height 137
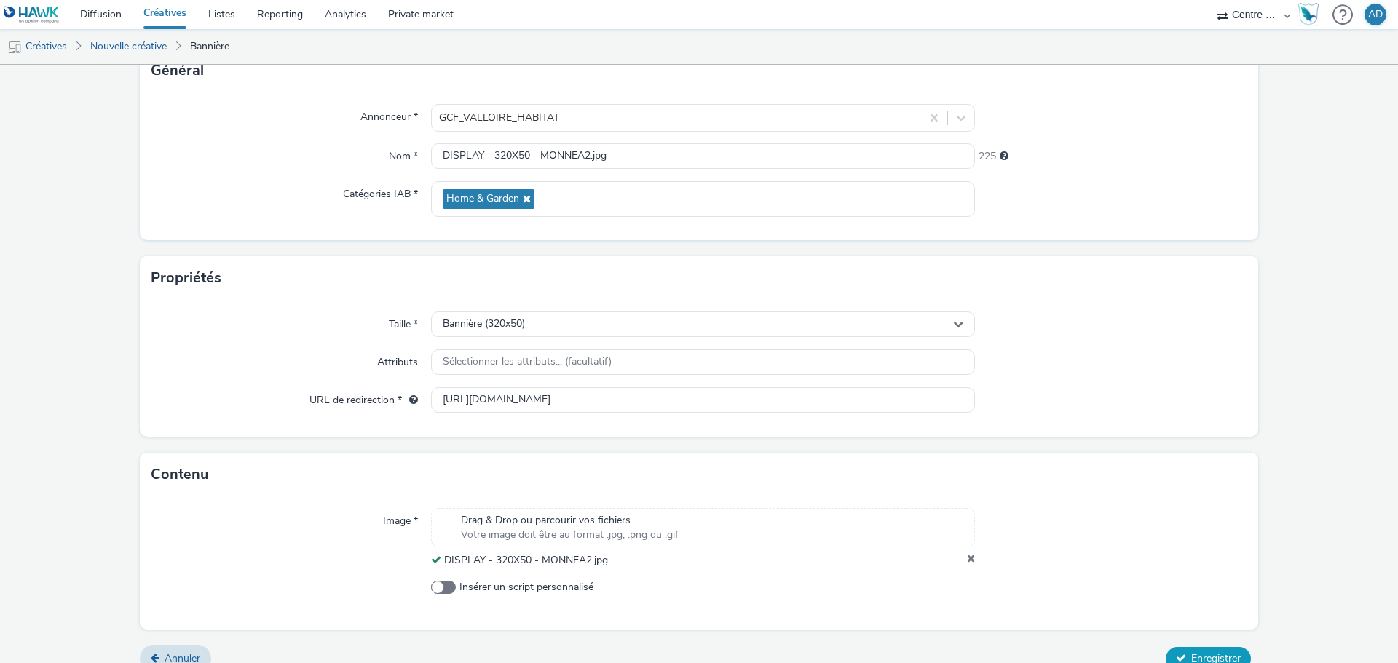
click at [1176, 660] on icon at bounding box center [1181, 658] width 10 height 10
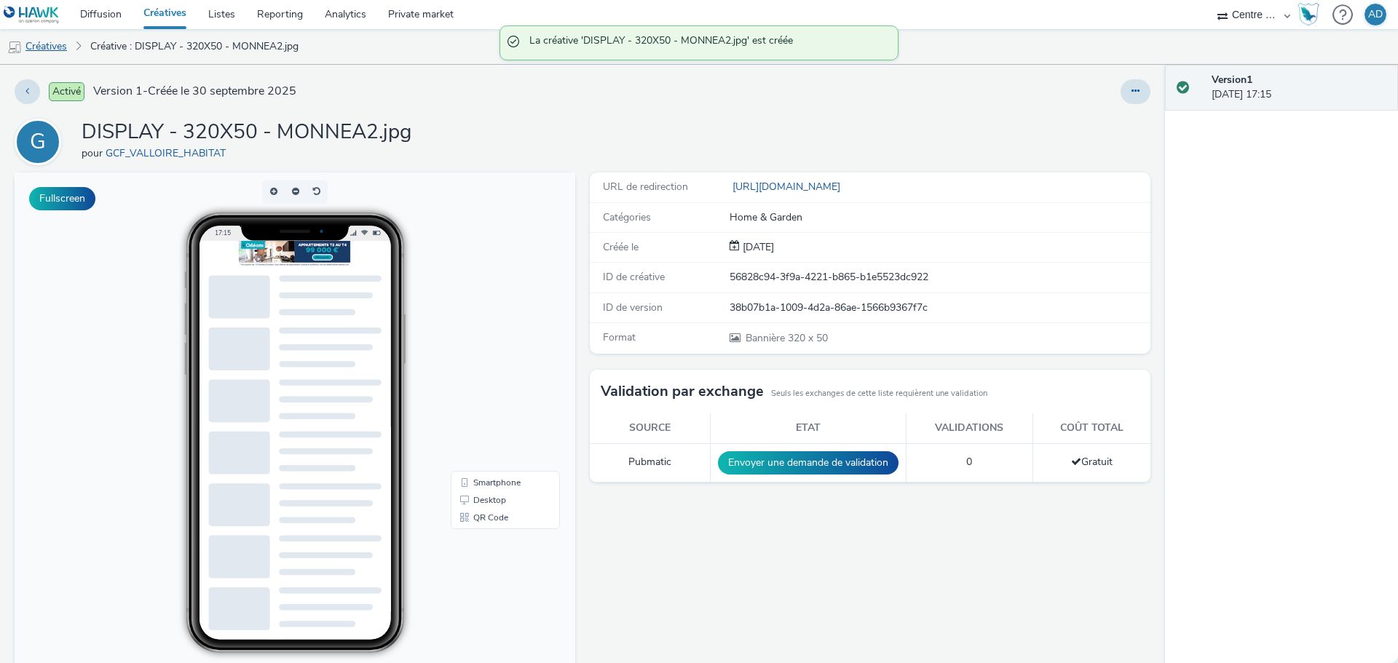
click at [55, 47] on link "Créatives" at bounding box center [37, 46] width 74 height 35
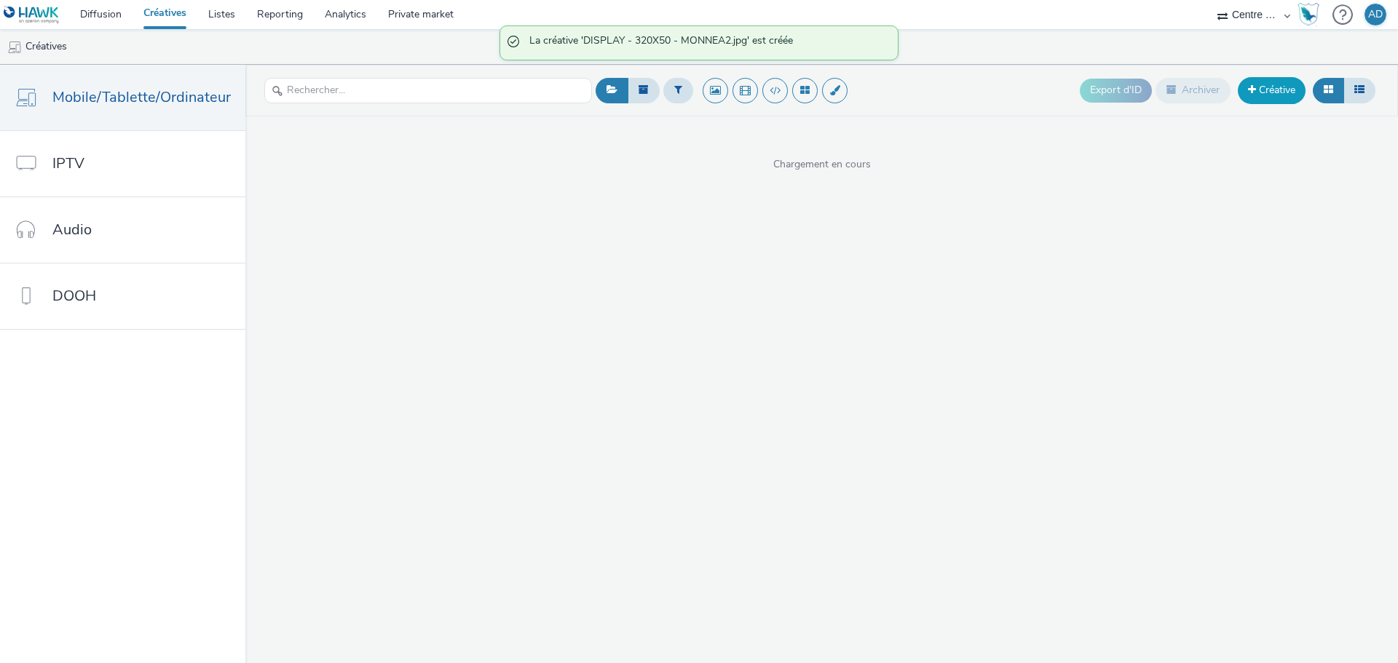
click at [1263, 88] on link "Créative" at bounding box center [1272, 90] width 68 height 26
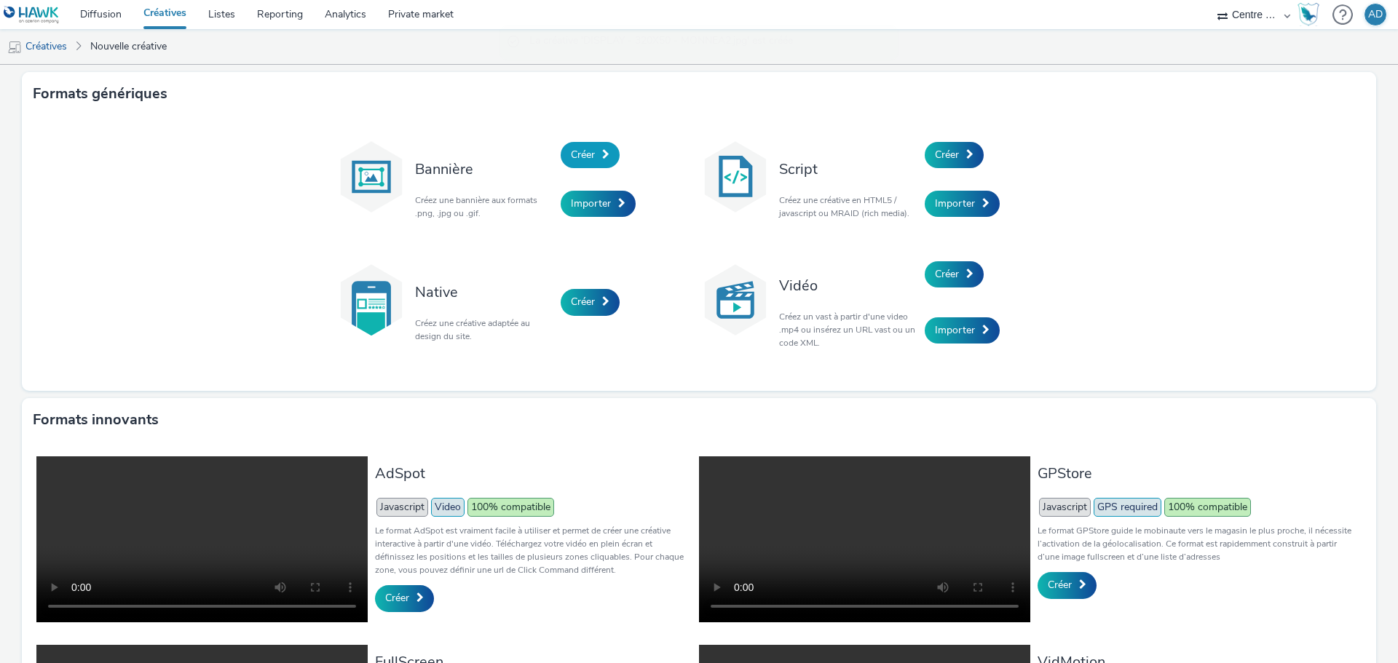
click at [564, 157] on link "Créer" at bounding box center [590, 155] width 59 height 26
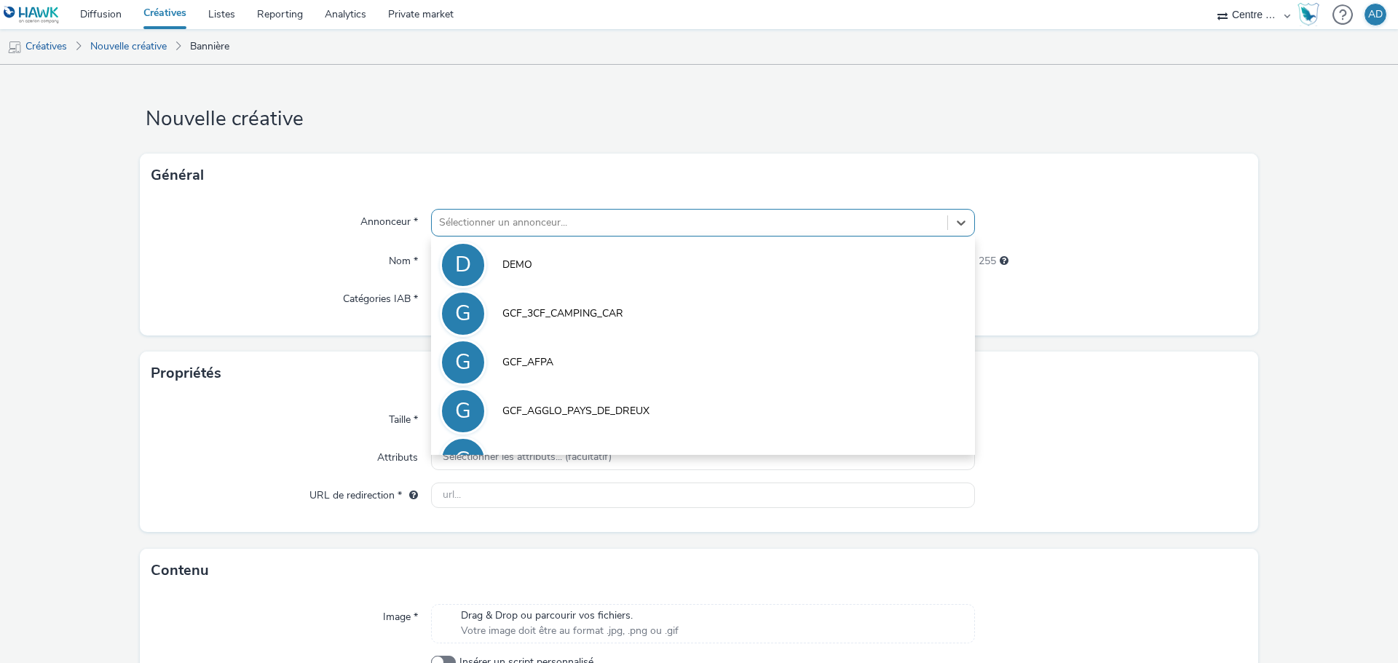
click at [500, 226] on div at bounding box center [689, 222] width 501 height 17
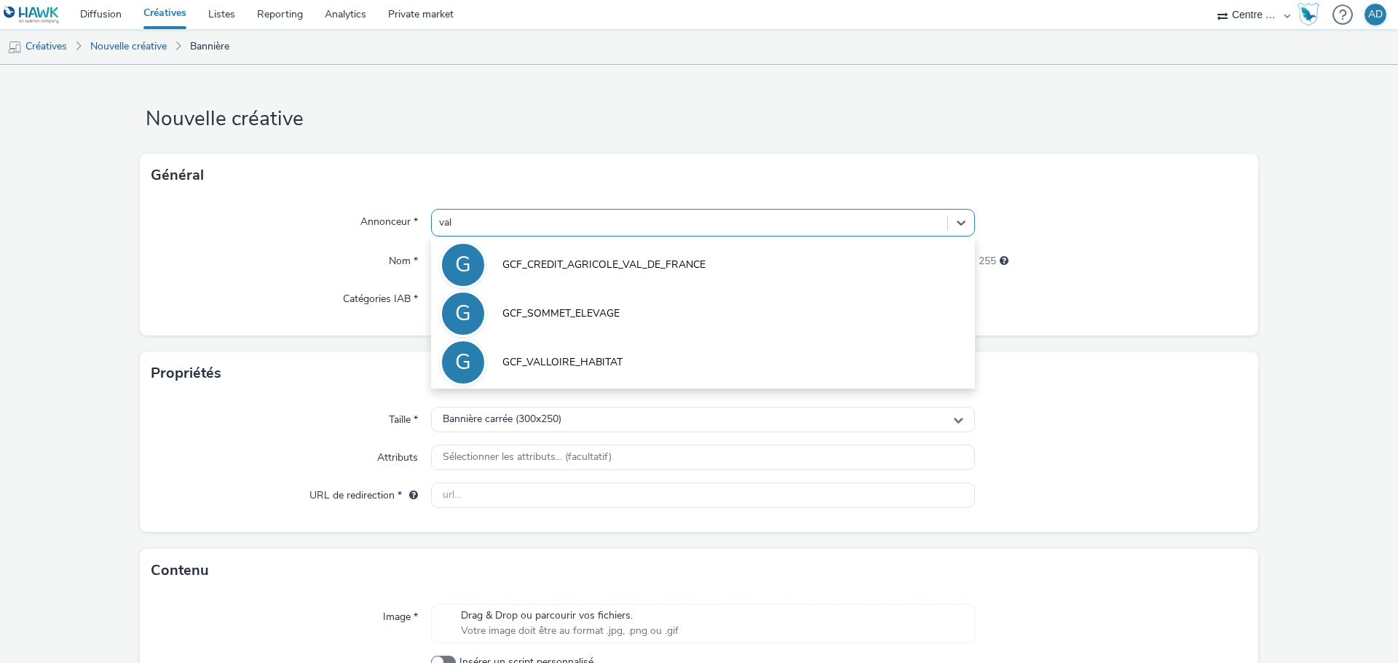
type input "vall"
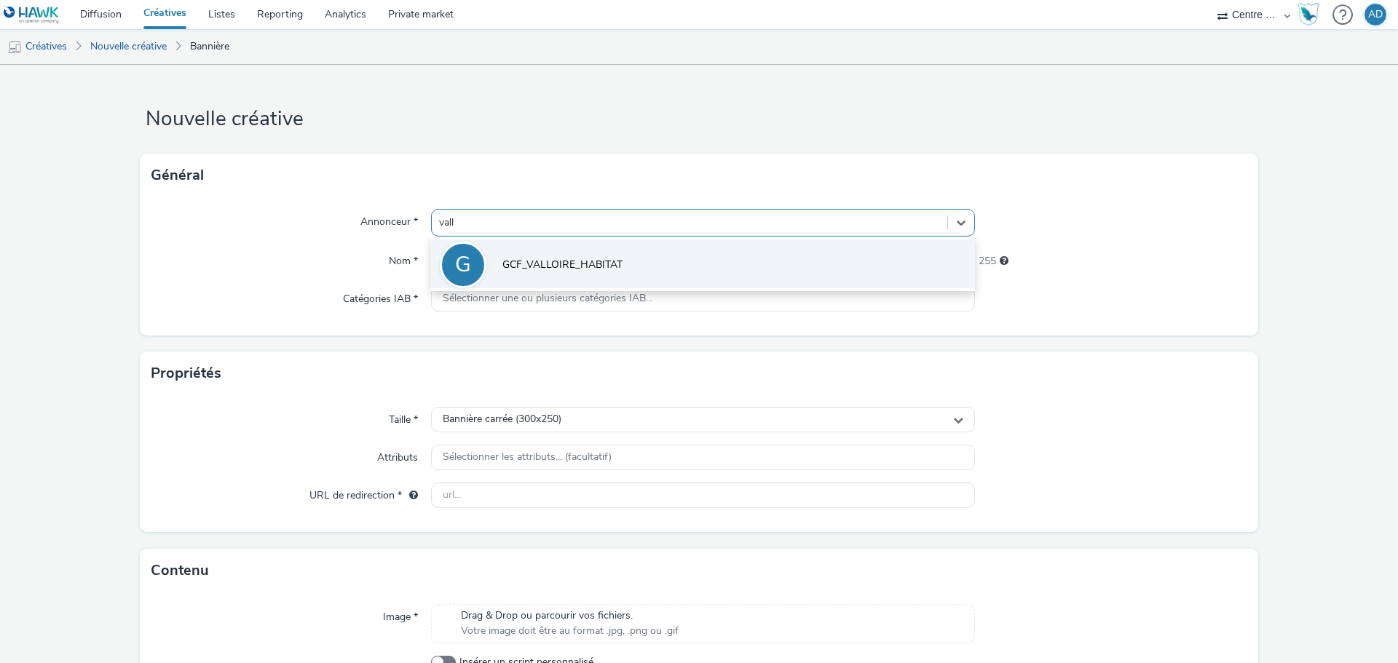
click at [595, 245] on li "G GCF_VALLOIRE_HABITAT" at bounding box center [703, 264] width 544 height 49
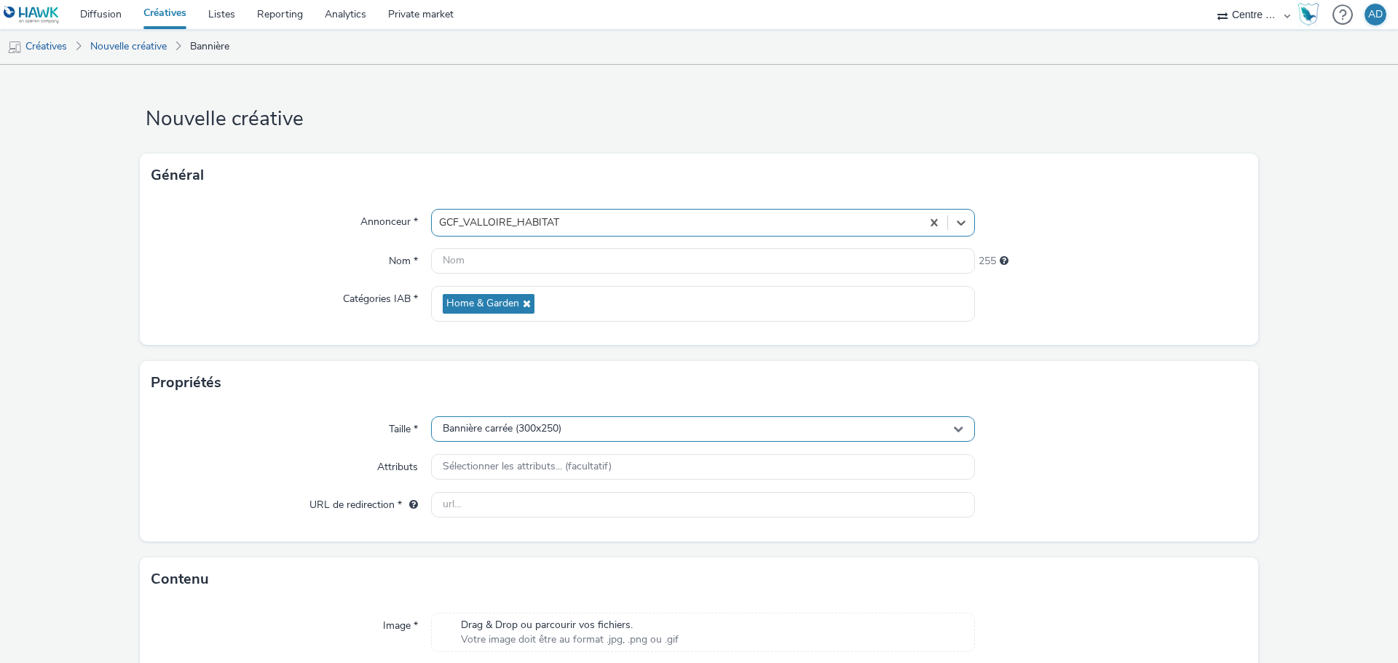
click at [559, 431] on span "Bannière carrée (300x250)" at bounding box center [502, 429] width 119 height 12
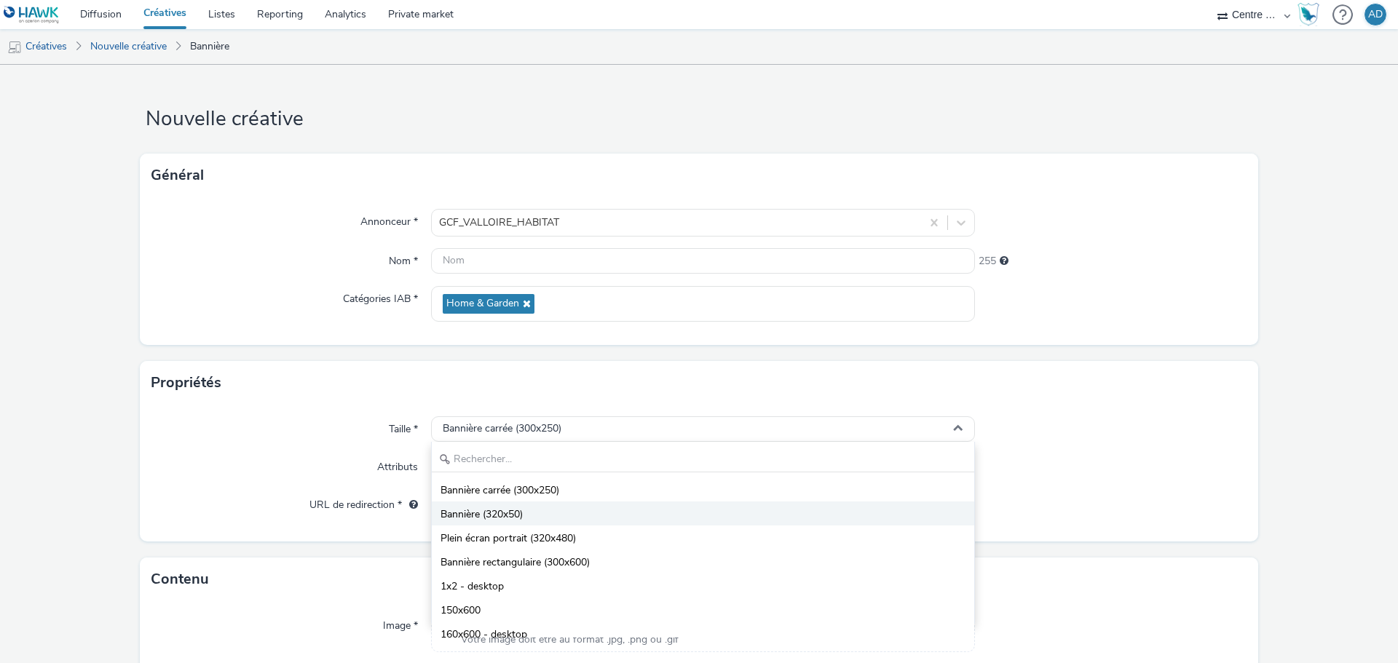
click at [530, 506] on li "Bannière (320x50)" at bounding box center [703, 514] width 542 height 24
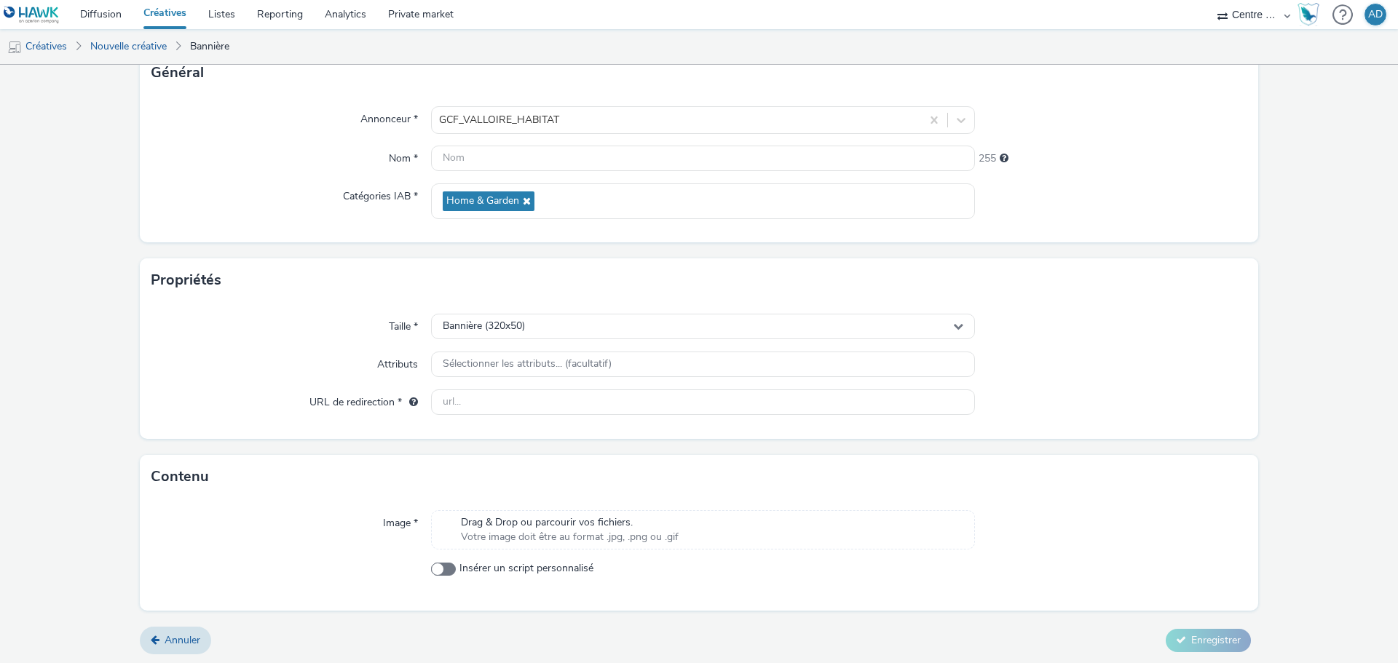
scroll to position [105, 0]
click at [566, 551] on div "Image * Drag & Drop ou parcourir vos fichiers. Votre image doit être au format …" at bounding box center [699, 553] width 1118 height 112
click at [577, 525] on span "Drag & Drop ou parcourir vos fichiers." at bounding box center [570, 520] width 218 height 15
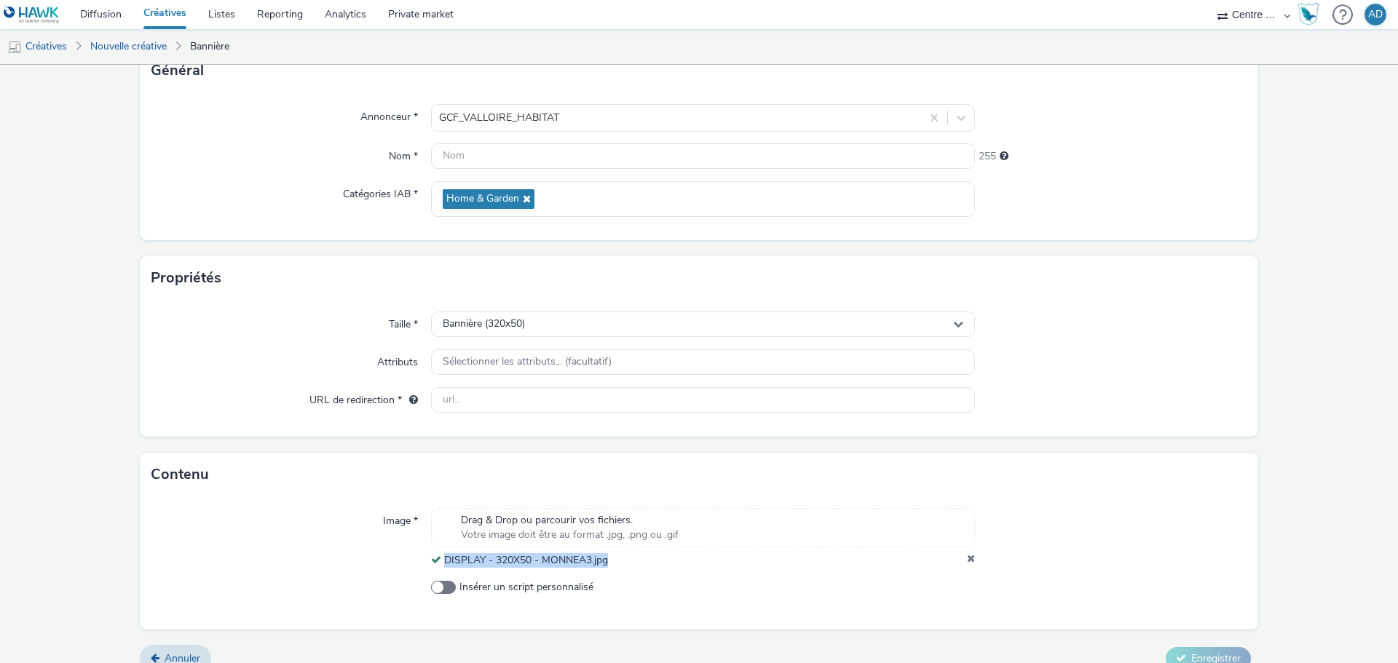
drag, startPoint x: 616, startPoint y: 561, endPoint x: 441, endPoint y: 557, distance: 174.8
click at [441, 557] on div "DISPLAY - 320X50 - MONNEA3.jpg" at bounding box center [703, 560] width 544 height 15
copy span "DISPLAY - 320X50 - MONNEA3.jpg"
click at [539, 159] on input "text" at bounding box center [703, 155] width 544 height 25
paste input "DISPLAY - 320X50 - MONNEA3.jpg"
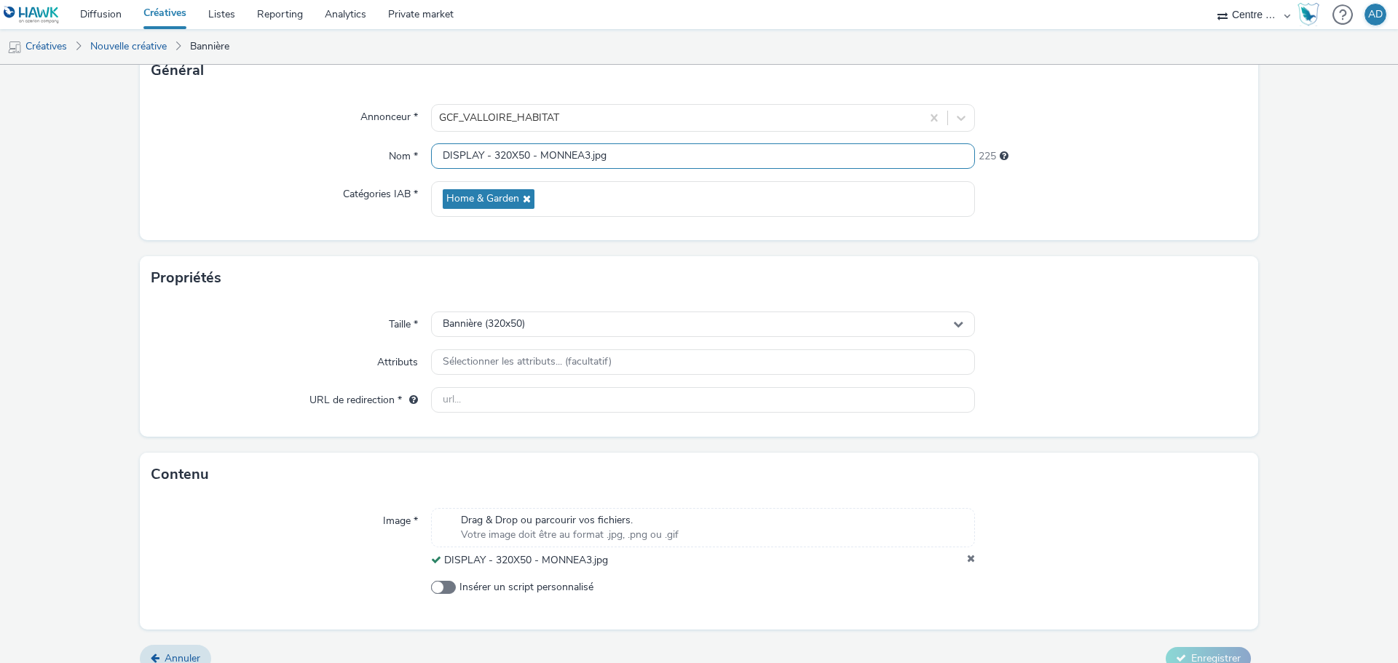
type input "DISPLAY - 320X50 - MONNEA3.jpg"
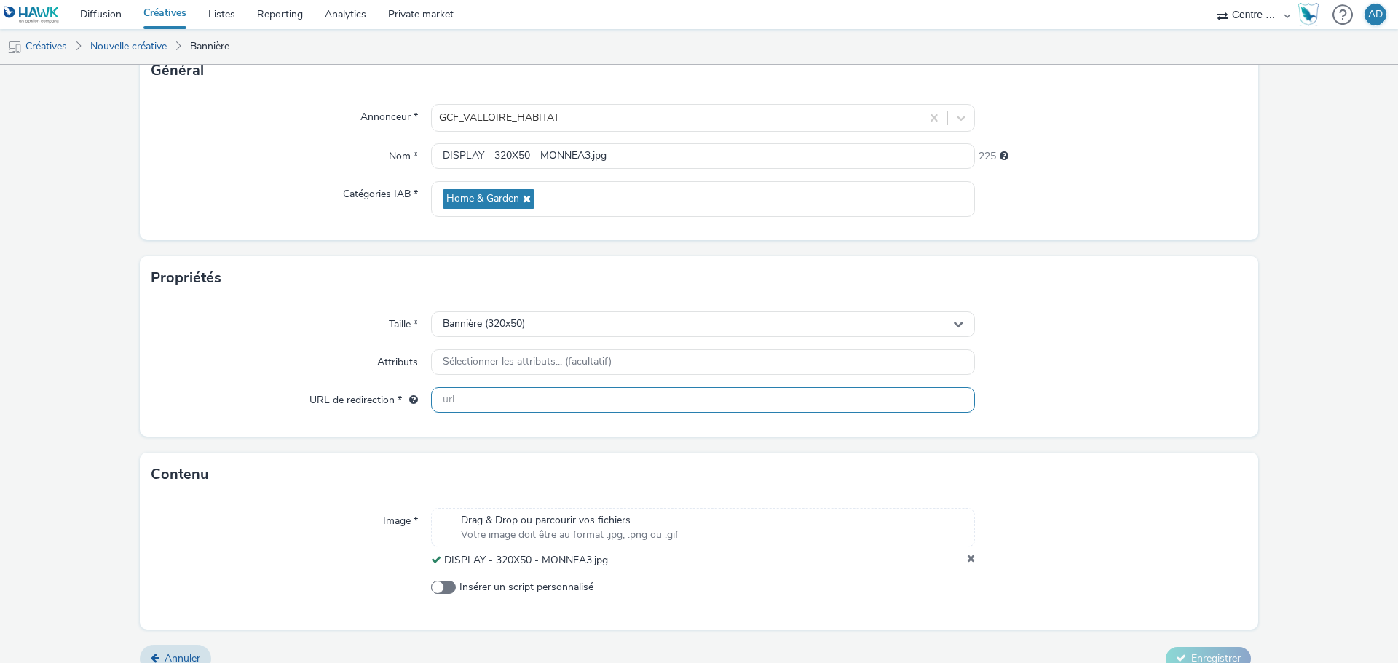
click at [572, 388] on input "text" at bounding box center [703, 399] width 544 height 25
paste input "[URL][DOMAIN_NAME]"
type input "[URL][DOMAIN_NAME]"
click at [1107, 391] on div at bounding box center [1111, 400] width 272 height 26
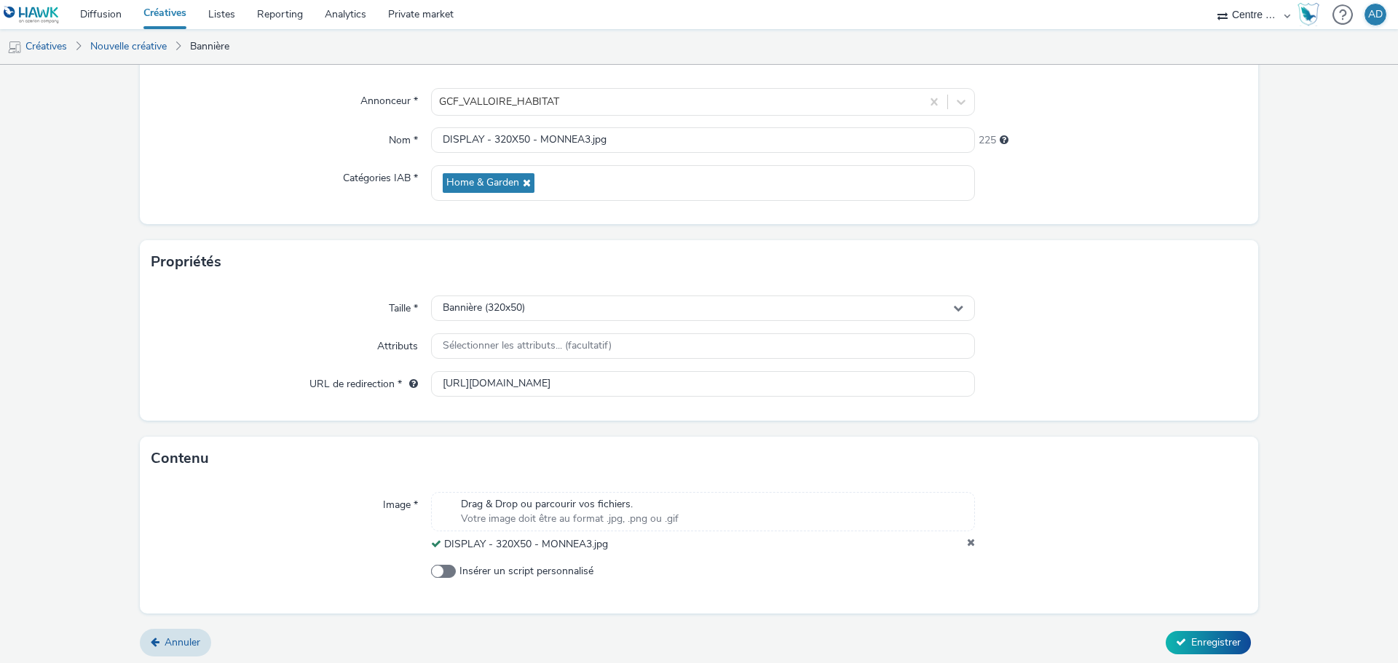
scroll to position [125, 0]
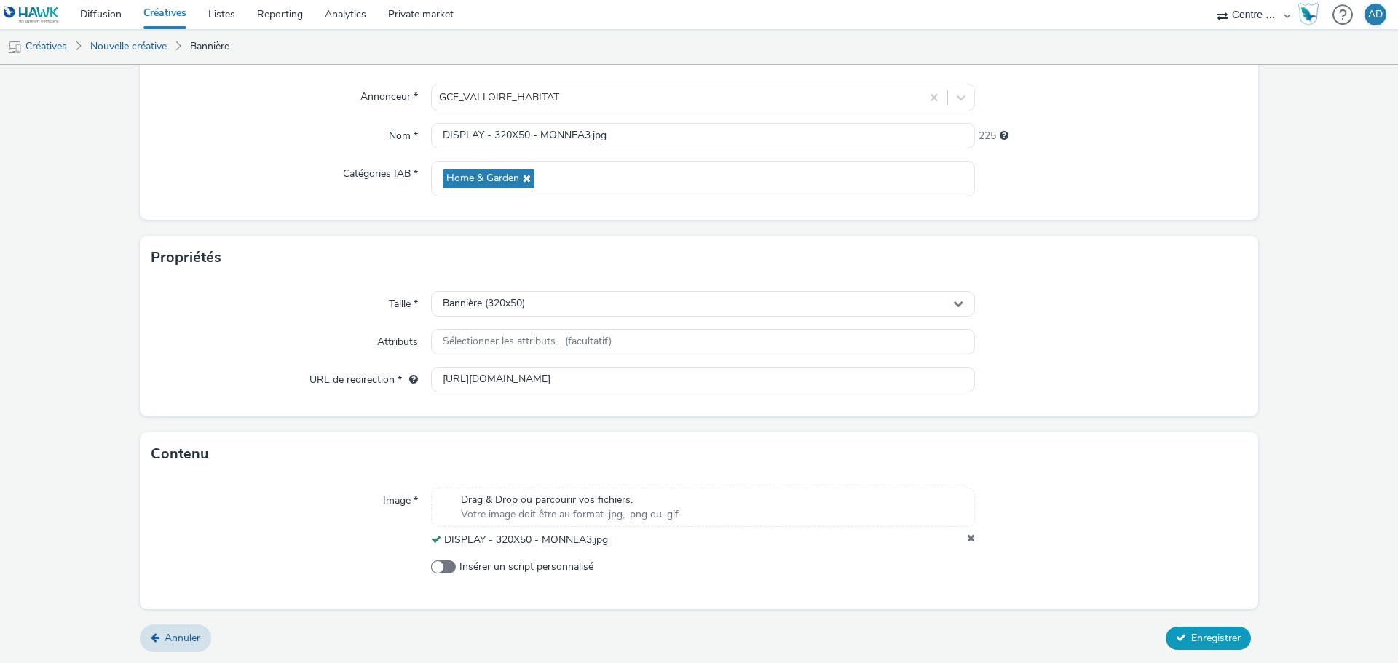
click at [1211, 647] on button "Enregistrer" at bounding box center [1208, 638] width 85 height 23
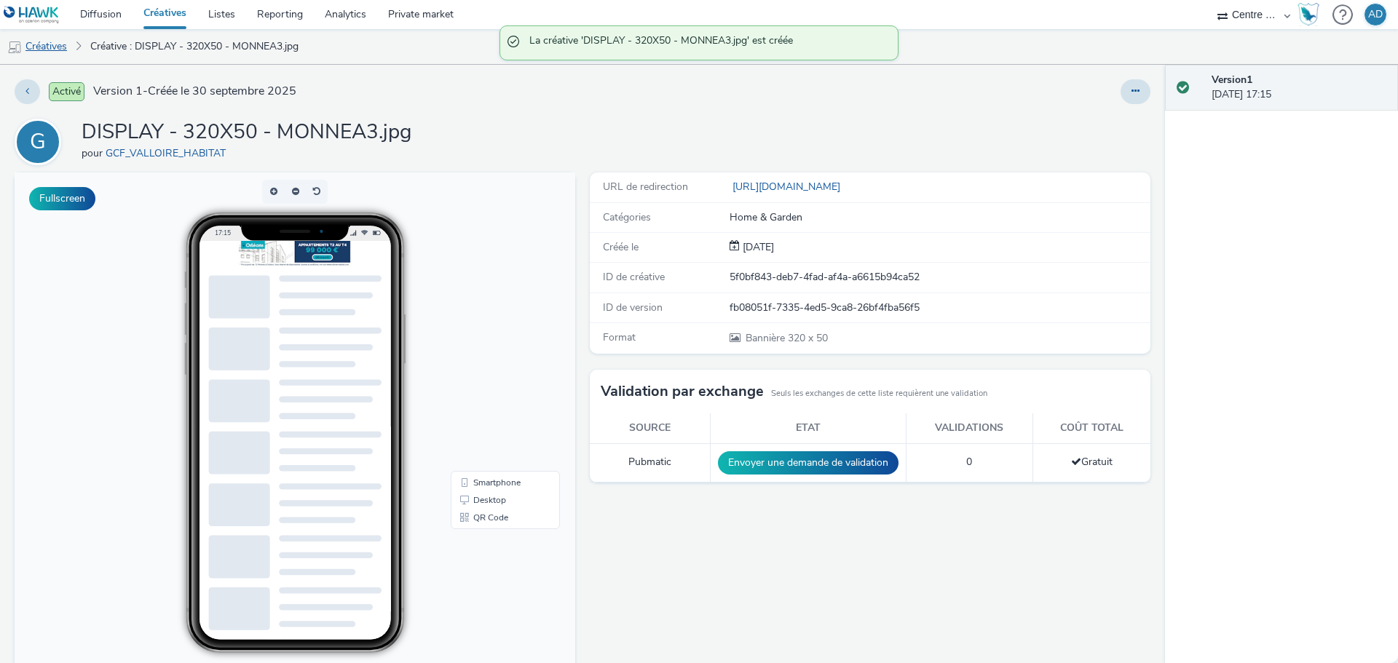
click at [49, 44] on link "Créatives" at bounding box center [37, 46] width 74 height 35
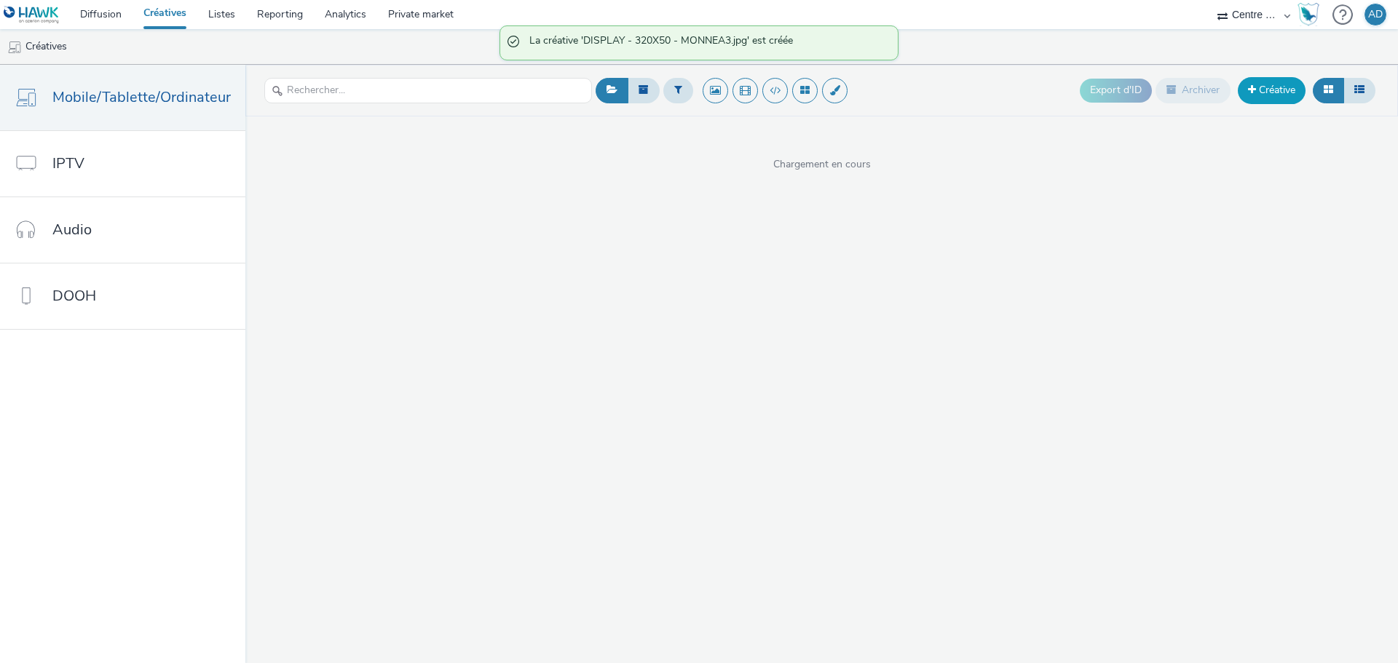
click at [1263, 95] on link "Créative" at bounding box center [1272, 90] width 68 height 26
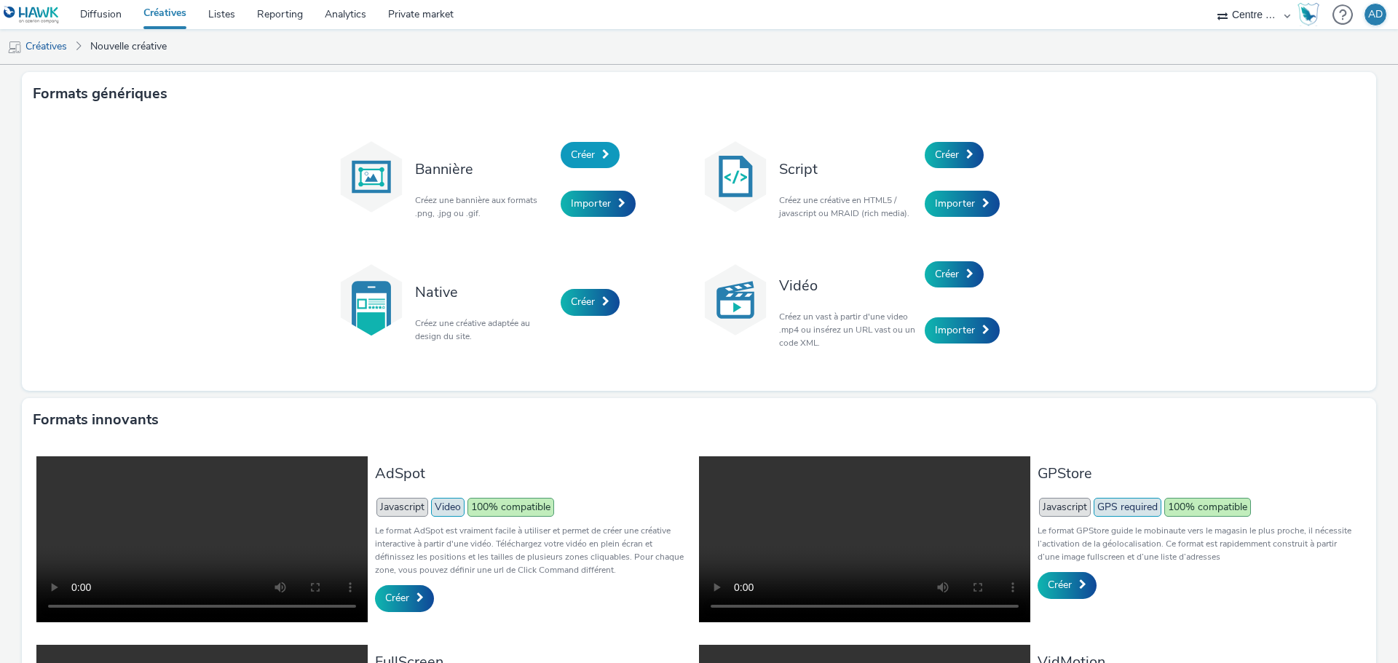
click at [571, 154] on span "Créer" at bounding box center [583, 155] width 24 height 14
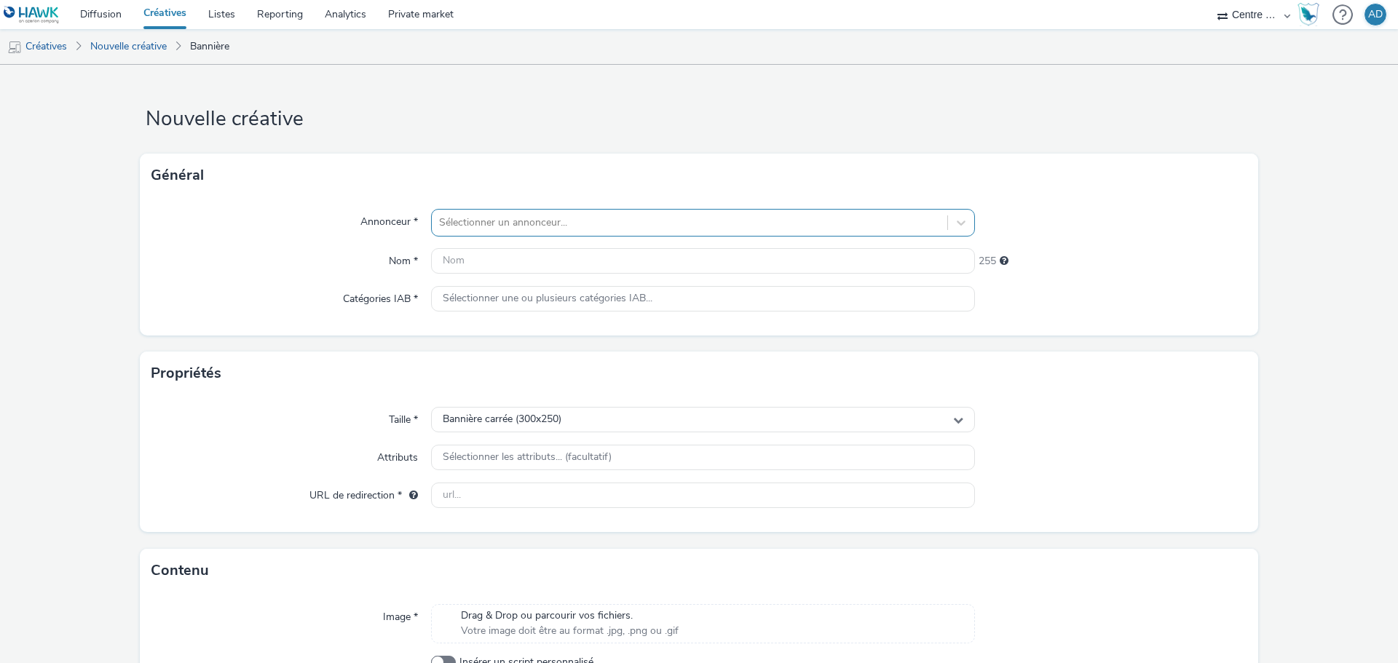
click at [502, 229] on div at bounding box center [689, 222] width 501 height 17
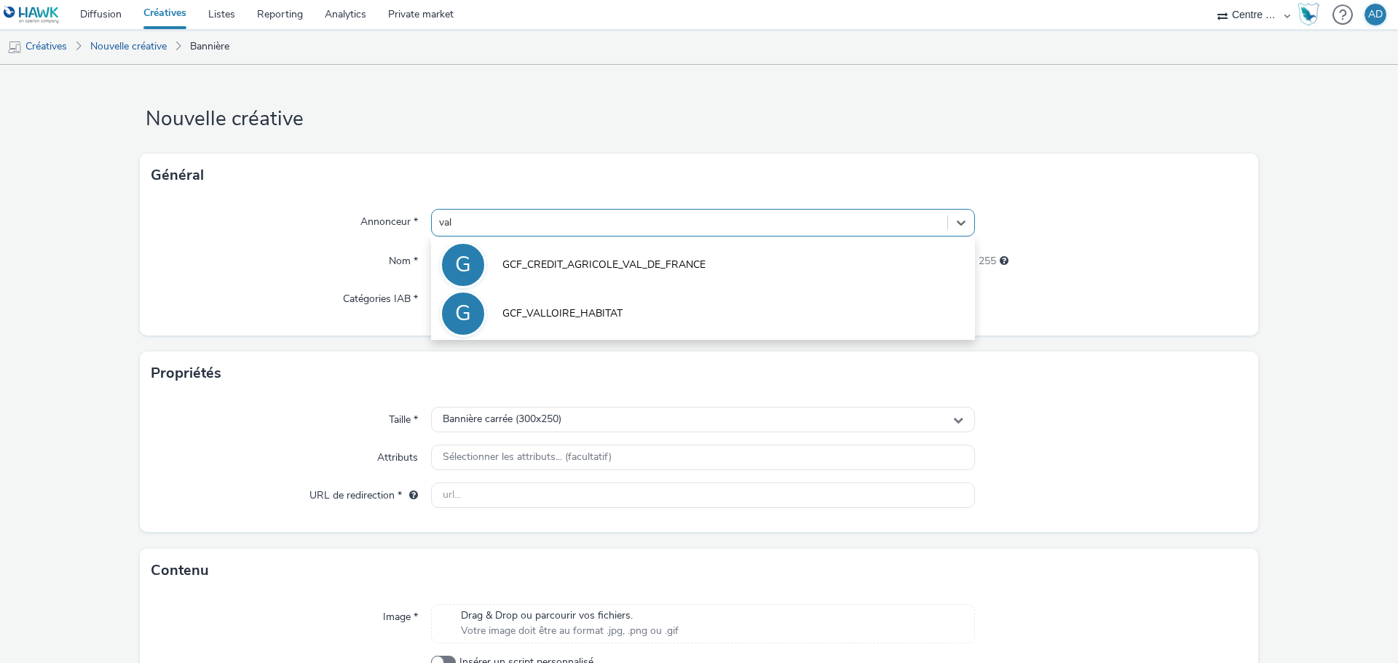
type input "vall"
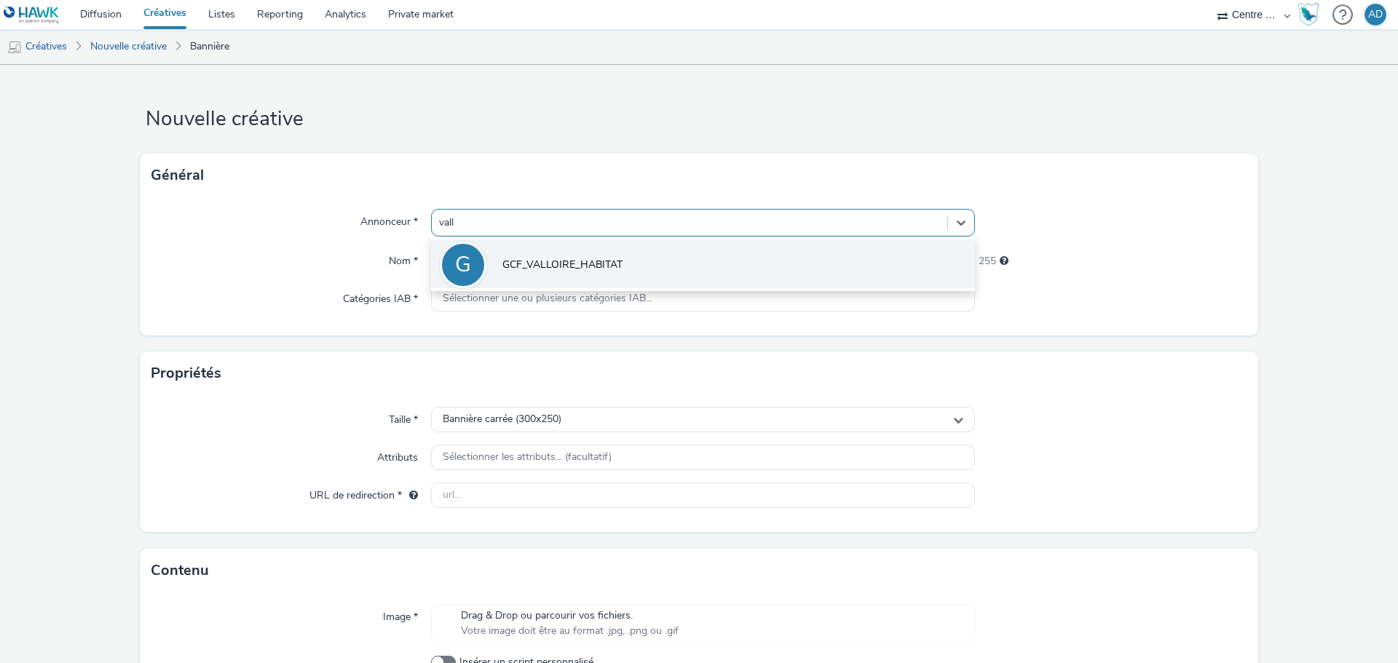
click at [557, 256] on li "G GCF_VALLOIRE_HABITAT" at bounding box center [703, 264] width 544 height 49
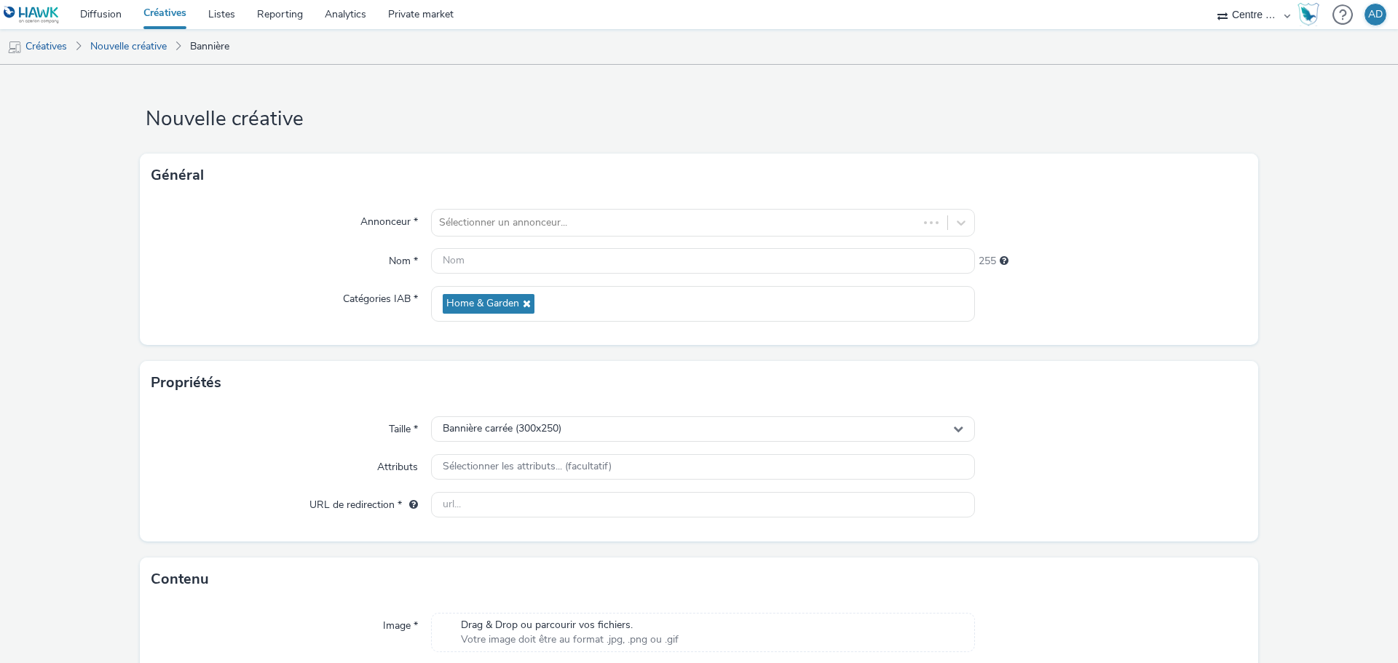
click at [555, 407] on div "Taille * Bannière carrée (300x250) Attributs Sélectionner les attributs... (fac…" at bounding box center [699, 473] width 1118 height 137
drag, startPoint x: 543, startPoint y: 419, endPoint x: 520, endPoint y: 430, distance: 26.0
click at [542, 419] on div "Bannière carrée (300x250)" at bounding box center [703, 428] width 544 height 25
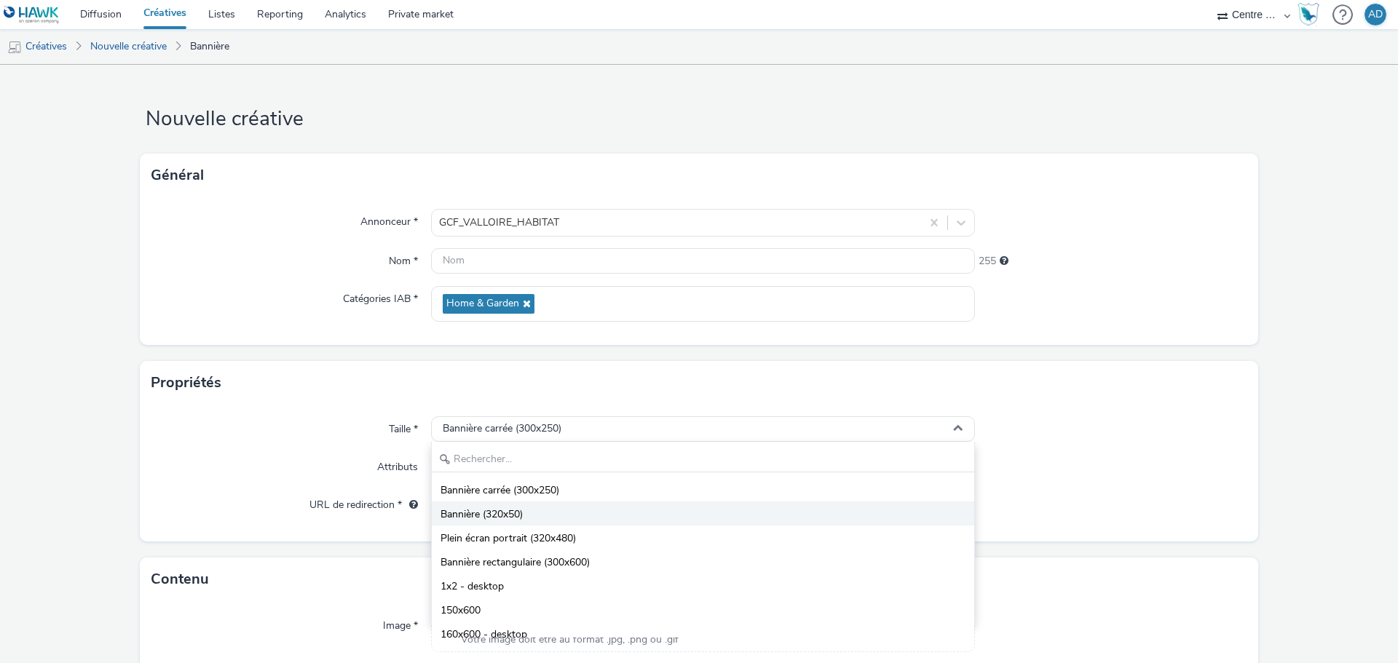
click at [536, 517] on li "Bannière (320x50)" at bounding box center [703, 514] width 542 height 24
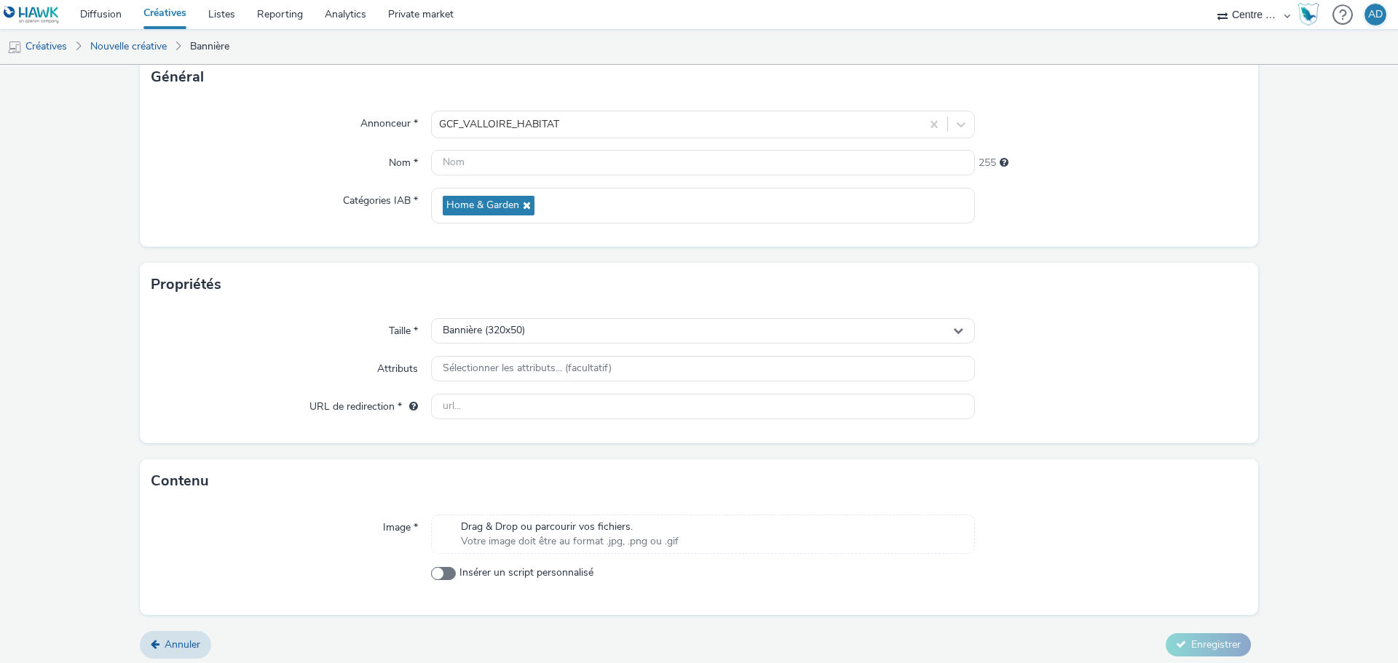
scroll to position [105, 0]
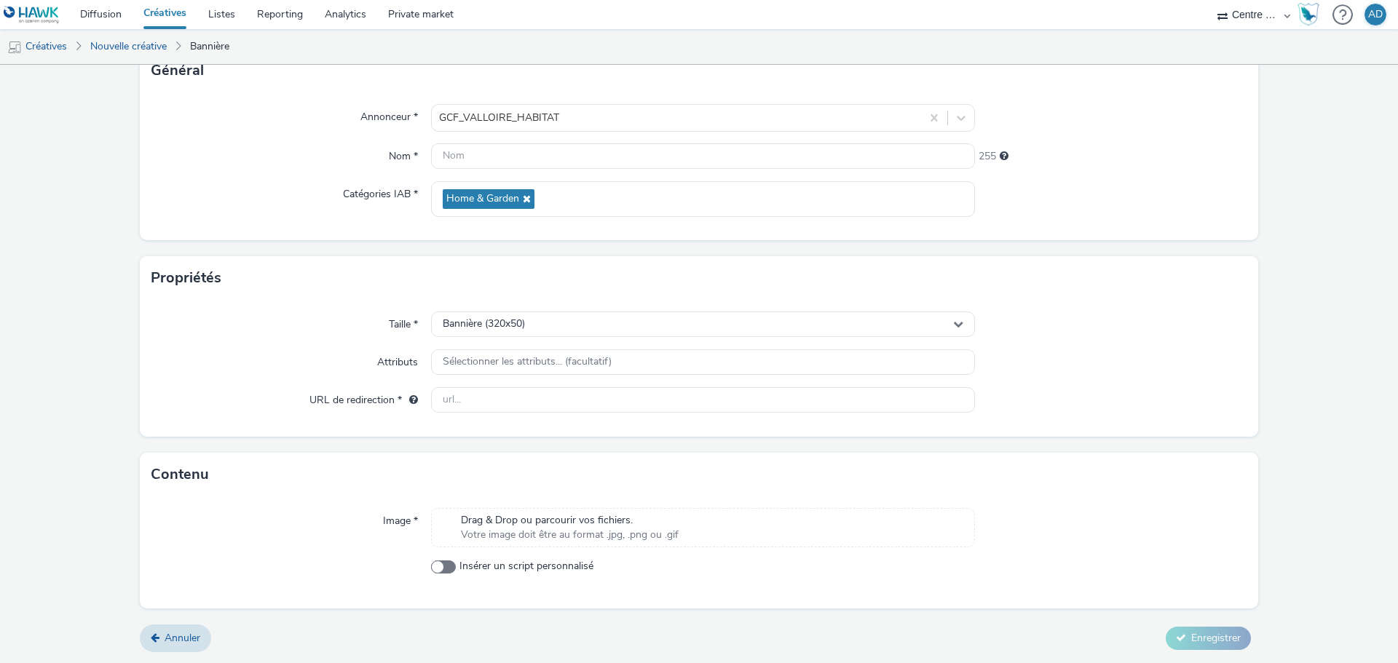
click at [608, 507] on div "Image * Drag & Drop ou parcourir vos fichiers. Votre image doit être au format …" at bounding box center [699, 553] width 1118 height 112
click at [599, 526] on span "Drag & Drop ou parcourir vos fichiers." at bounding box center [570, 520] width 218 height 15
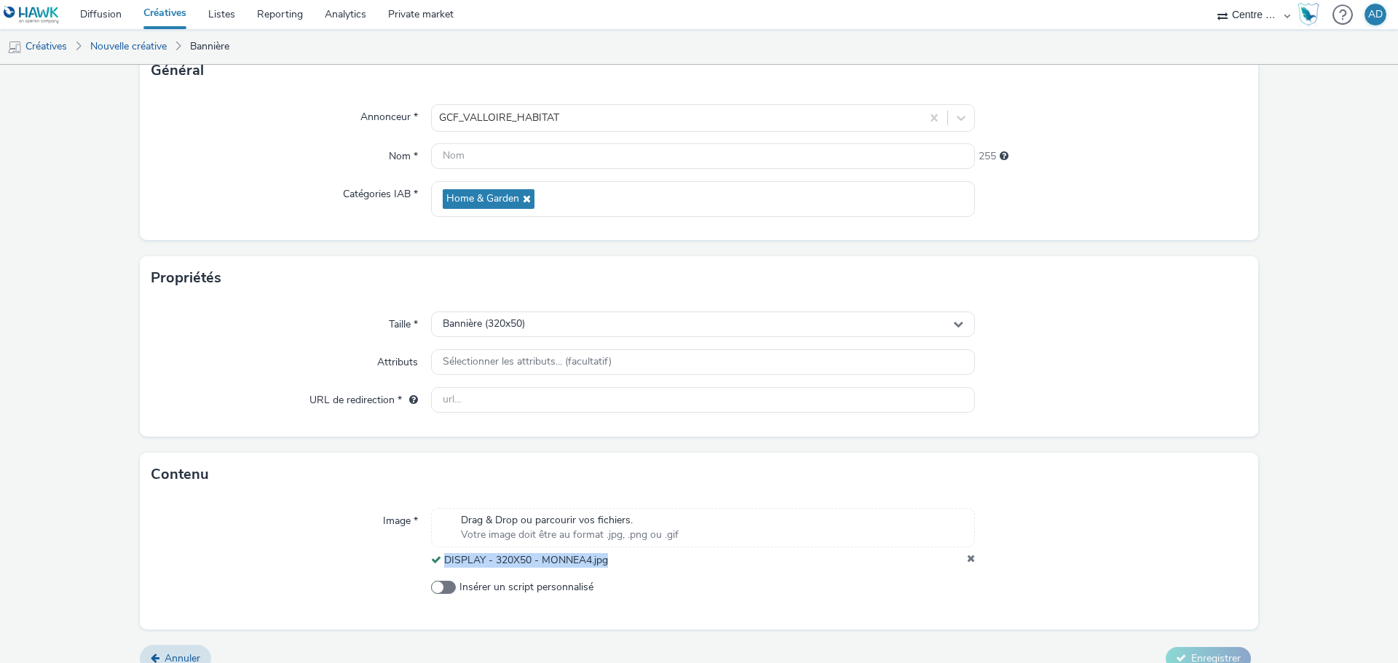
drag, startPoint x: 632, startPoint y: 558, endPoint x: 440, endPoint y: 559, distance: 191.5
click at [440, 559] on div "DISPLAY - 320X50 - MONNEA4.jpg" at bounding box center [703, 560] width 544 height 15
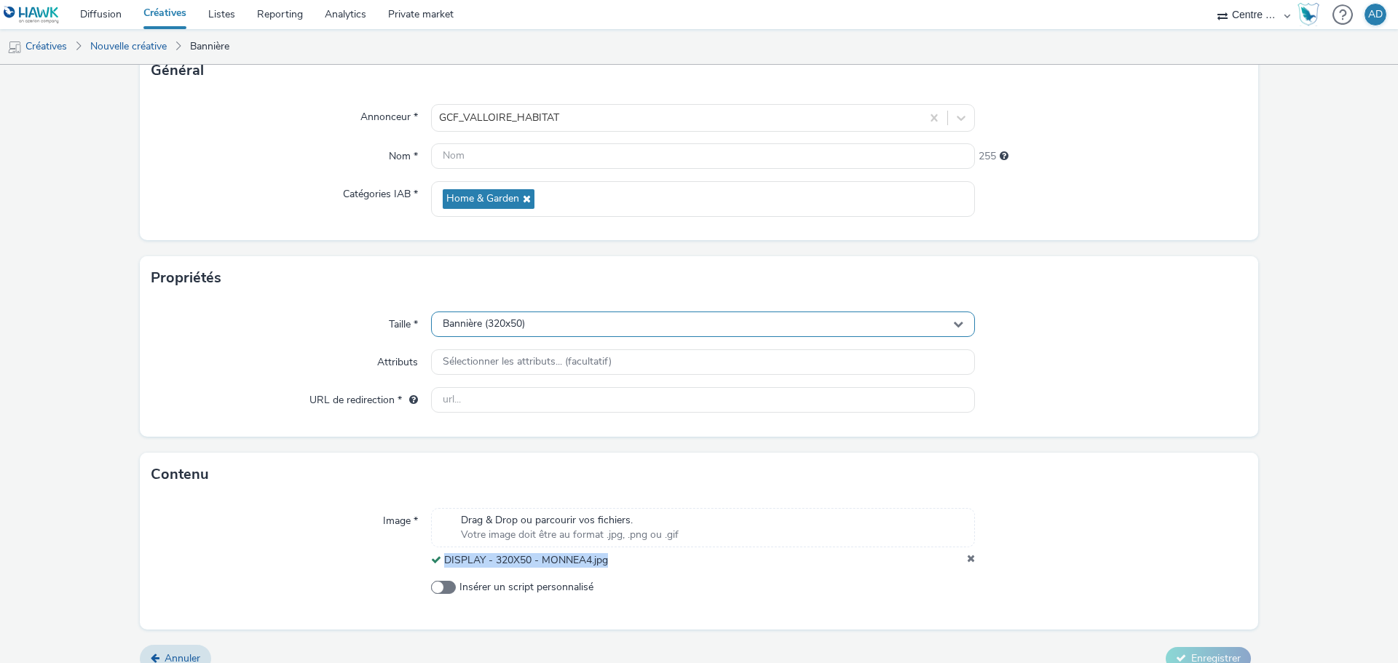
copy span "DISPLAY - 320X50 - MONNEA4.jpg"
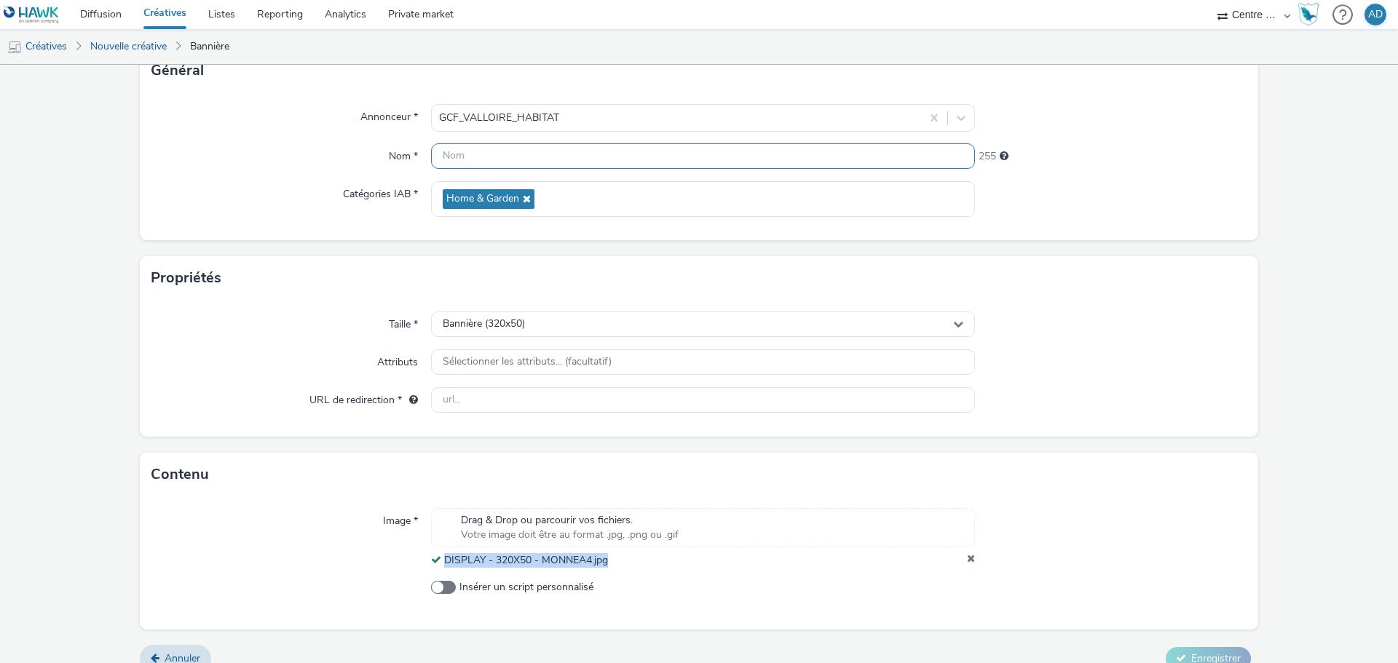
click at [586, 156] on input "text" at bounding box center [703, 155] width 544 height 25
paste input "DISPLAY - 320X50 - MONNEA4.jpg"
type input "DISPLAY - 320X50 - MONNEA4.jpg"
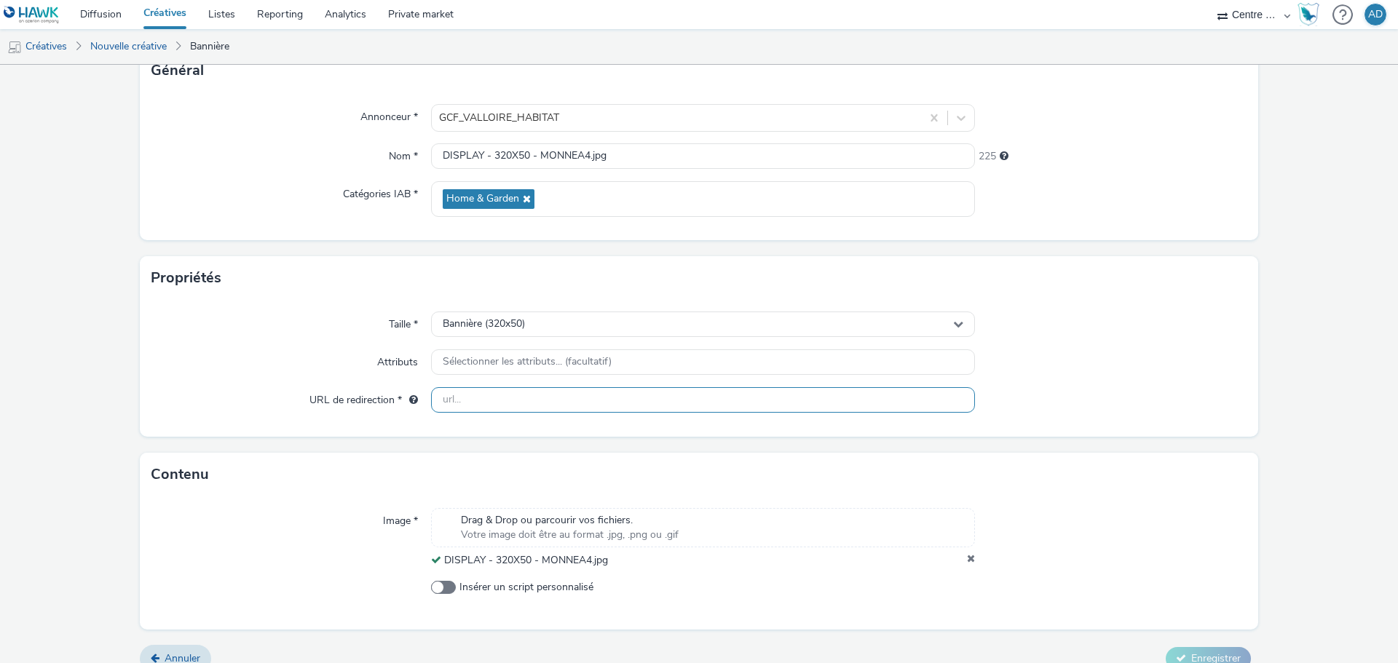
drag, startPoint x: 799, startPoint y: 406, endPoint x: 814, endPoint y: 401, distance: 15.2
click at [799, 406] on input "text" at bounding box center [703, 399] width 544 height 25
